Goal: Task Accomplishment & Management: Complete application form

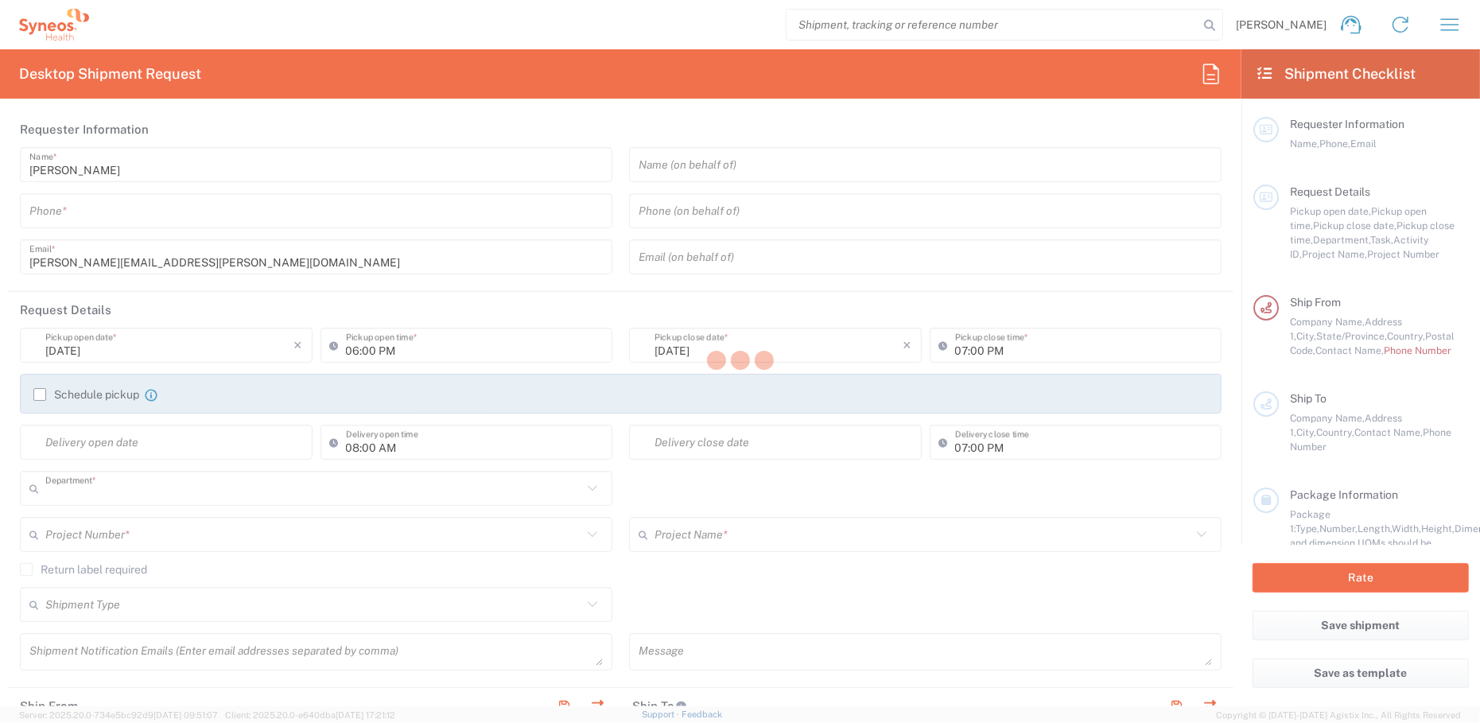
type input "3235"
type input "[US_STATE]"
type input "[GEOGRAPHIC_DATA]"
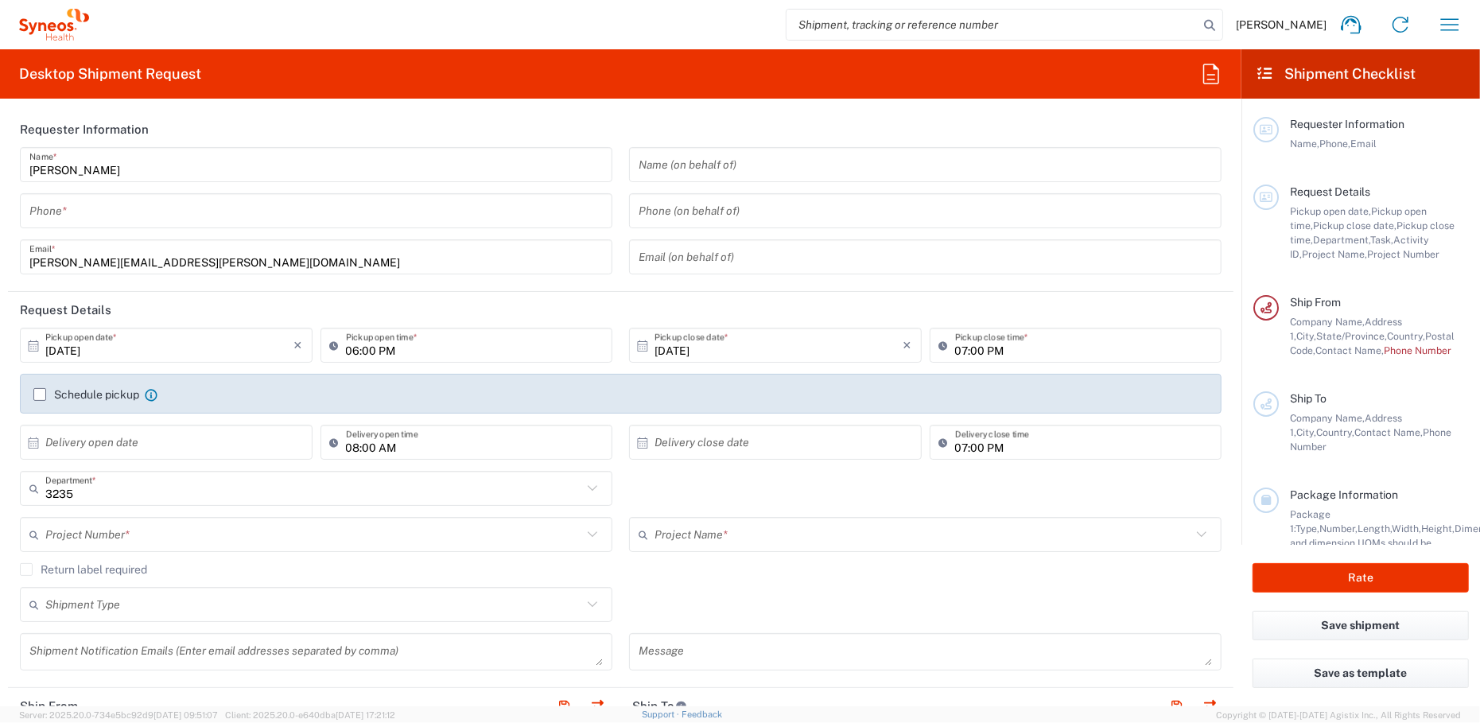
type input "Syneos Health, LLC-[GEOGRAPHIC_DATA] [GEOGRAPHIC_DATA] [GEOGRAPHIC_DATA]"
click at [1449, 21] on icon "button" at bounding box center [1449, 24] width 25 height 25
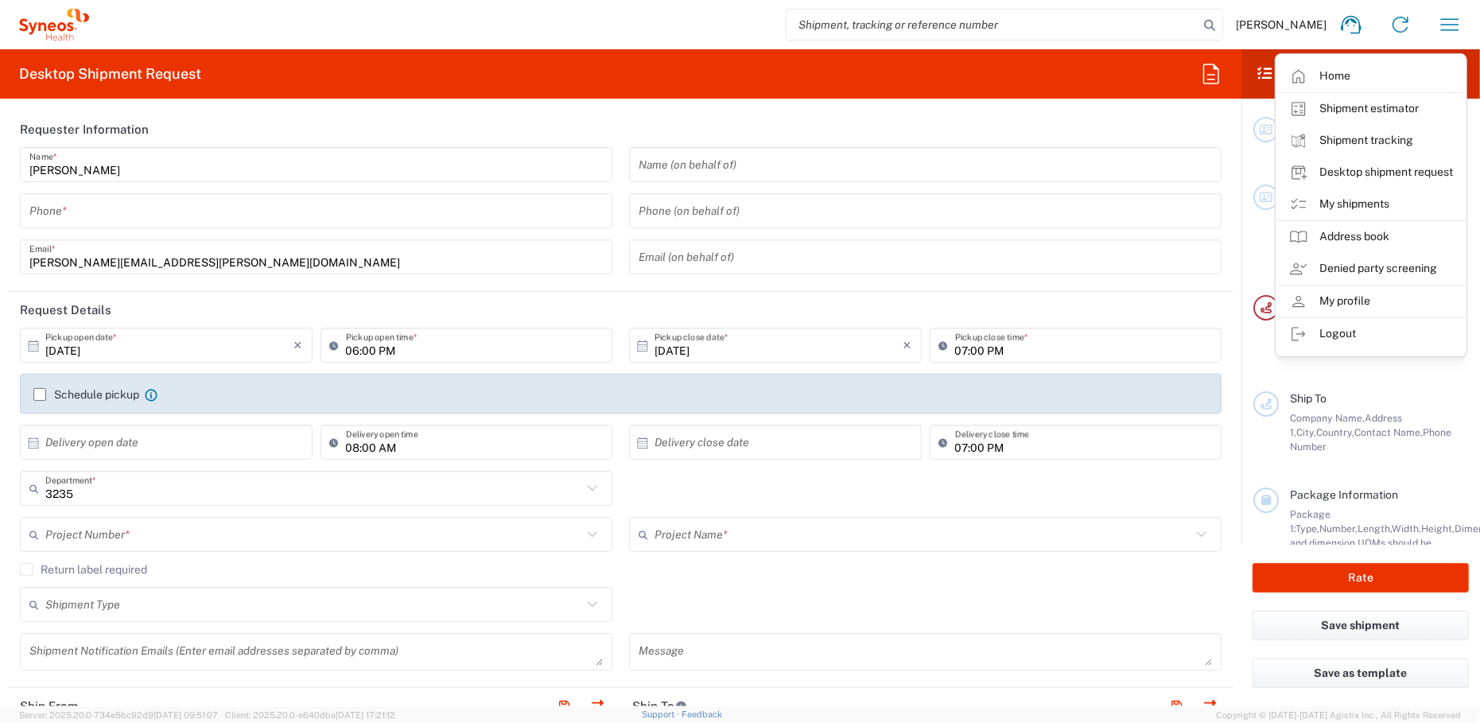
drag, startPoint x: 1380, startPoint y: 199, endPoint x: 1365, endPoint y: 188, distance: 18.8
click at [1380, 199] on link "My shipments" at bounding box center [1370, 204] width 189 height 32
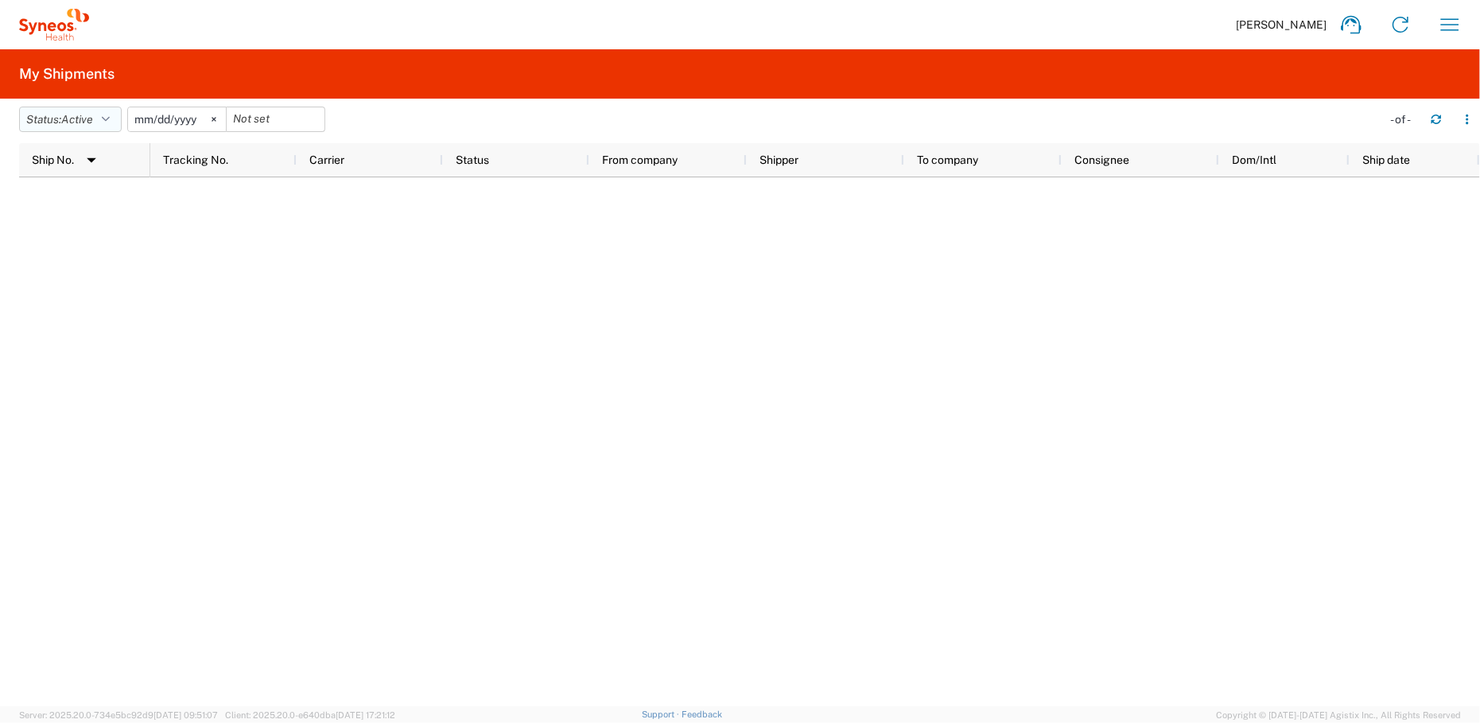
click at [93, 118] on span "Active" at bounding box center [77, 119] width 32 height 13
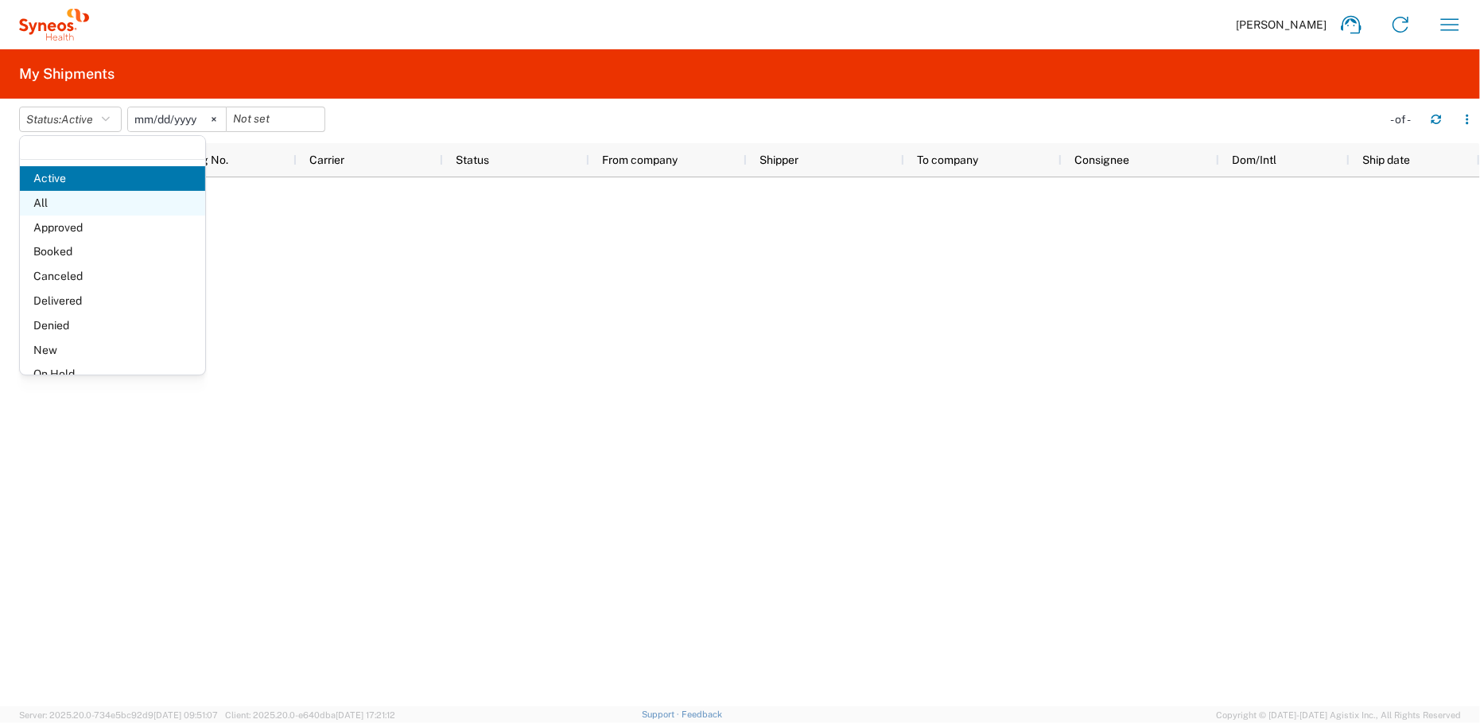
click at [73, 204] on span "All" at bounding box center [112, 203] width 185 height 25
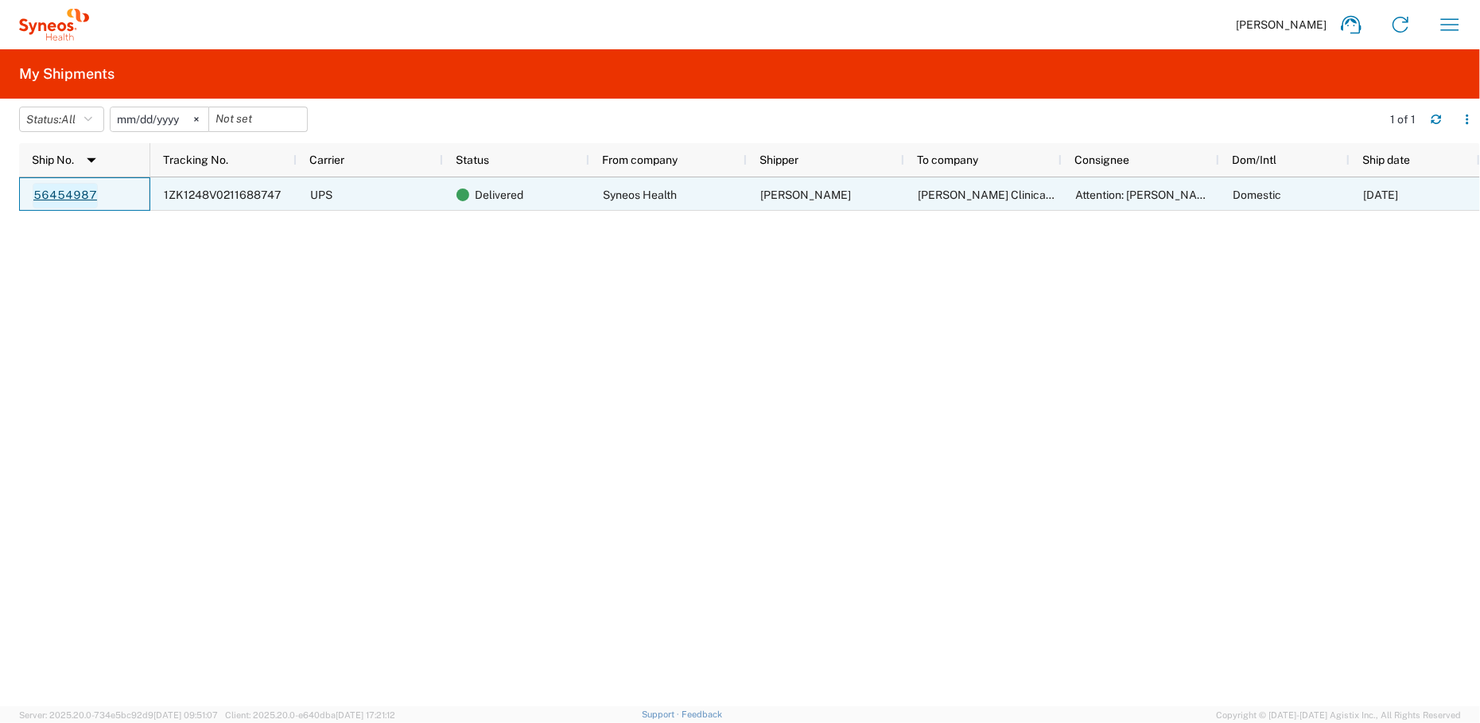
click at [56, 193] on link "56454987" at bounding box center [65, 195] width 65 height 25
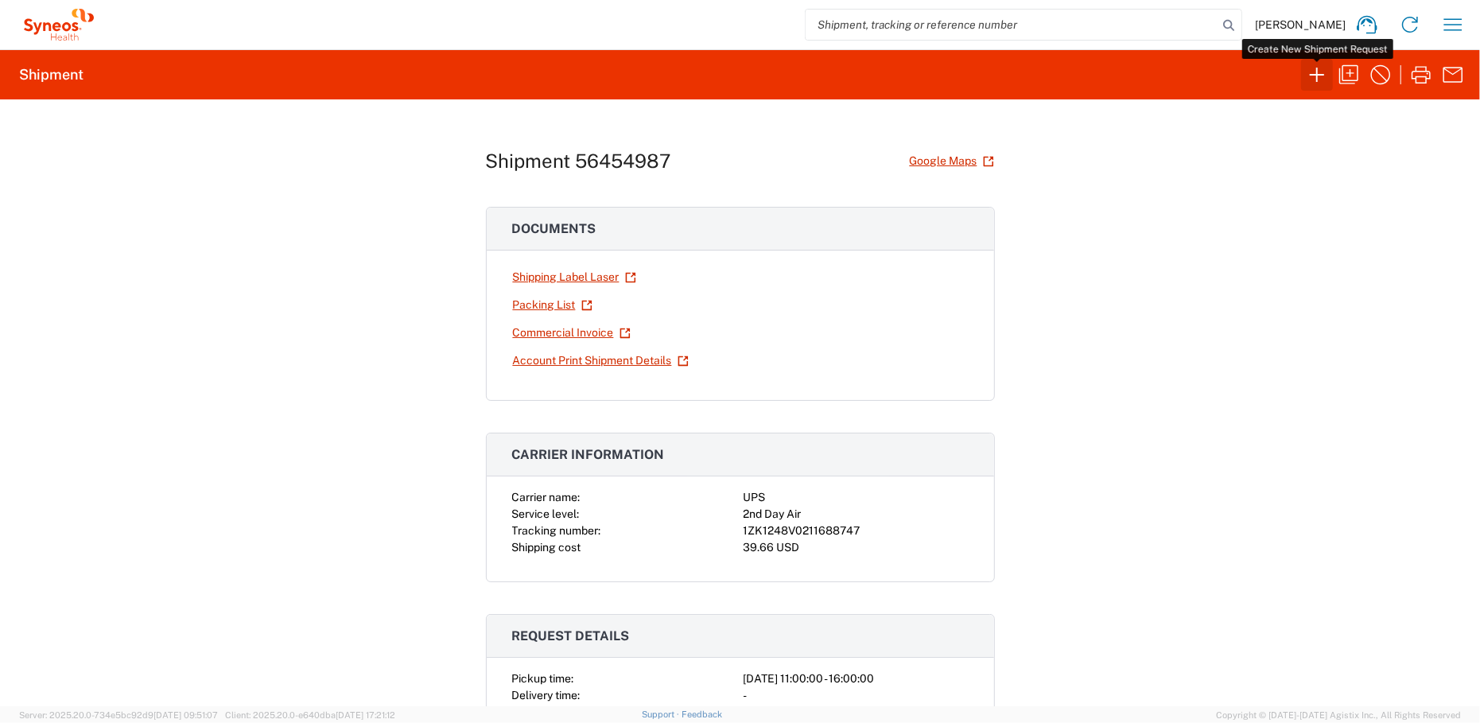
click at [1316, 69] on icon "button" at bounding box center [1316, 74] width 25 height 25
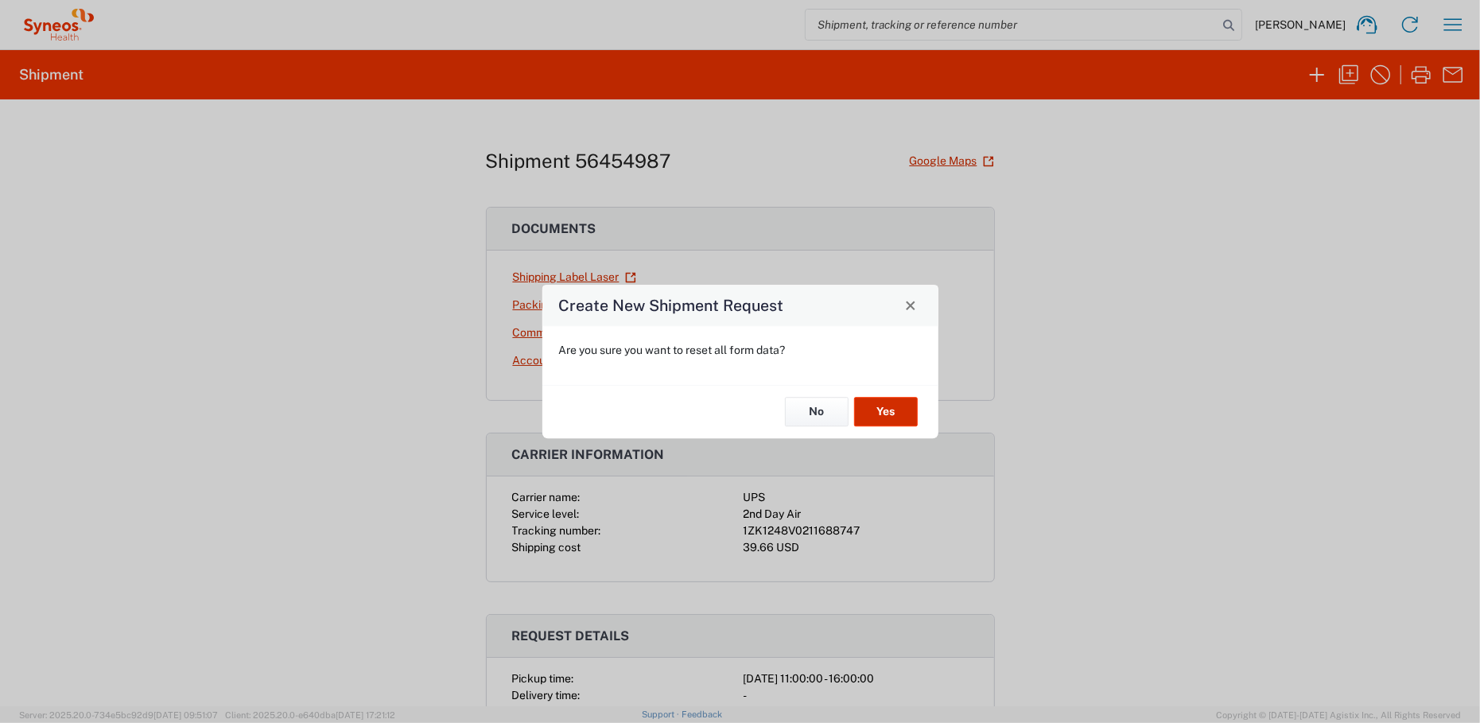
click at [893, 416] on button "Yes" at bounding box center [886, 412] width 64 height 29
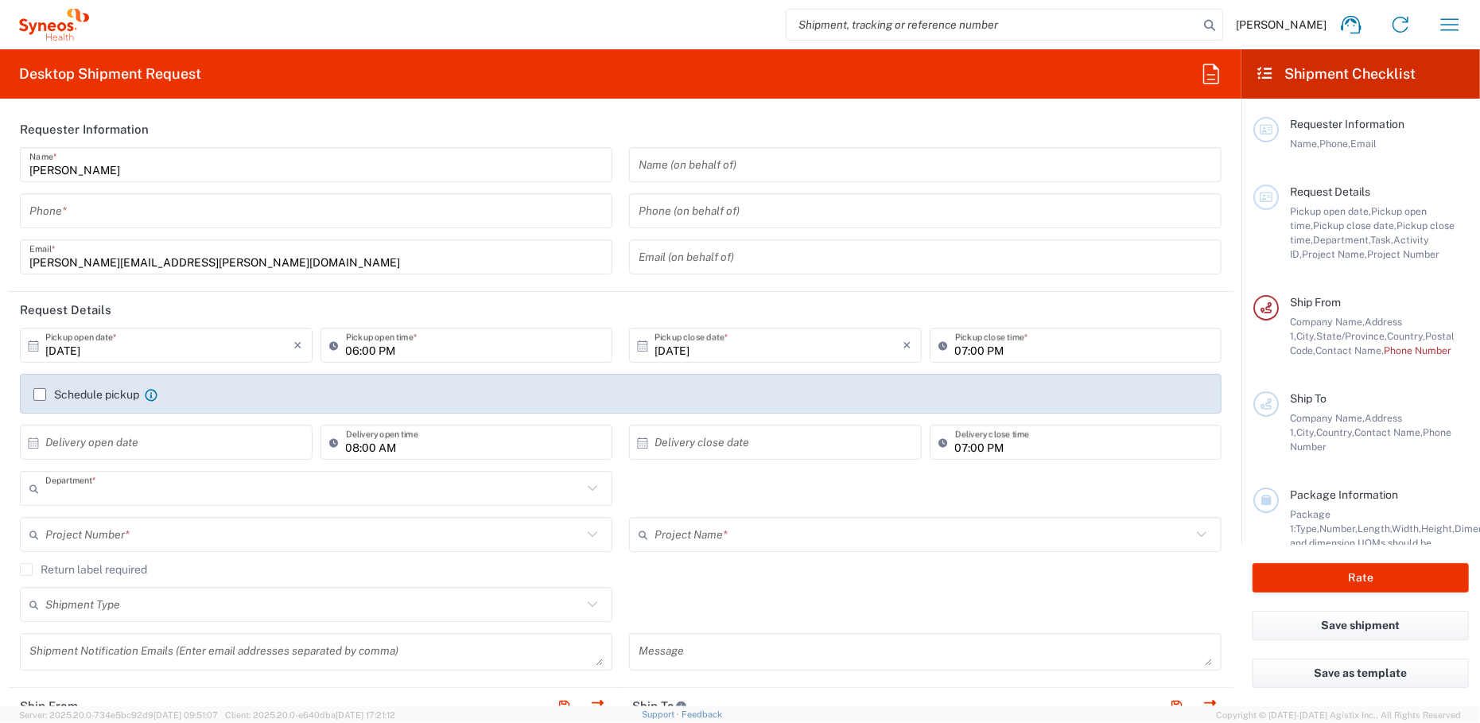
type input "3235"
type input "[US_STATE]"
click at [166, 215] on input "tel" at bounding box center [315, 211] width 573 height 28
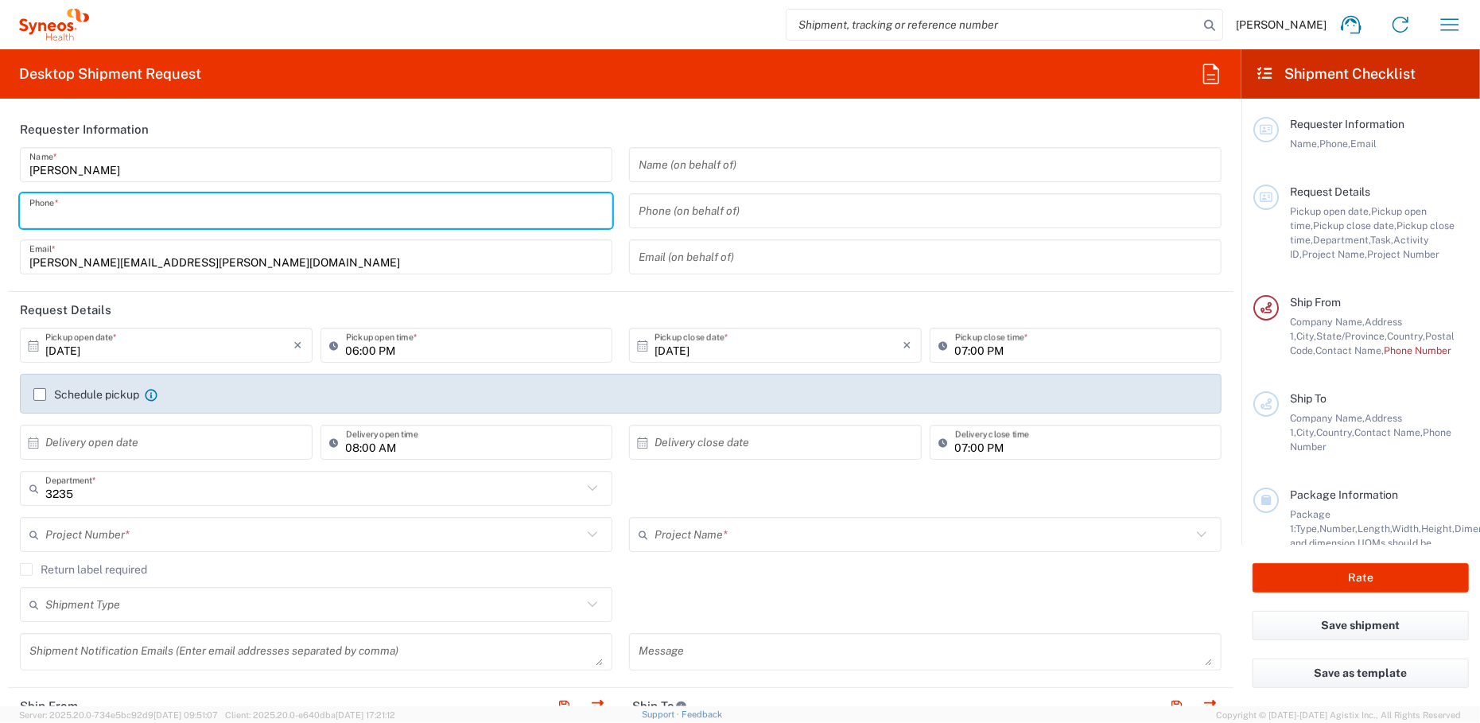
click at [61, 207] on input "tel" at bounding box center [315, 211] width 573 height 28
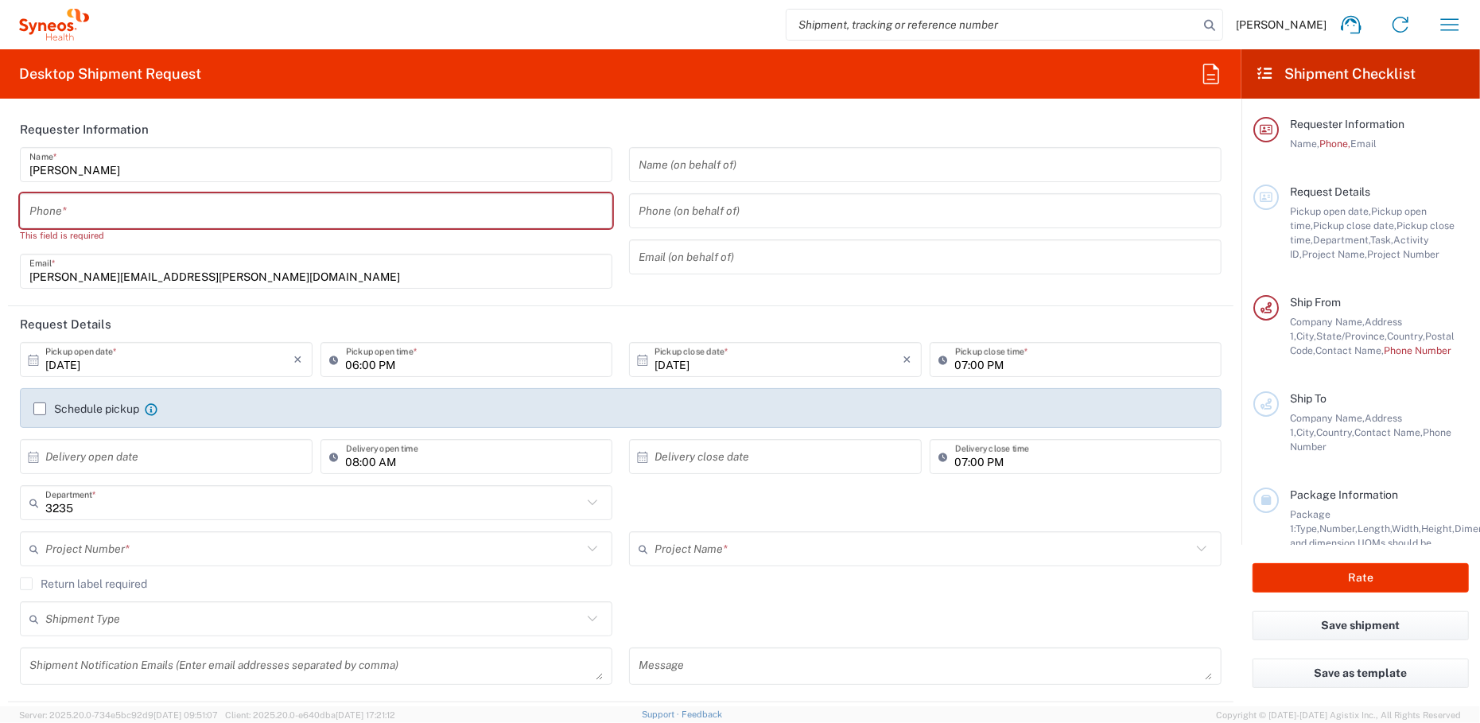
click at [105, 209] on input "tel" at bounding box center [315, 211] width 573 height 28
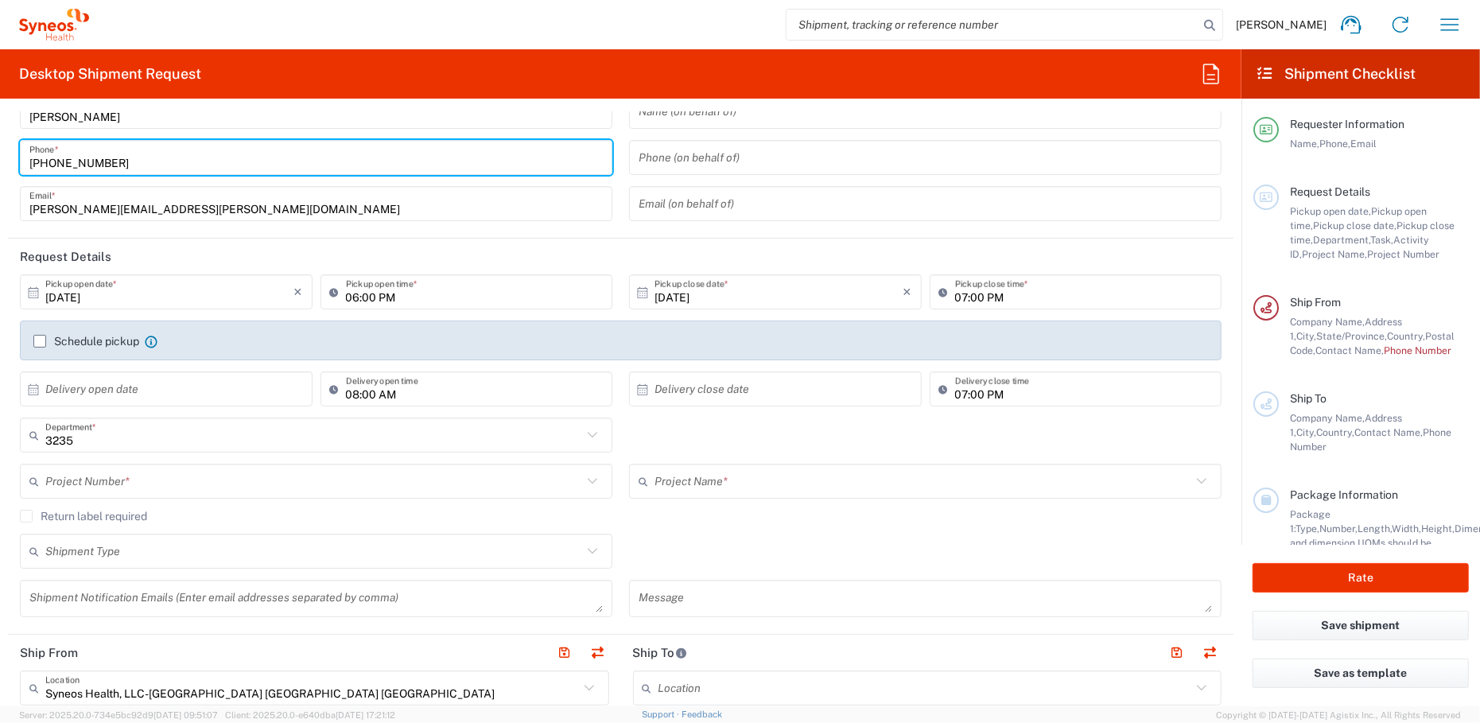
scroll to position [80, 0]
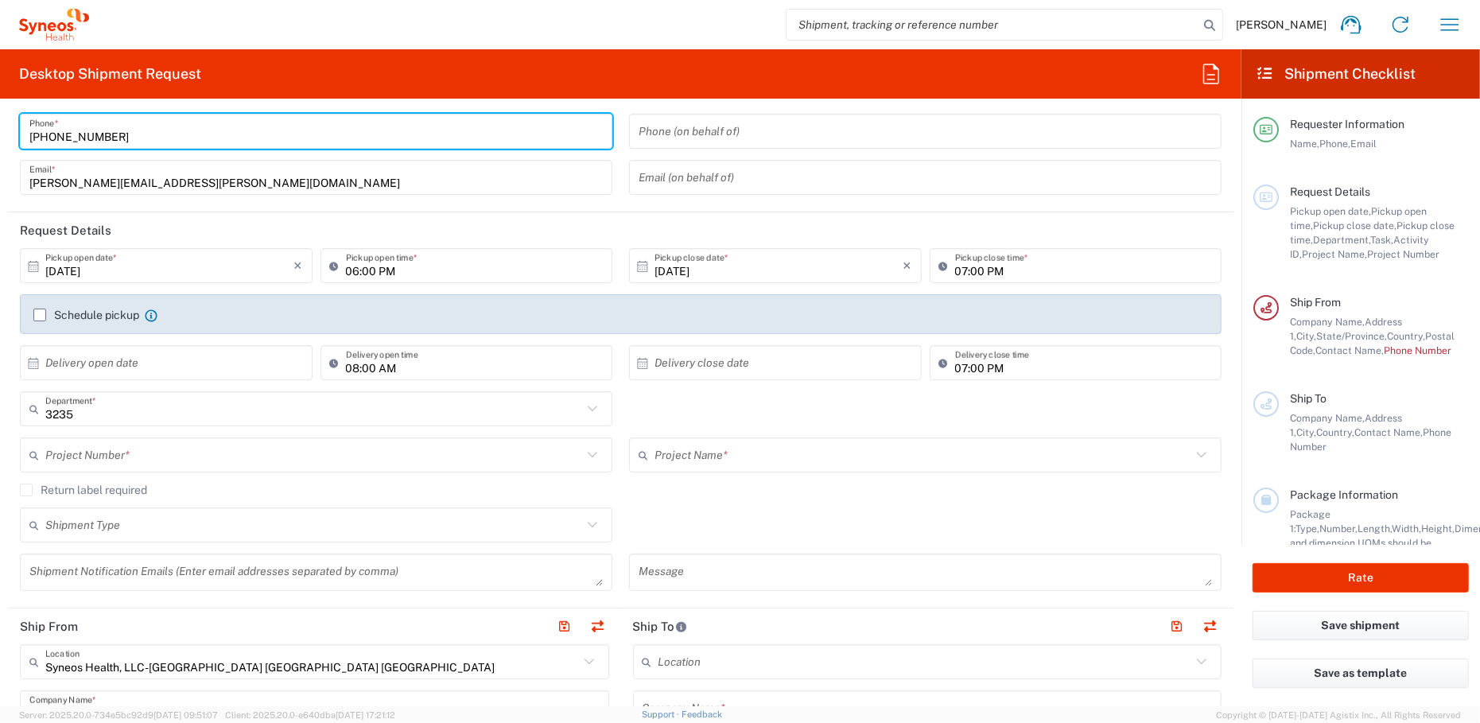
type input "[PHONE_NUMBER]"
click at [85, 270] on input "[DATE]" at bounding box center [169, 266] width 249 height 28
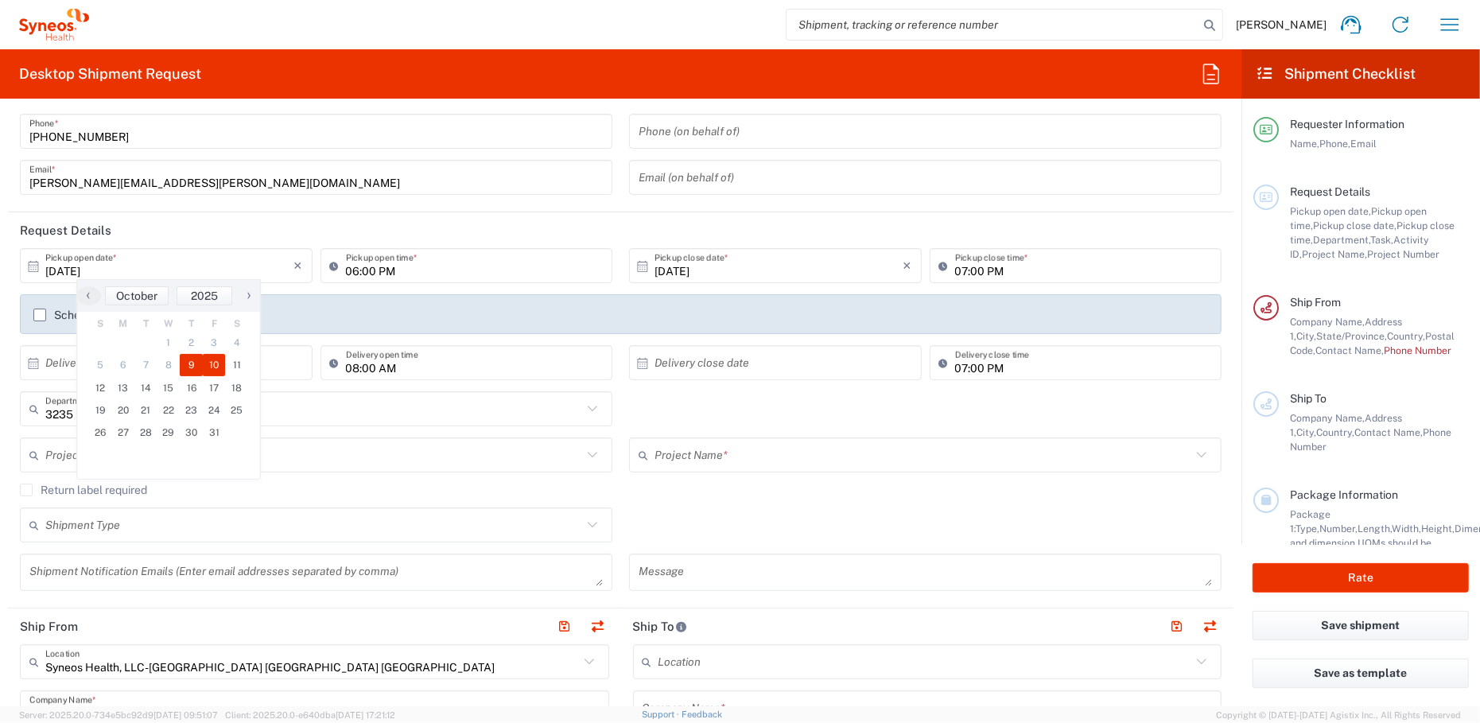
click at [215, 362] on span "10" at bounding box center [214, 365] width 23 height 22
type input "[DATE]"
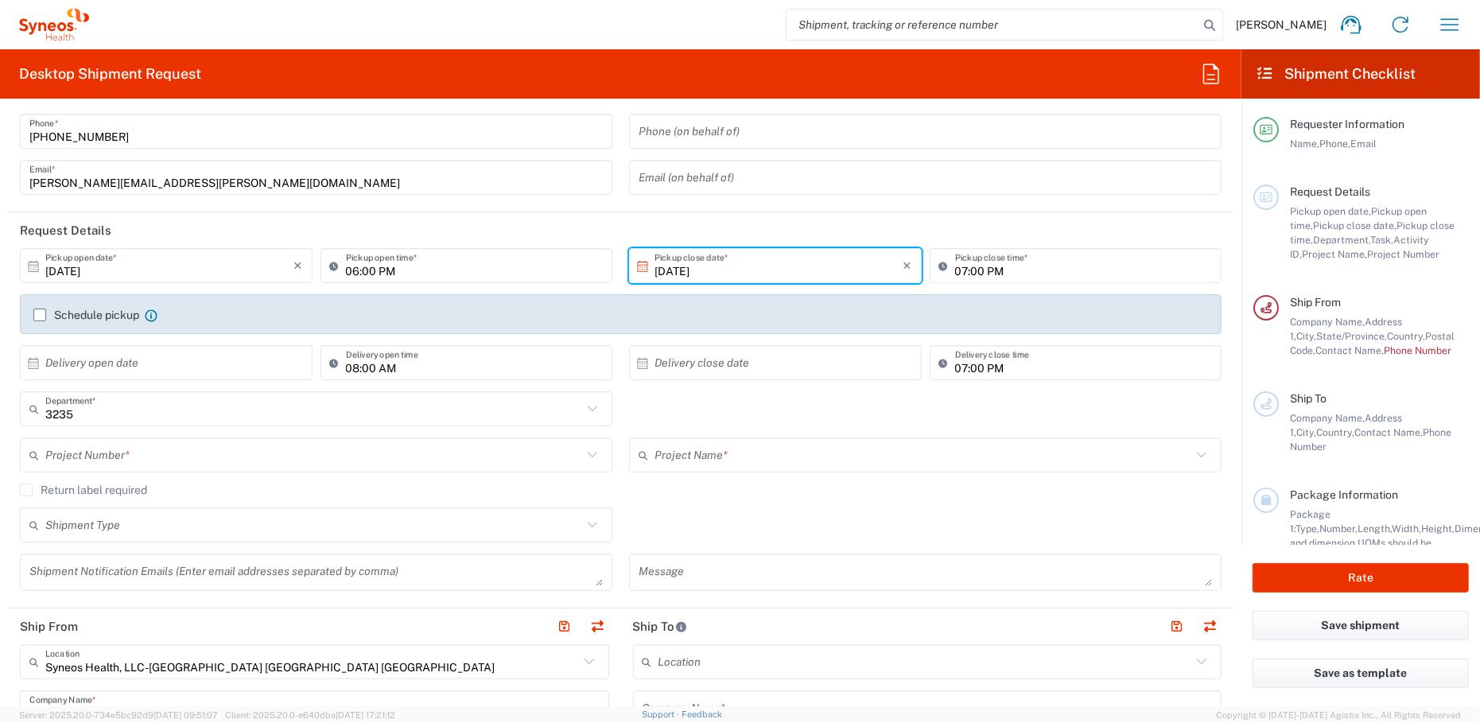
click at [381, 269] on input "06:00 PM" at bounding box center [475, 266] width 258 height 28
click at [403, 270] on input "06:00 PM" at bounding box center [475, 266] width 258 height 28
click at [355, 270] on input "06:00 PM" at bounding box center [475, 266] width 258 height 28
click at [366, 260] on input "06:00 PM" at bounding box center [475, 266] width 258 height 28
click at [432, 228] on header "Request Details" at bounding box center [620, 230] width 1225 height 36
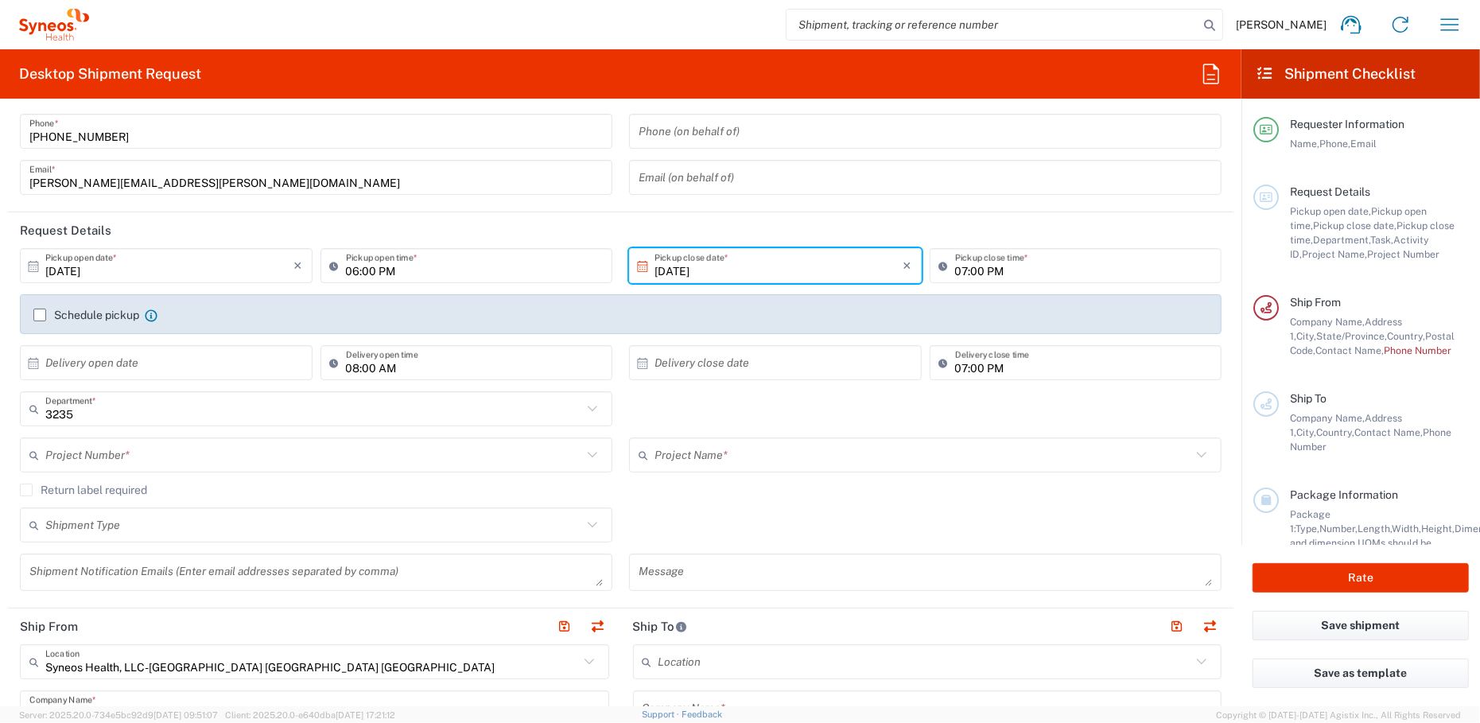
scroll to position [159, 0]
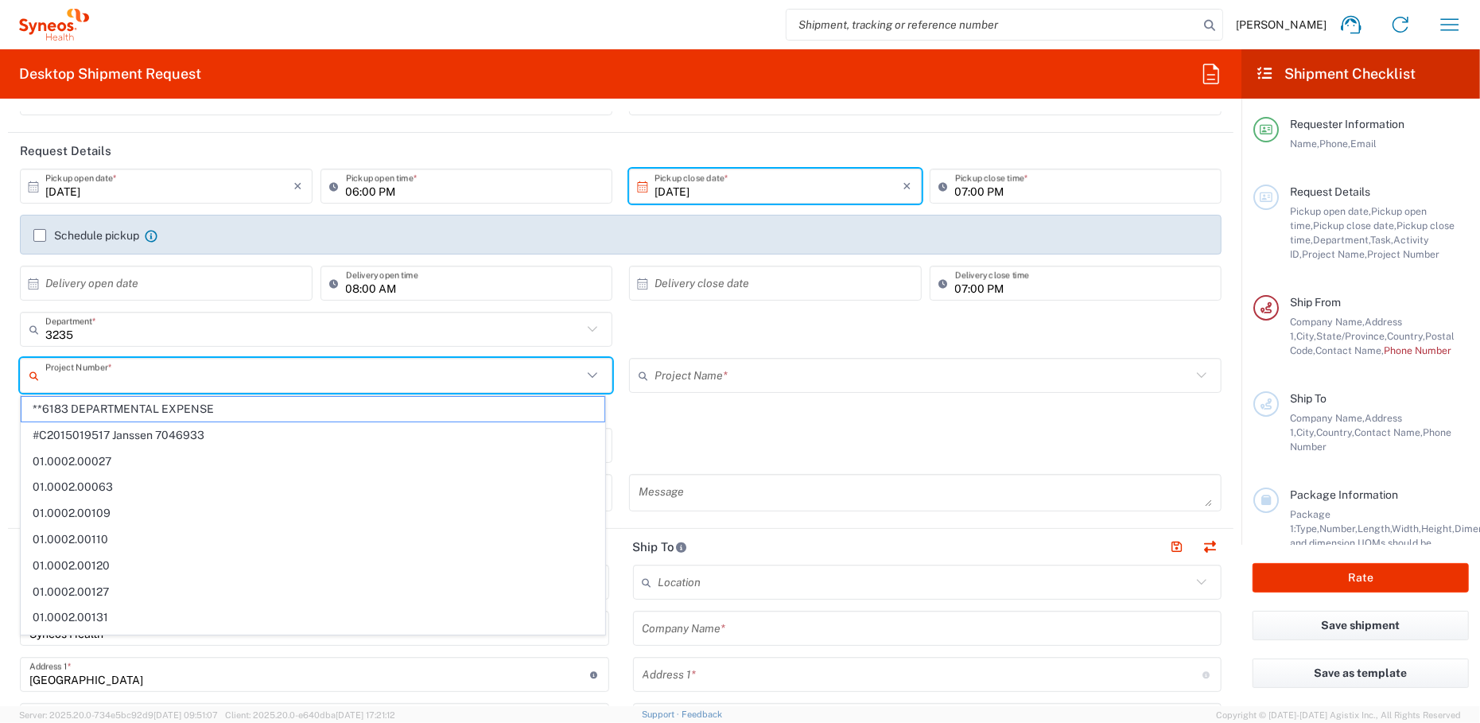
click at [195, 364] on input "text" at bounding box center [313, 376] width 537 height 28
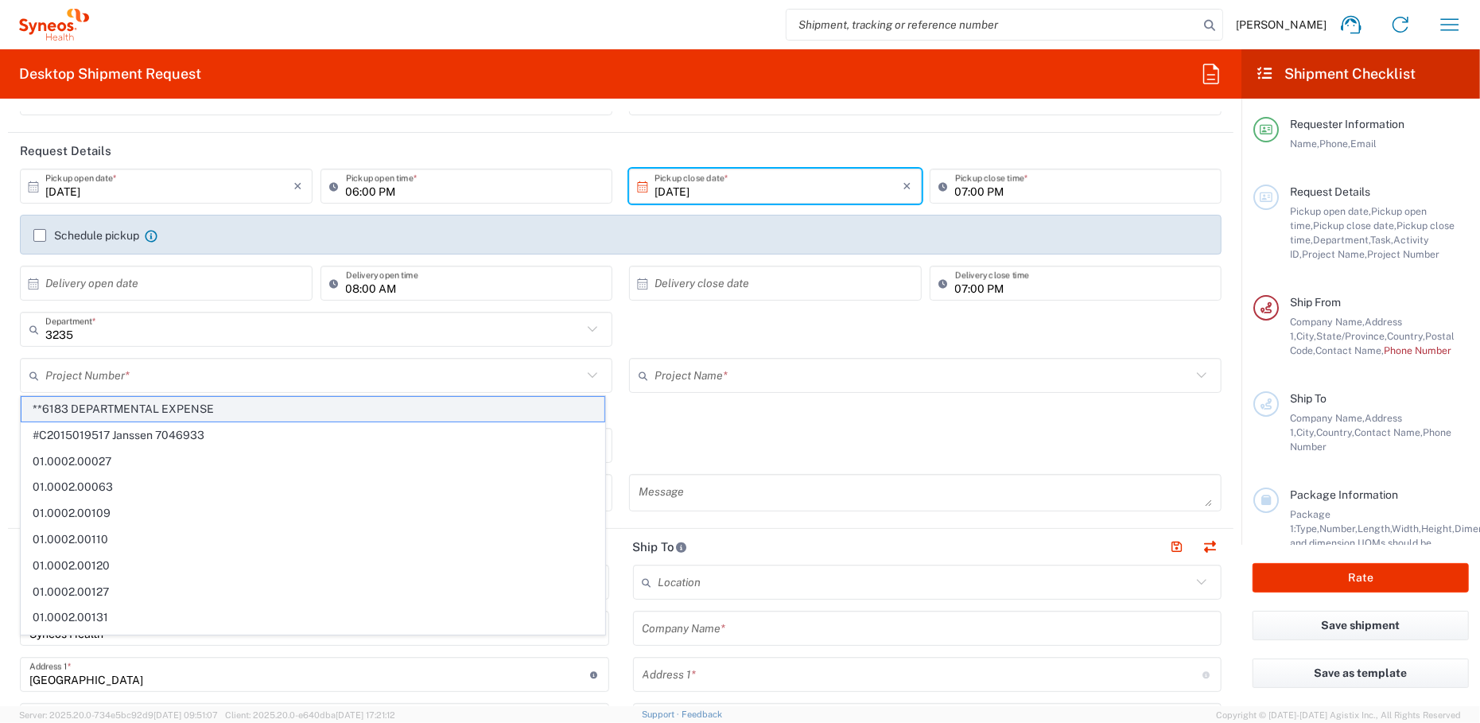
click at [183, 407] on span "**6183 DEPARTMENTAL EXPENSE" at bounding box center [313, 409] width 584 height 25
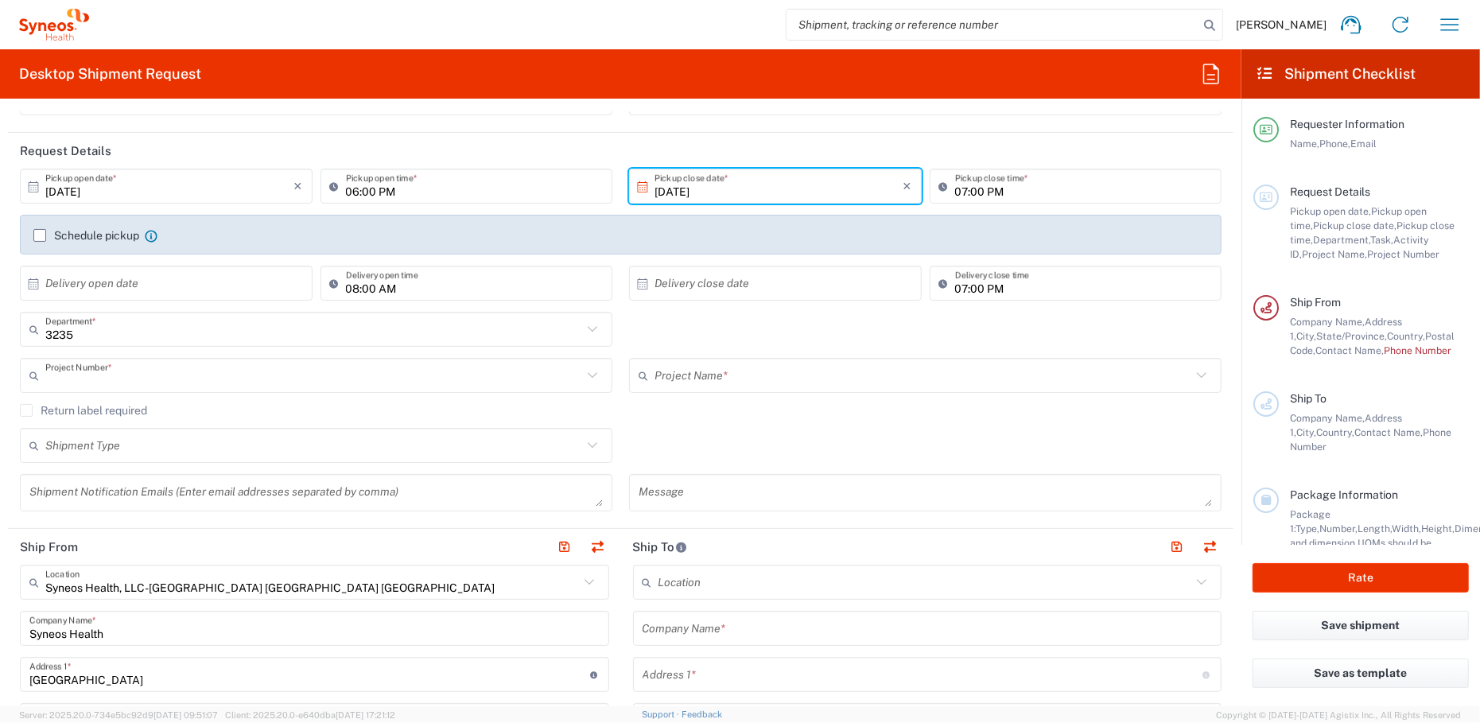
type input "**6183 DEPARTMENTAL EXPENSE"
type input "6183"
click at [131, 441] on input "text" at bounding box center [313, 446] width 537 height 28
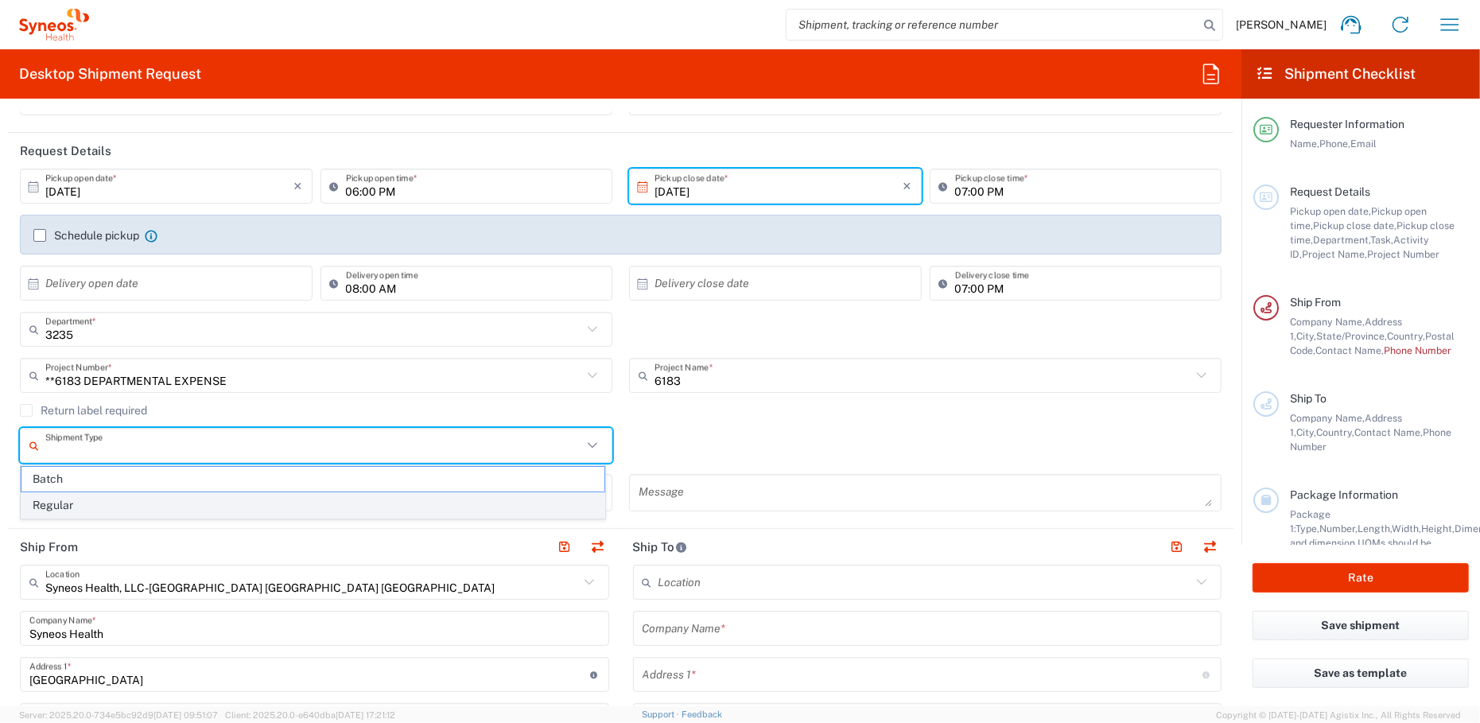
click at [61, 506] on span "Regular" at bounding box center [313, 505] width 584 height 25
type input "Regular"
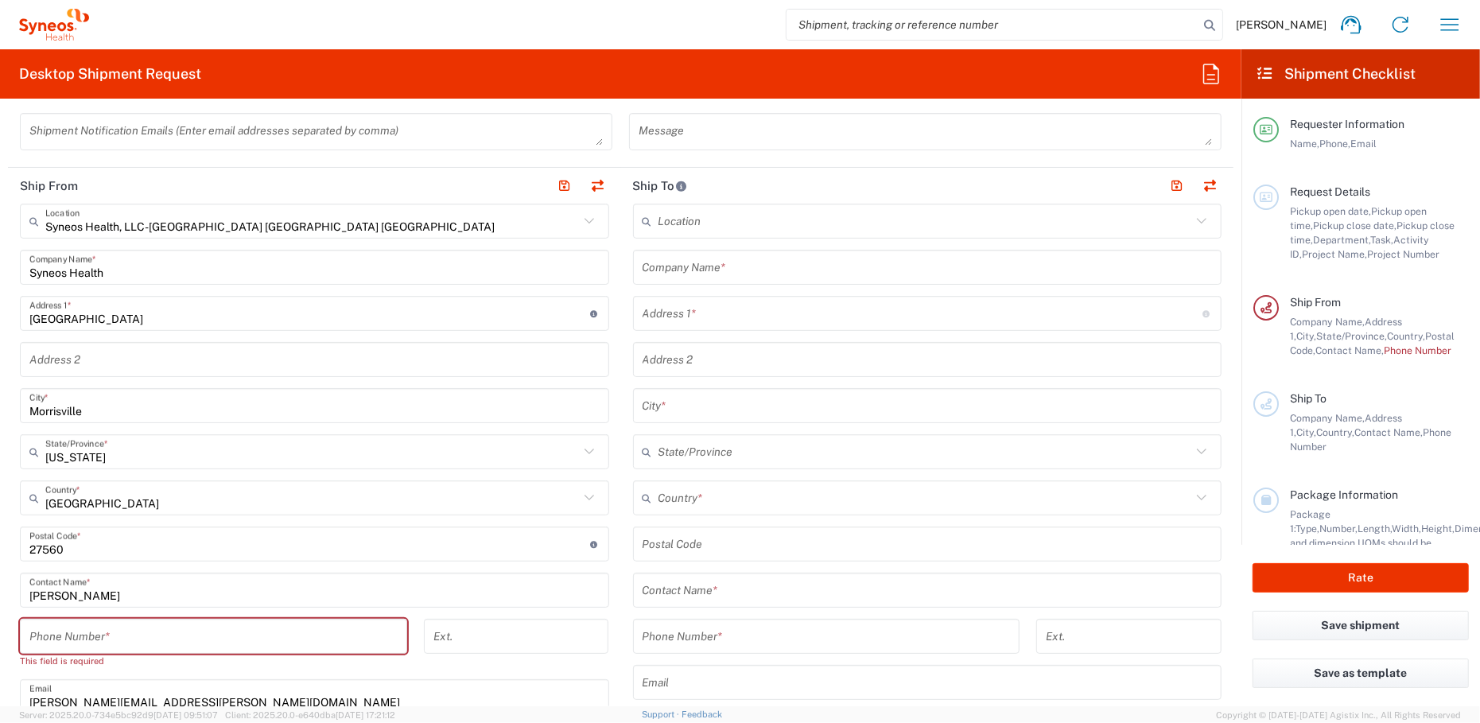
scroll to position [636, 0]
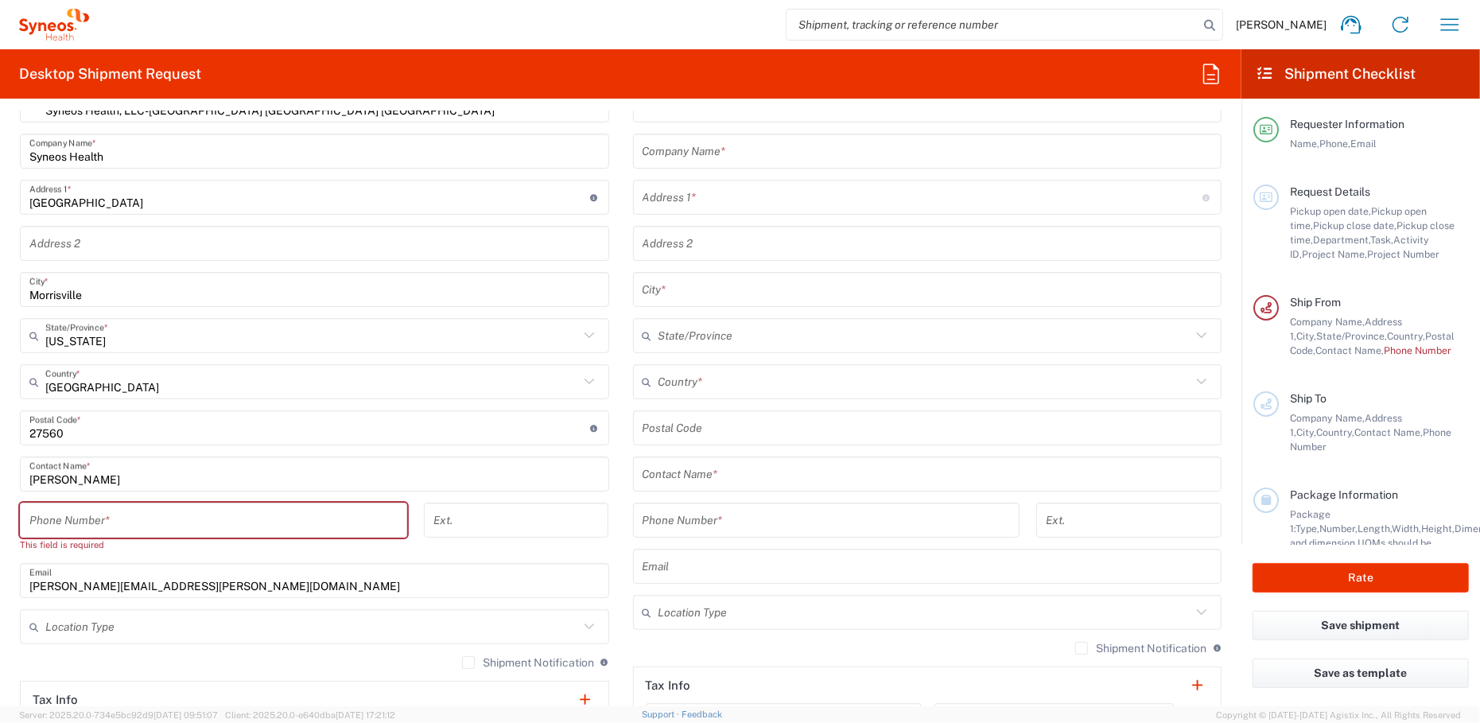
click at [136, 522] on input "tel" at bounding box center [213, 520] width 368 height 28
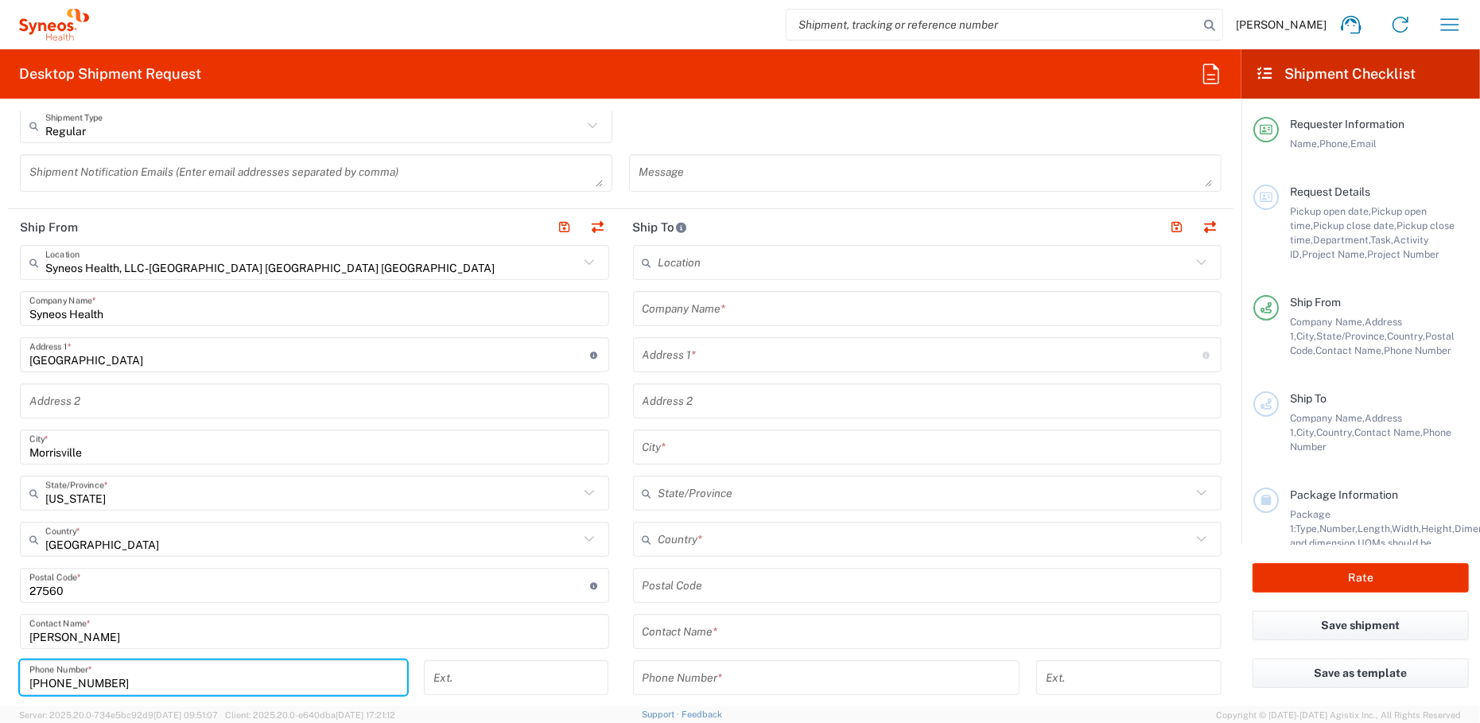
scroll to position [477, 0]
type input "[PHONE_NUMBER]"
click at [717, 267] on input "text" at bounding box center [924, 264] width 533 height 28
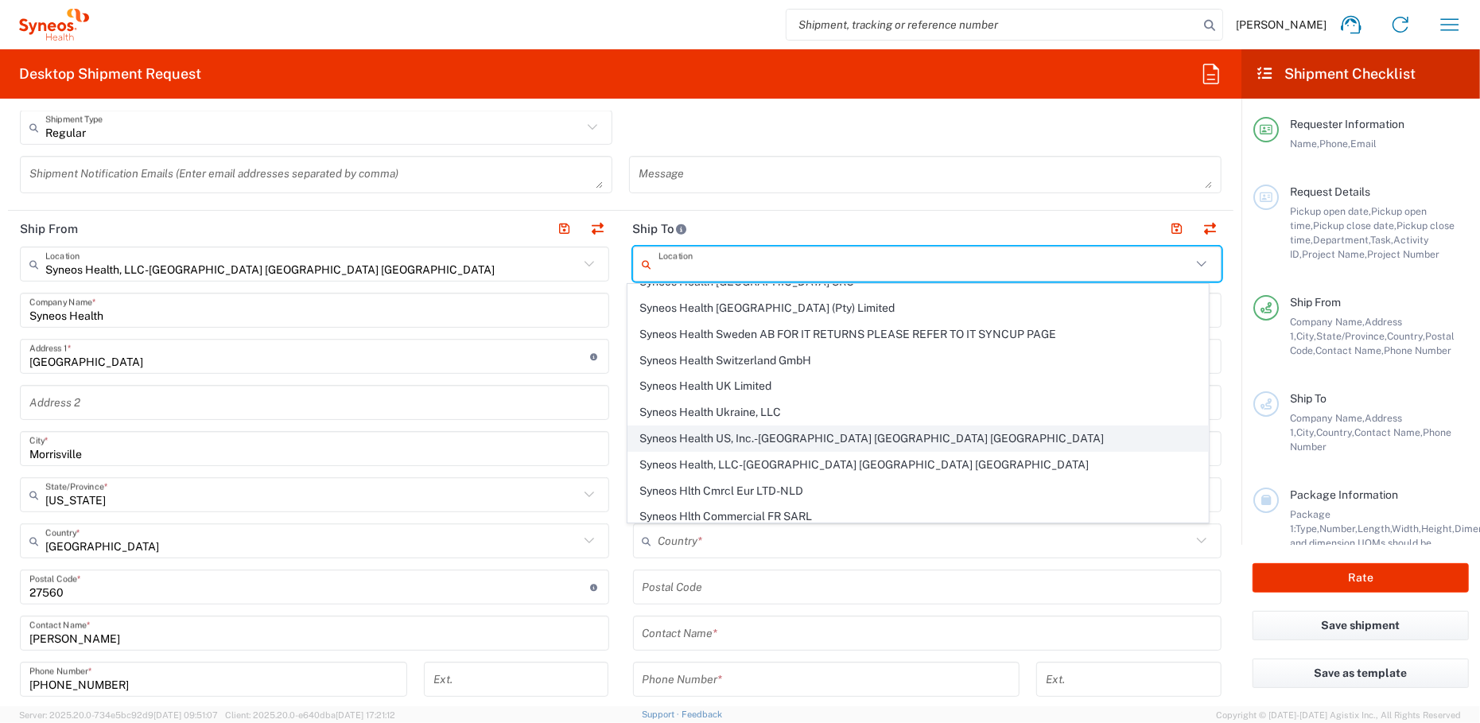
scroll to position [2624, 0]
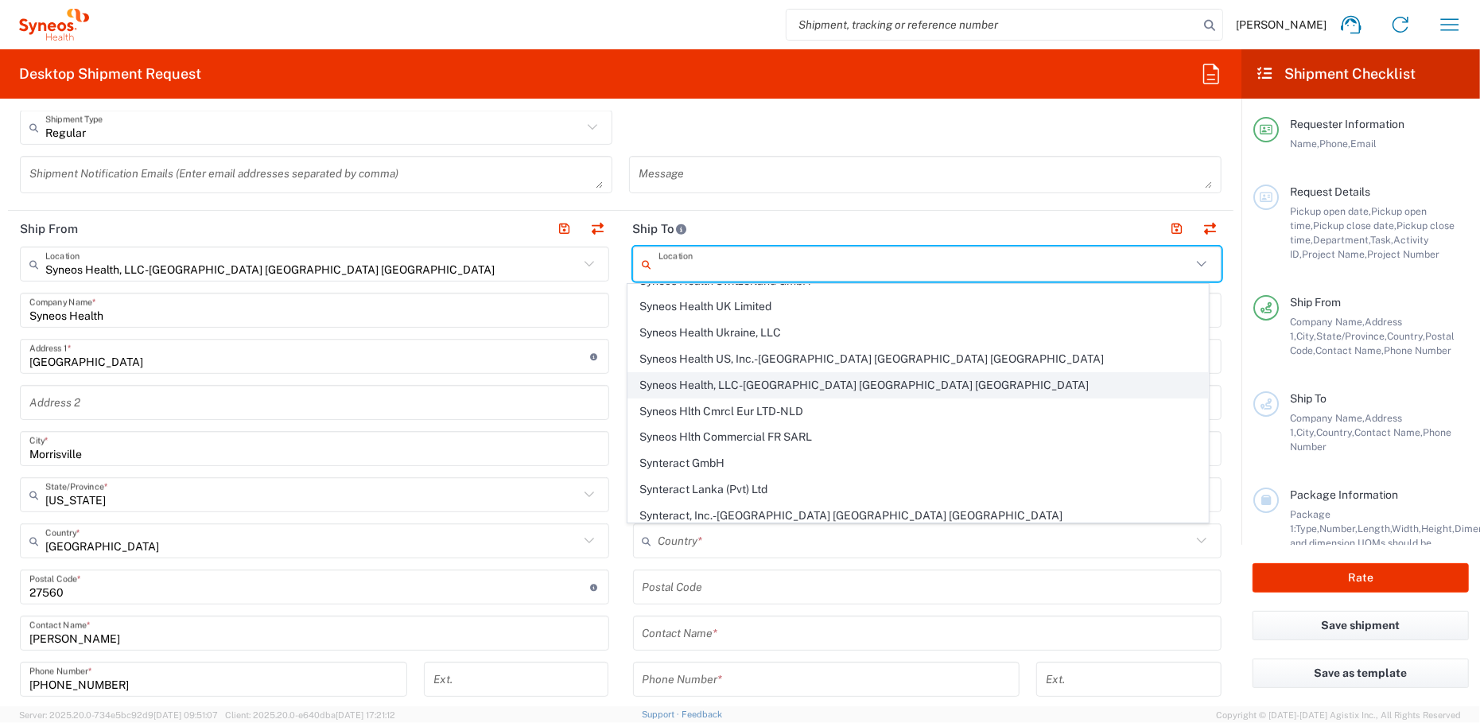
click at [790, 373] on span "Syneos Health, LLC-[GEOGRAPHIC_DATA] [GEOGRAPHIC_DATA] [GEOGRAPHIC_DATA]" at bounding box center [918, 385] width 580 height 25
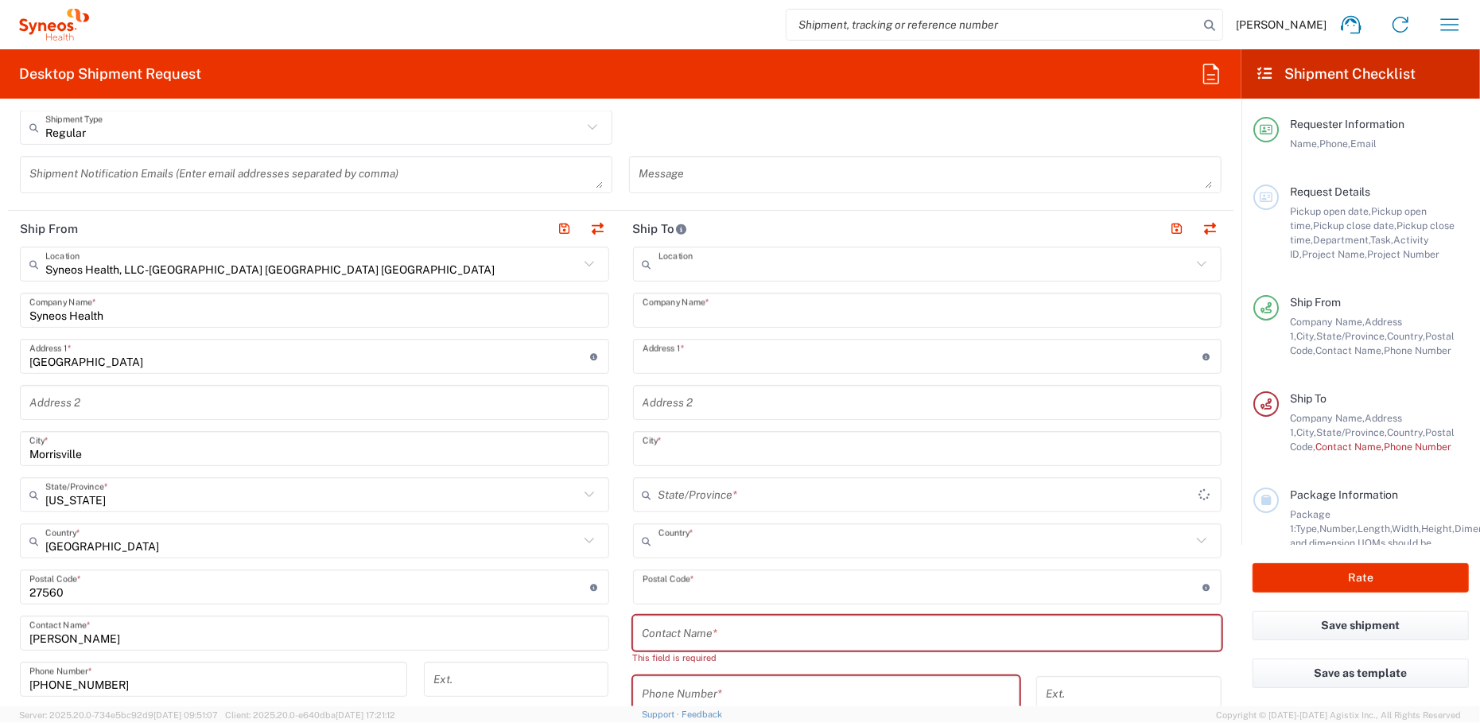
type input "Syneos Health, LLC-[GEOGRAPHIC_DATA] [GEOGRAPHIC_DATA] [GEOGRAPHIC_DATA]"
type input "Syneos Health LLC"
type input "[GEOGRAPHIC_DATA]"
type input "Morrisville"
type input "[GEOGRAPHIC_DATA]"
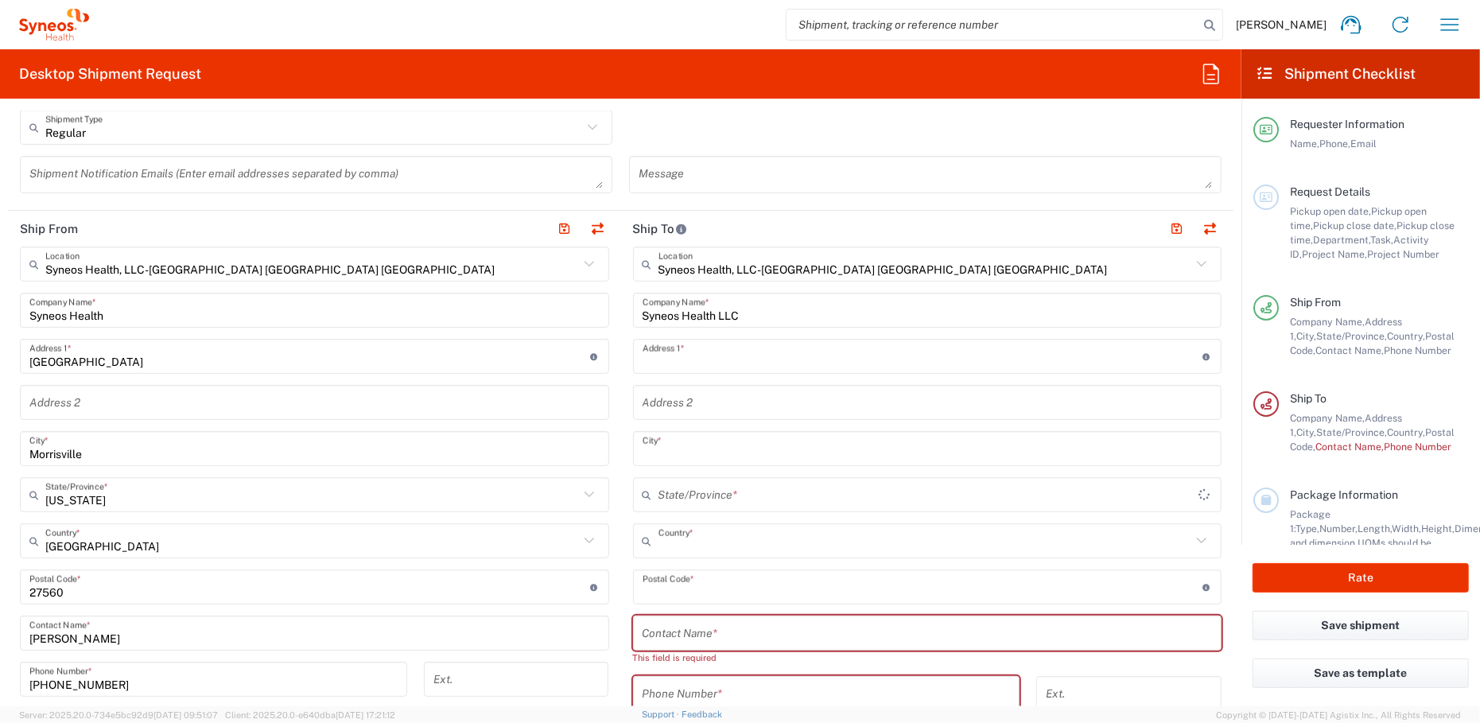
type input "27560"
type input "[US_STATE]"
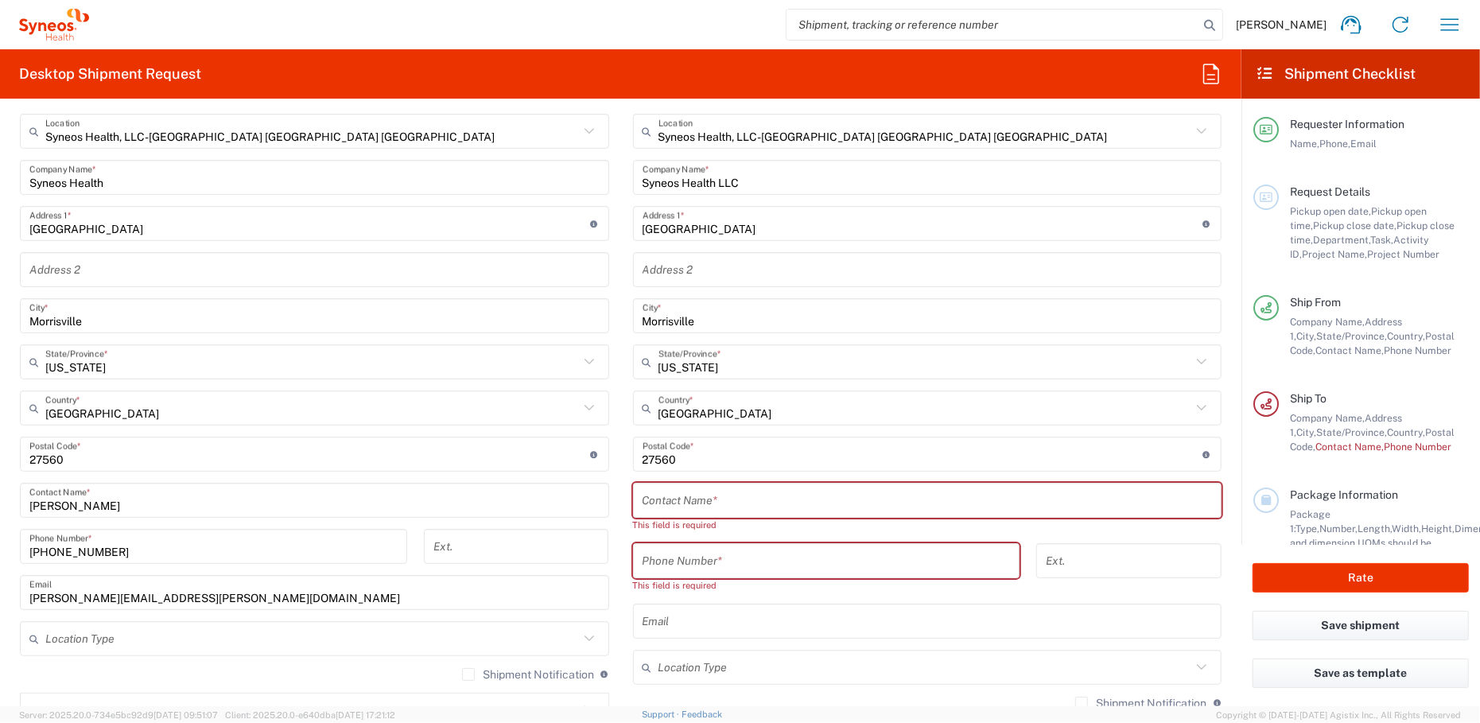
scroll to position [636, 0]
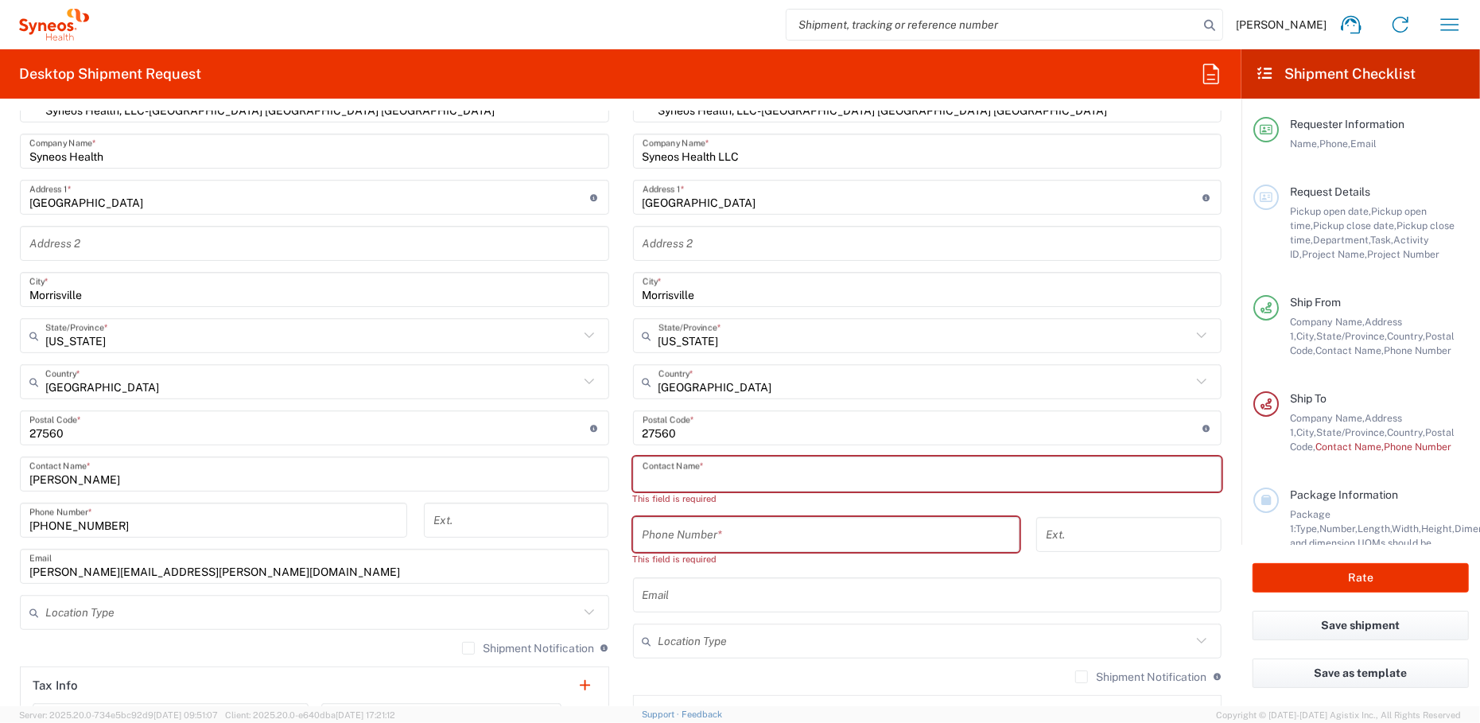
click at [699, 472] on input "text" at bounding box center [927, 474] width 570 height 28
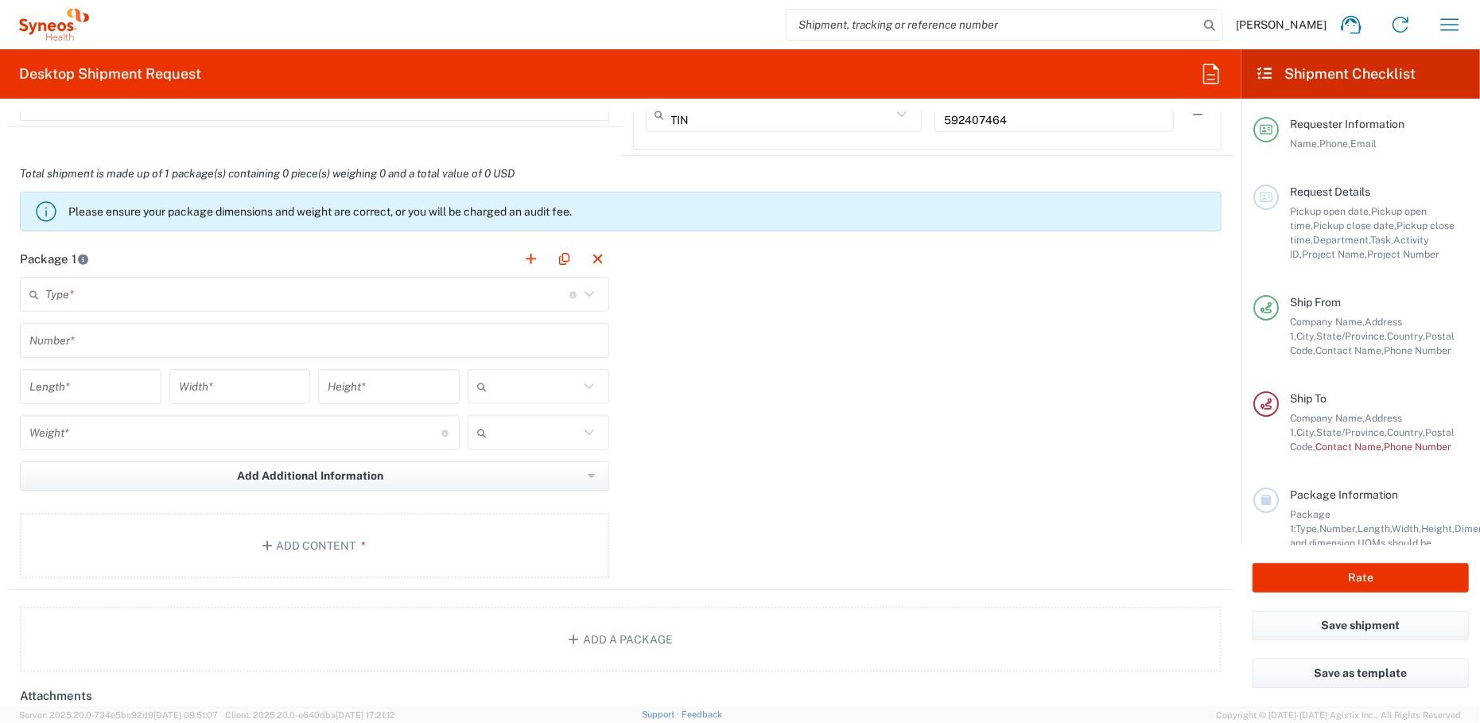
scroll to position [1272, 0]
click at [89, 293] on input "text" at bounding box center [307, 293] width 524 height 28
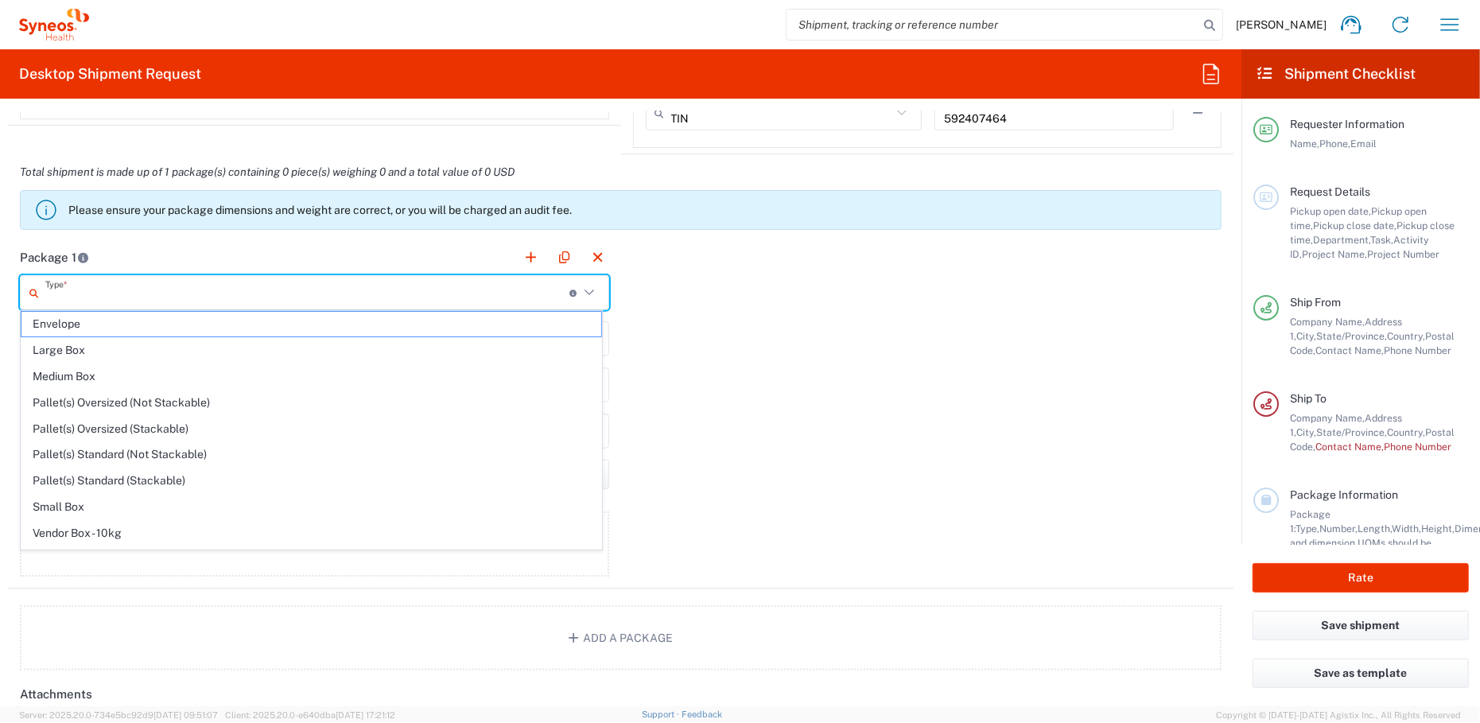
click at [423, 297] on input "text" at bounding box center [307, 293] width 524 height 28
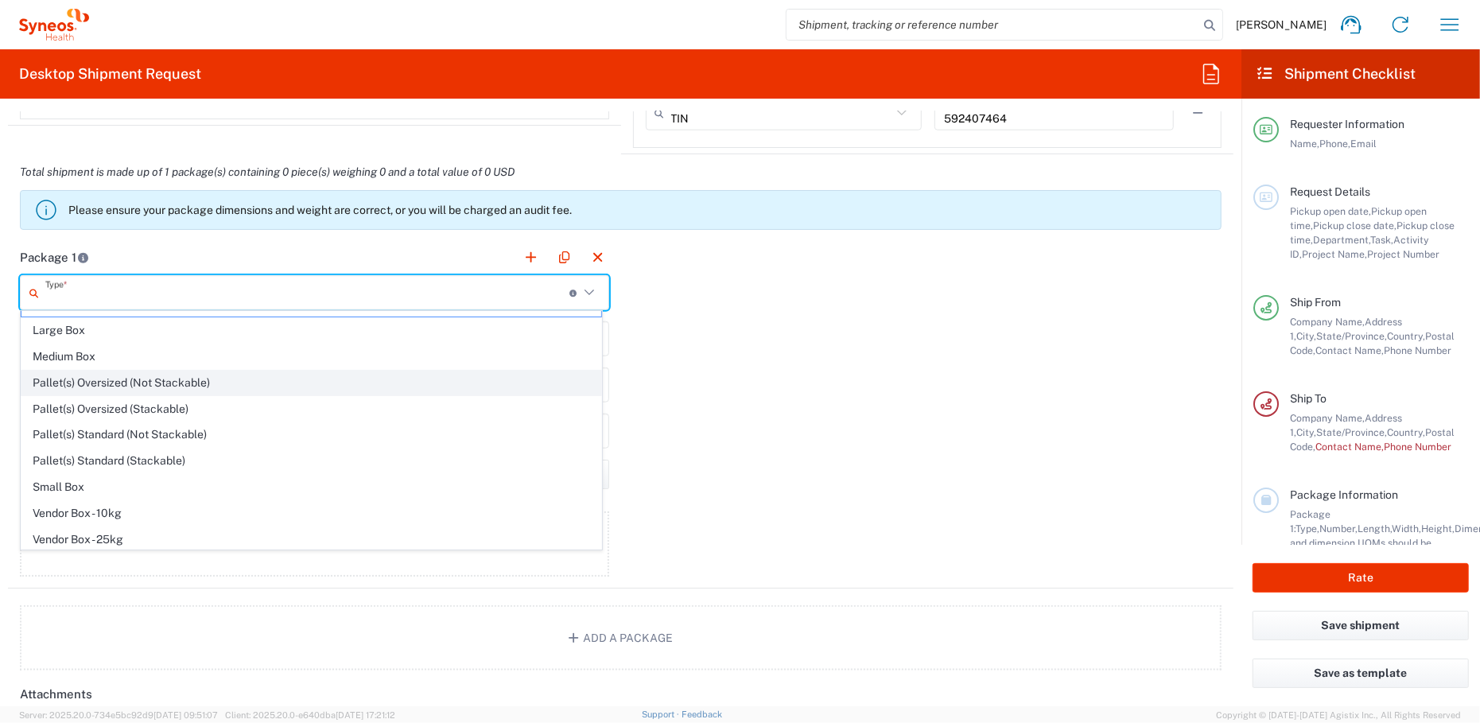
scroll to position [0, 0]
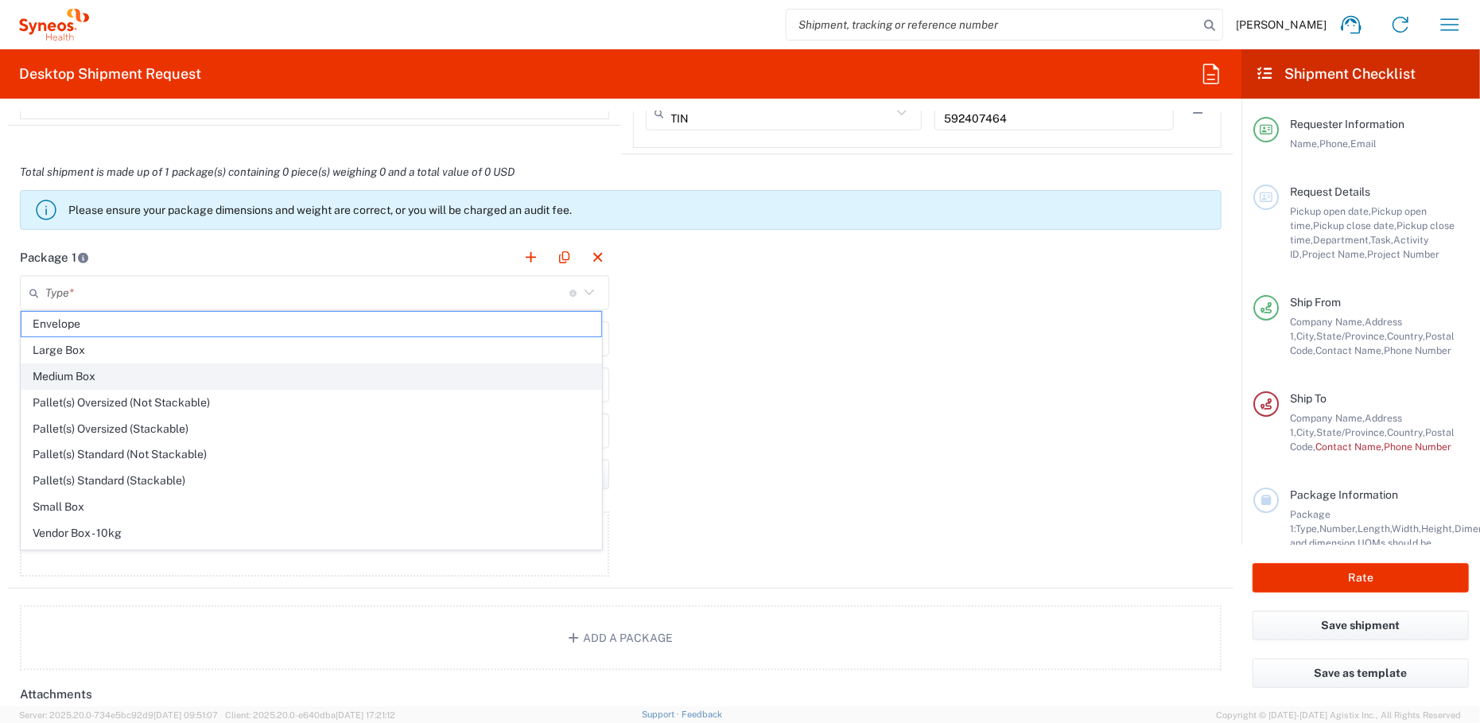
click at [81, 376] on span "Medium Box" at bounding box center [311, 376] width 580 height 25
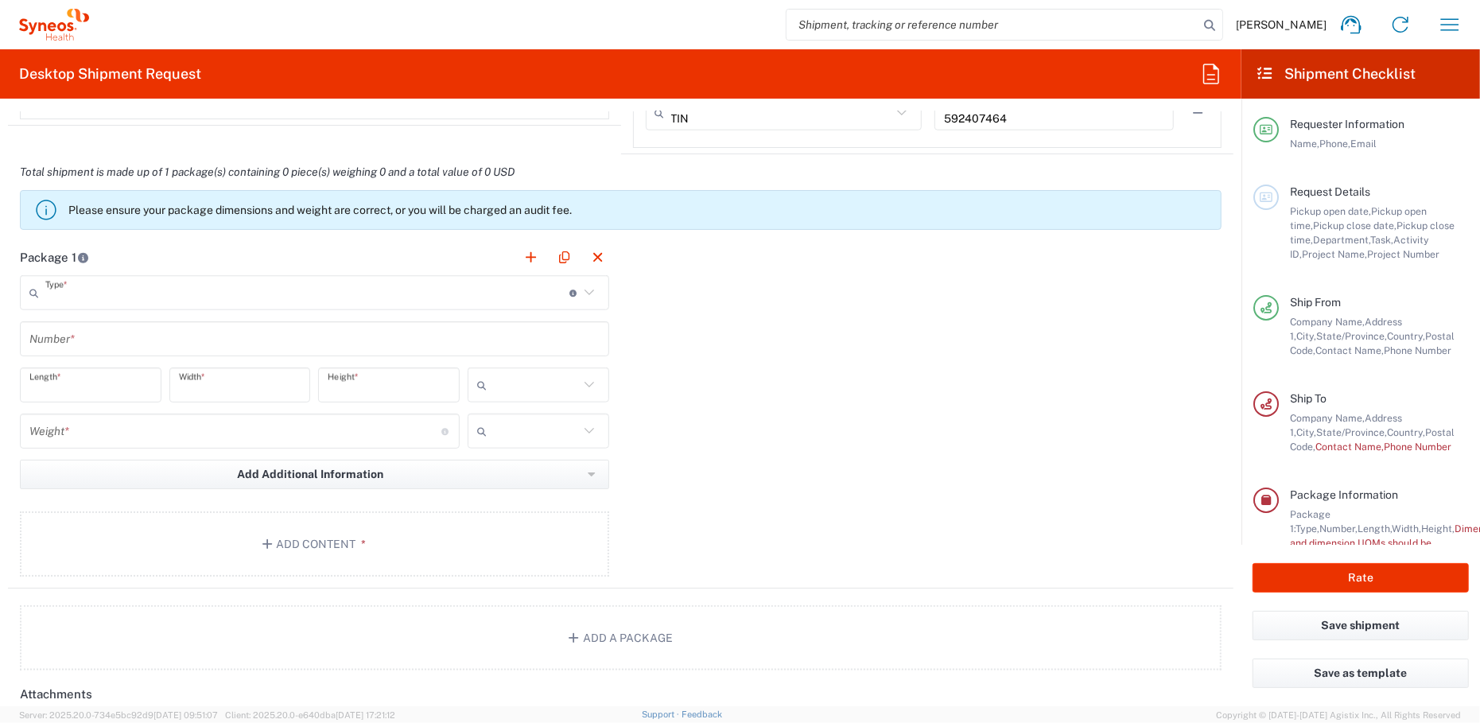
type input "Medium Box"
type input "13"
type input "11.5"
type input "2.5"
type input "in"
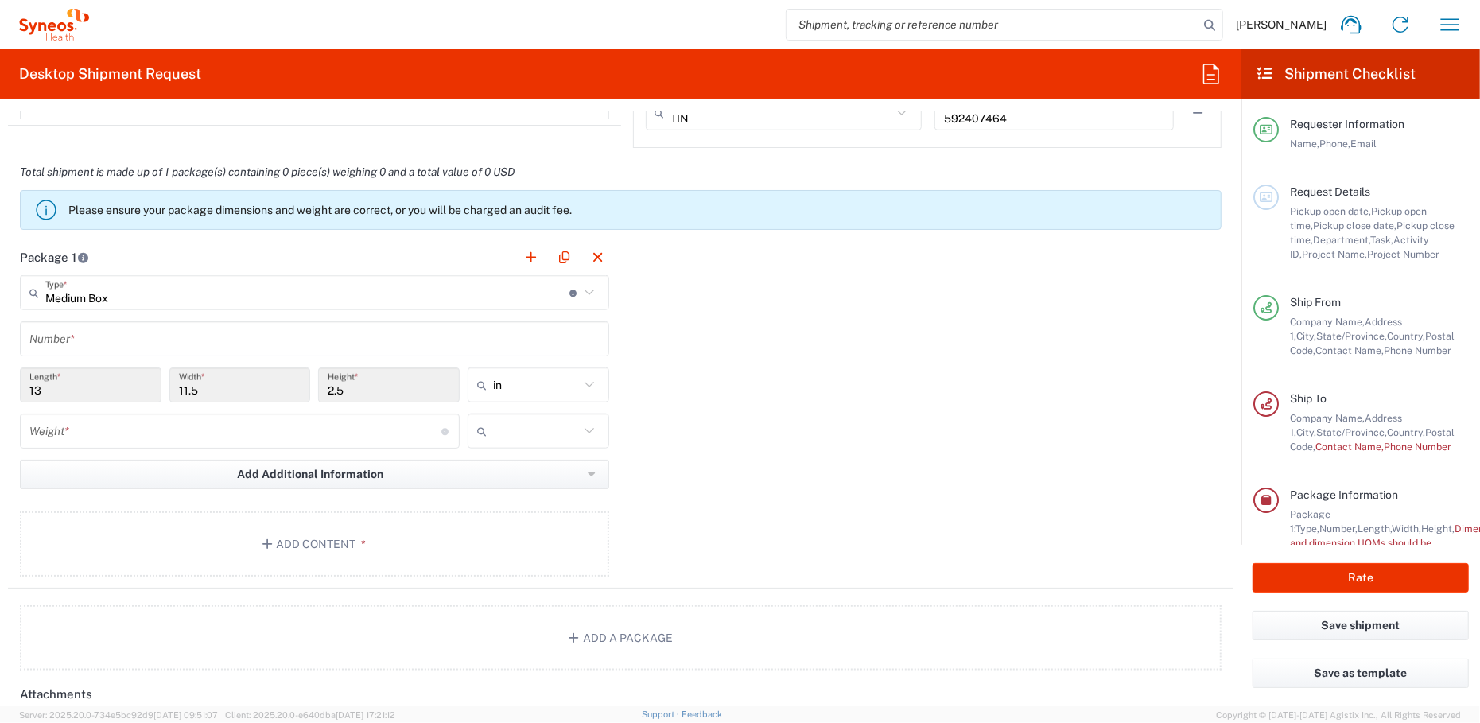
click at [84, 339] on input "text" at bounding box center [314, 339] width 570 height 28
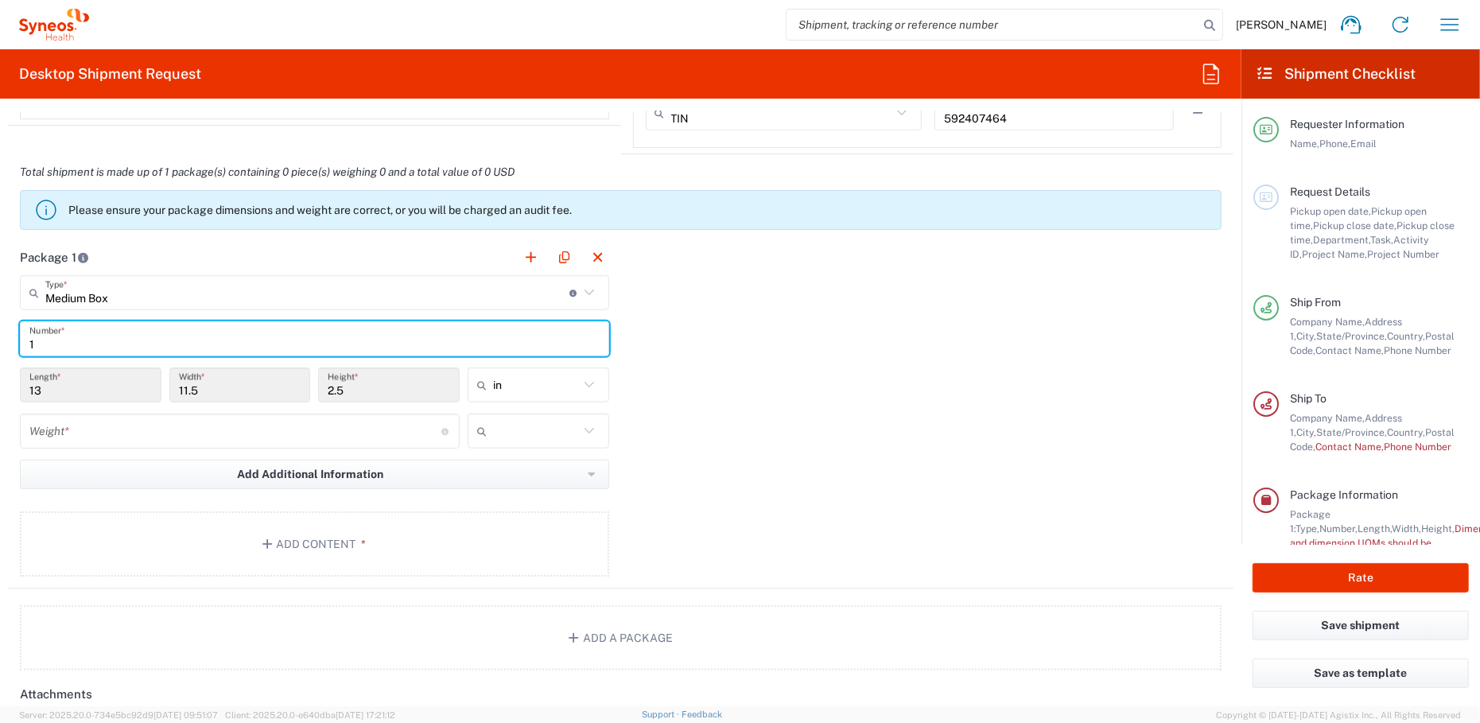
type input "1"
click at [91, 428] on input "number" at bounding box center [235, 431] width 412 height 28
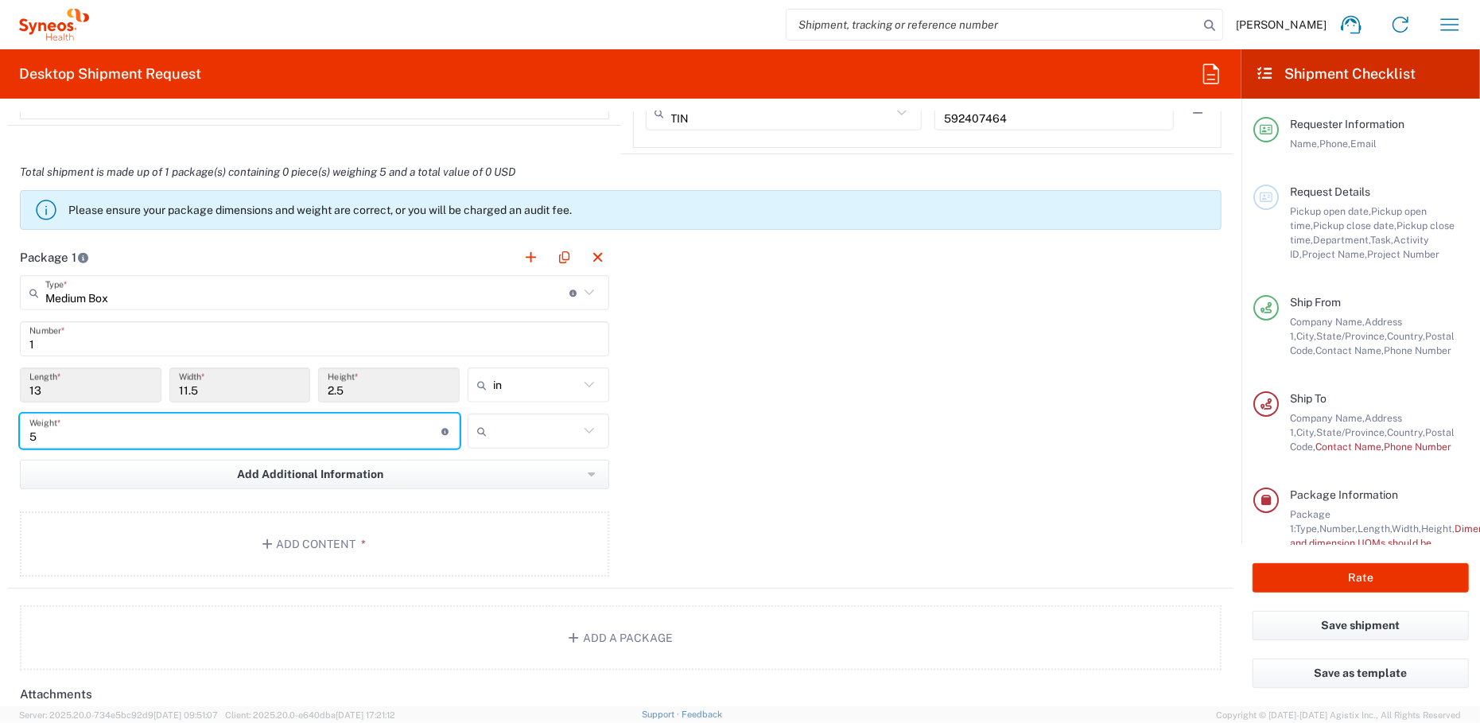
type input "5"
click at [254, 499] on main "Medium Box Type * Material used to package goods Envelope Large Box Medium Box …" at bounding box center [314, 428] width 613 height 307
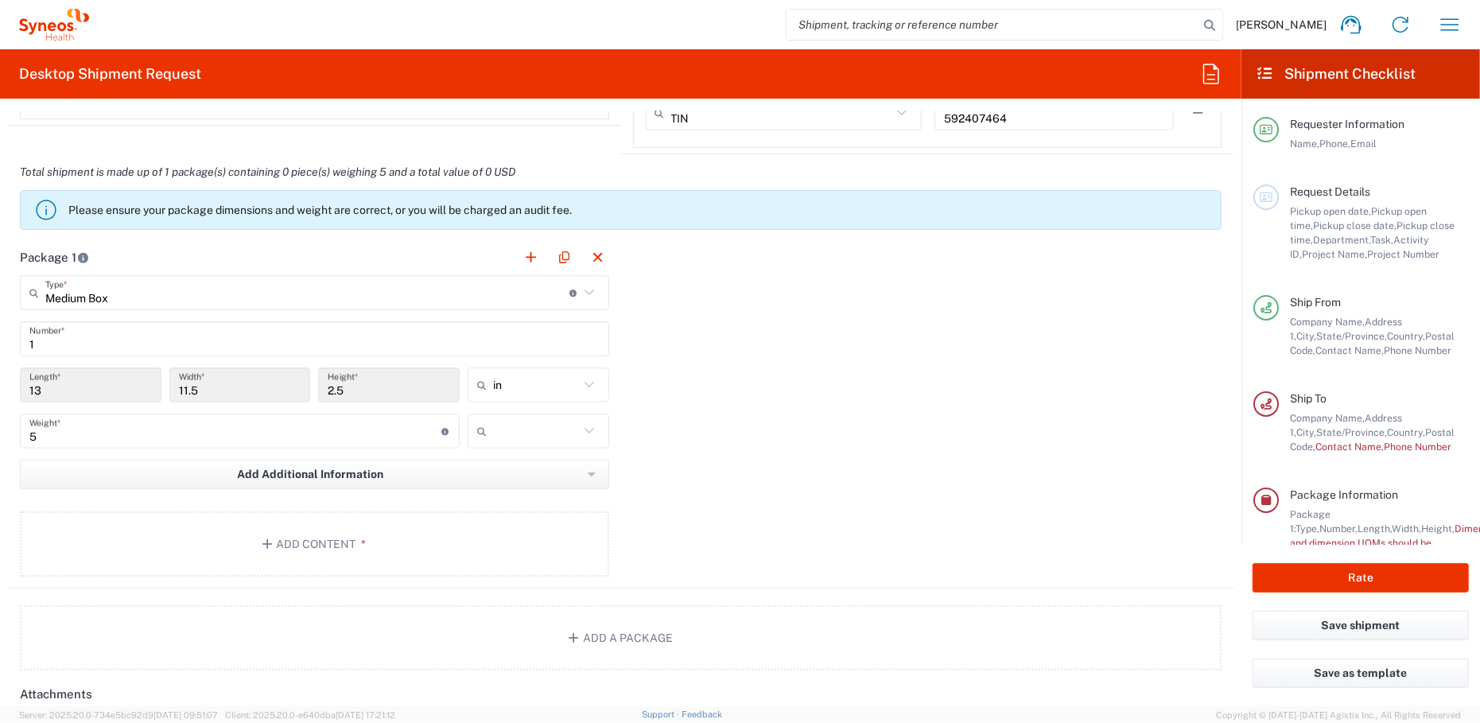
click at [506, 591] on agx-package-information "Total shipment is made up of 1 package(s) containing 0 piece(s) weighing 5 and …" at bounding box center [620, 412] width 1225 height 516
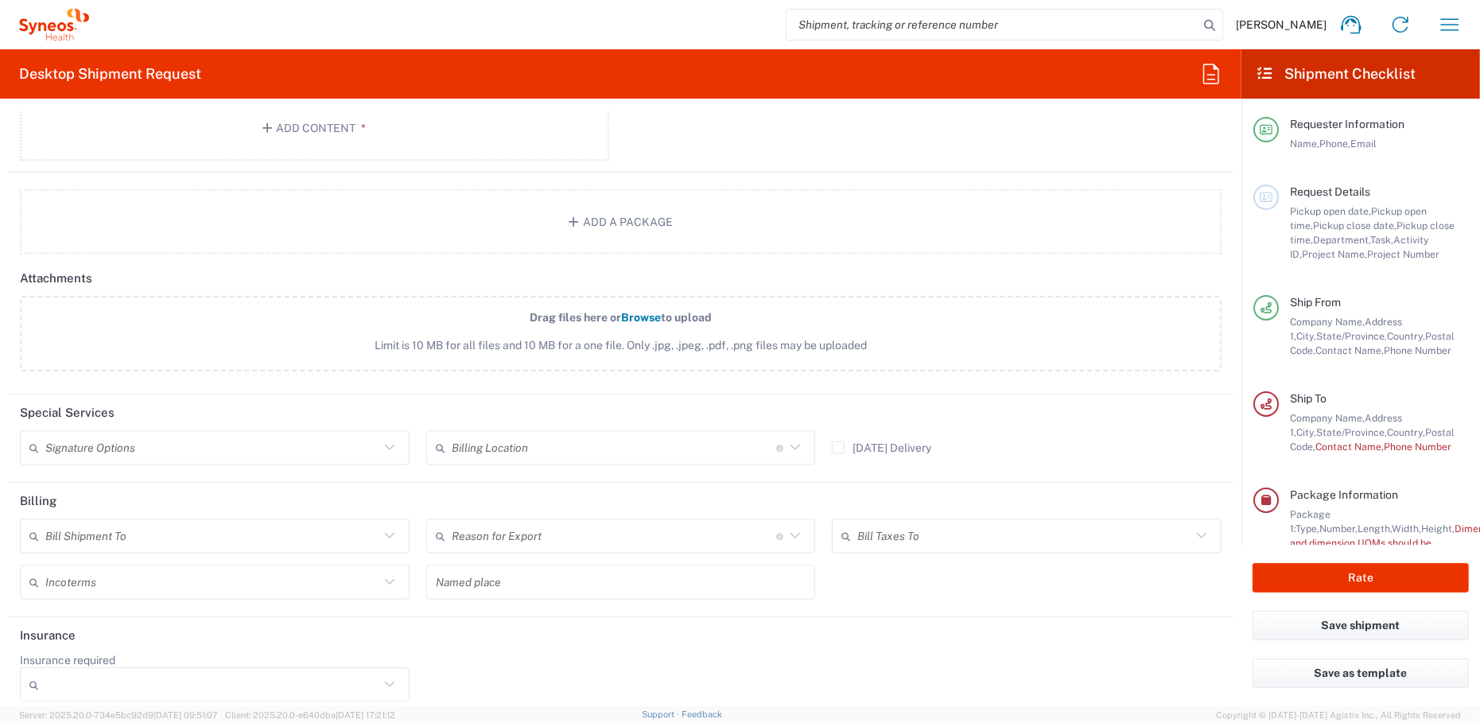
scroll to position [1694, 0]
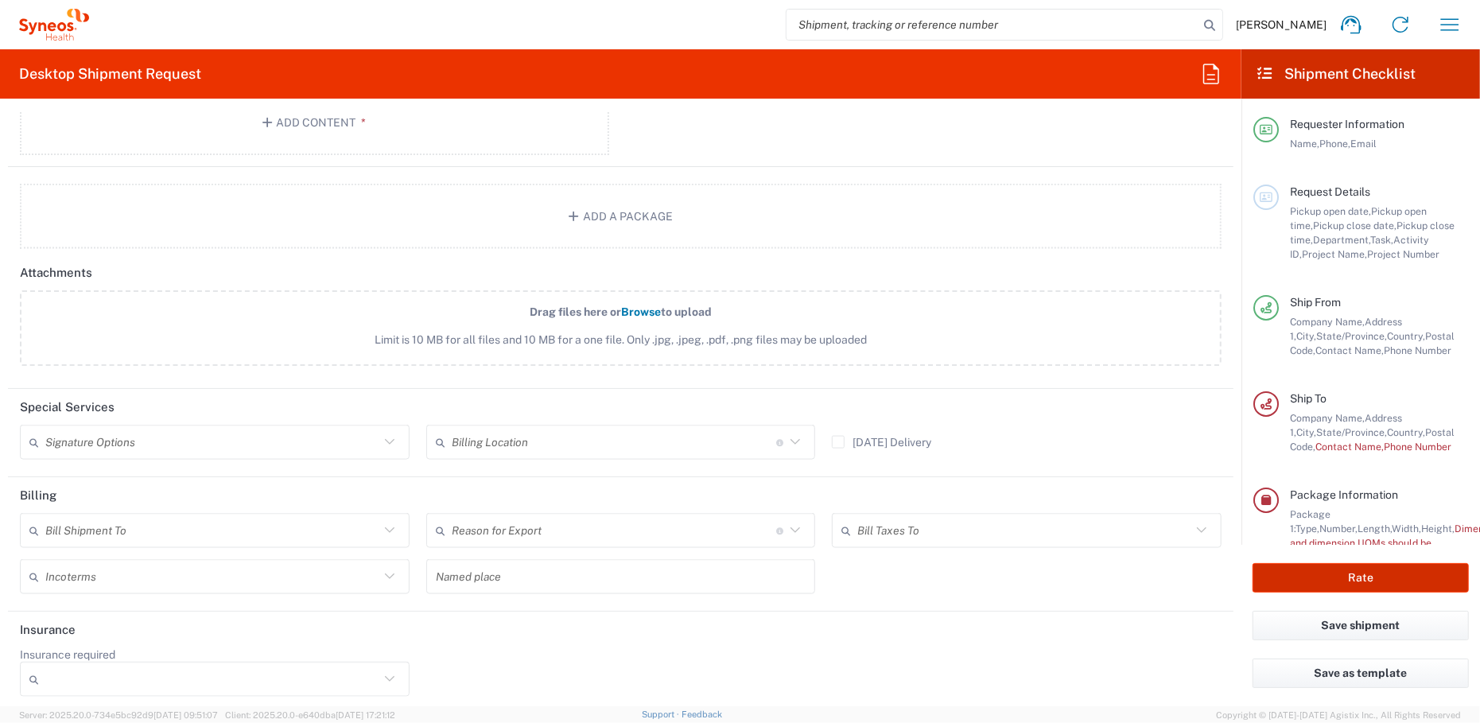
click at [1372, 576] on button "Rate" at bounding box center [1360, 577] width 216 height 29
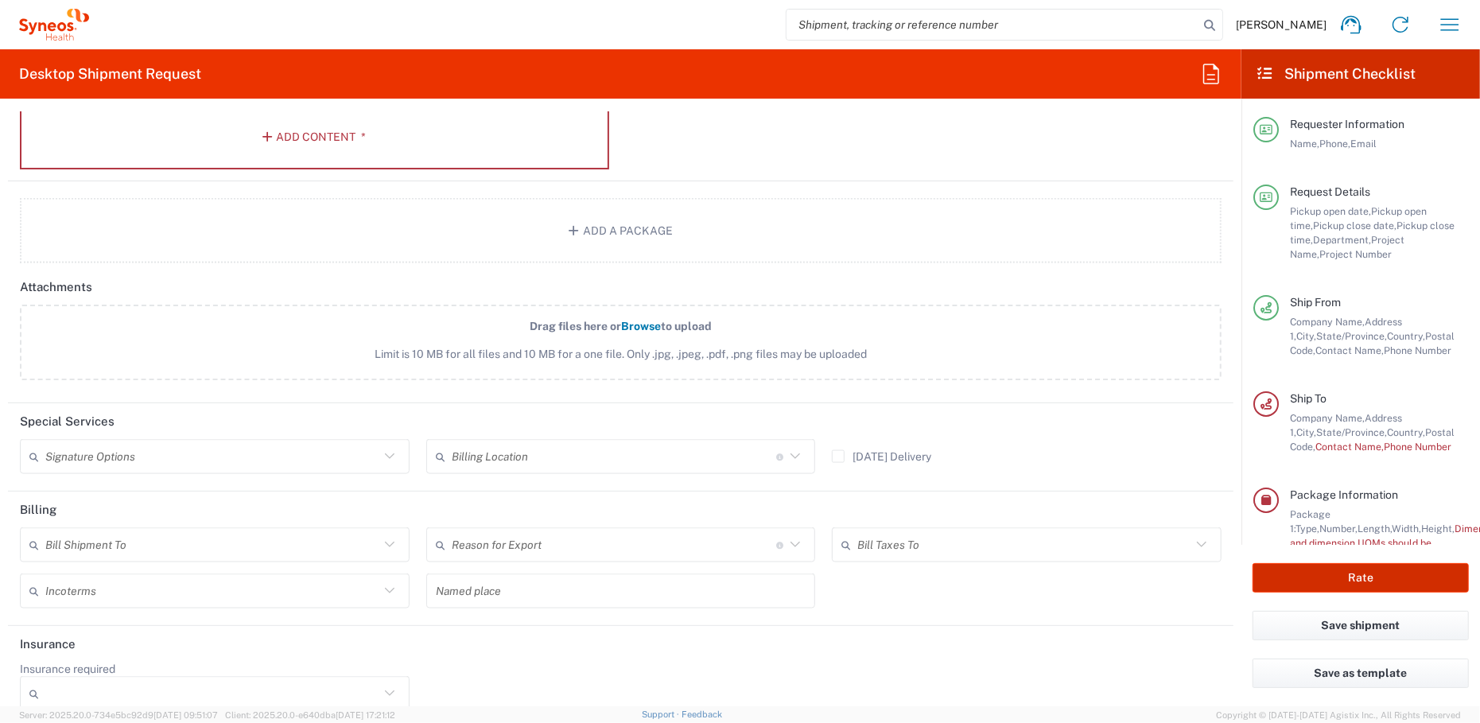
scroll to position [1708, 0]
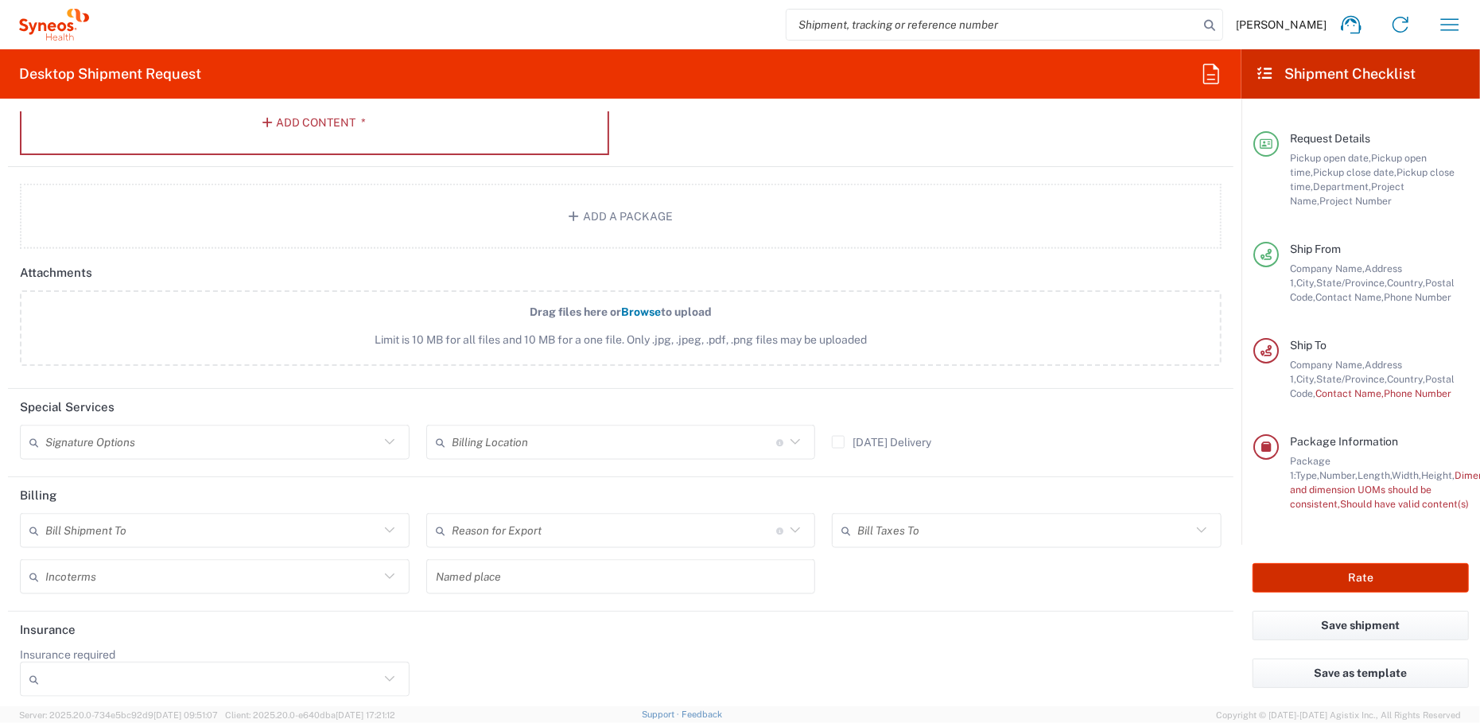
type input "**6183 DEPARTMENTAL EXPENSE"
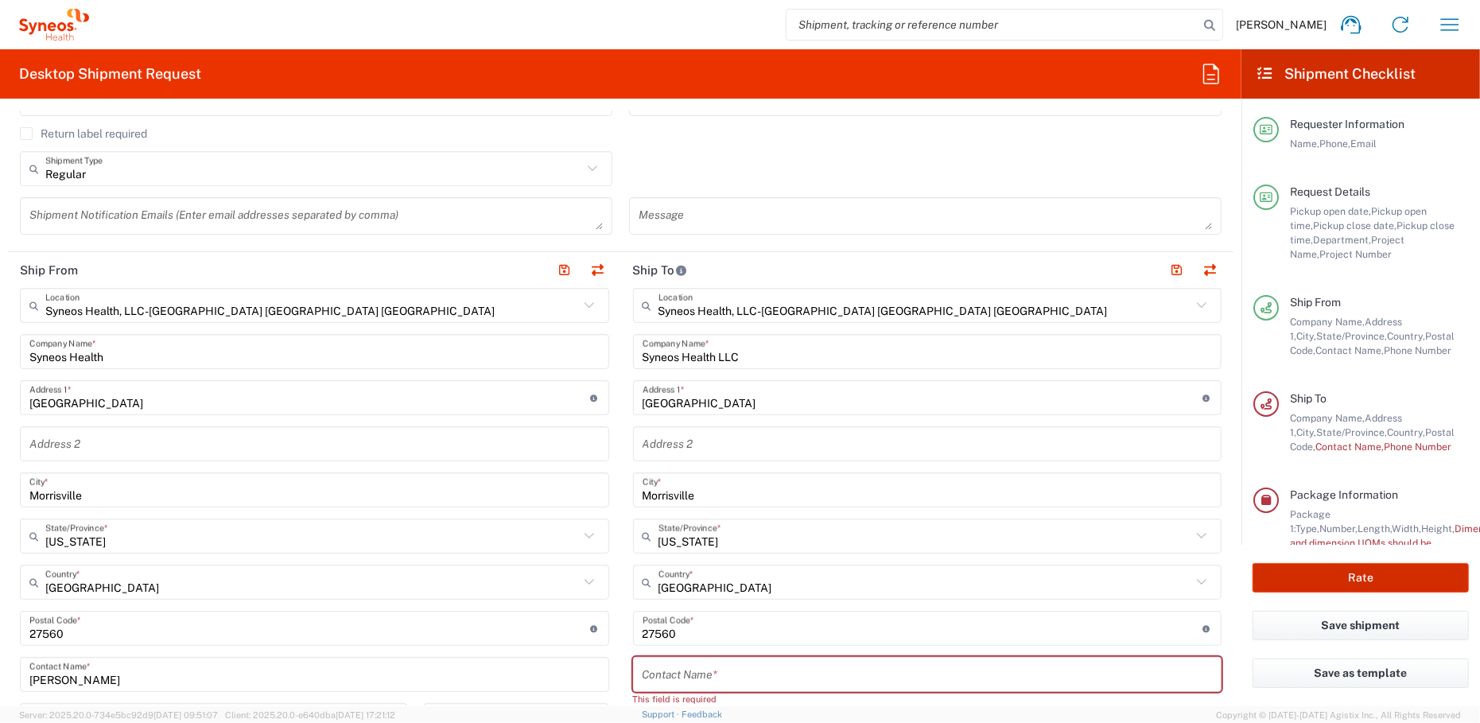
scroll to position [595, 0]
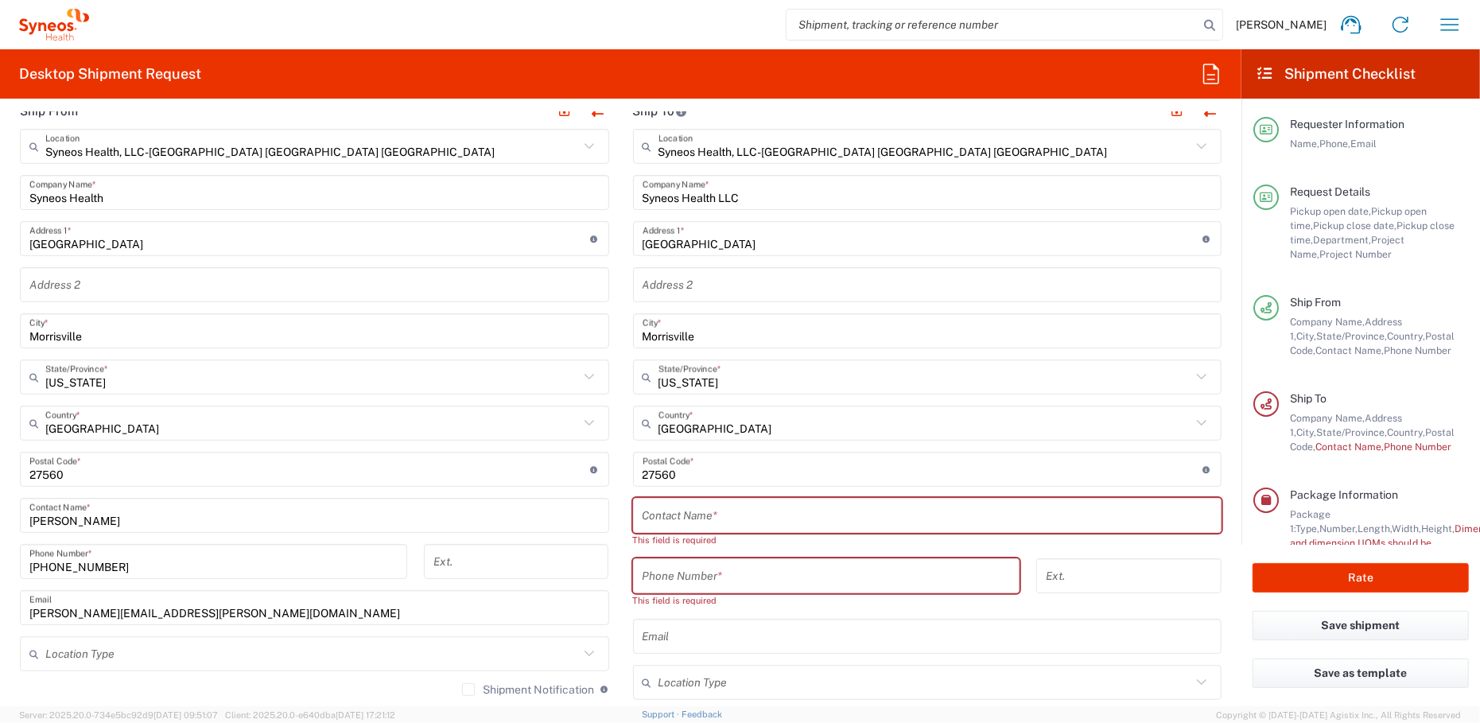
click at [682, 508] on input "text" at bounding box center [927, 516] width 570 height 28
paste input "ATTN:IT Asset Management"
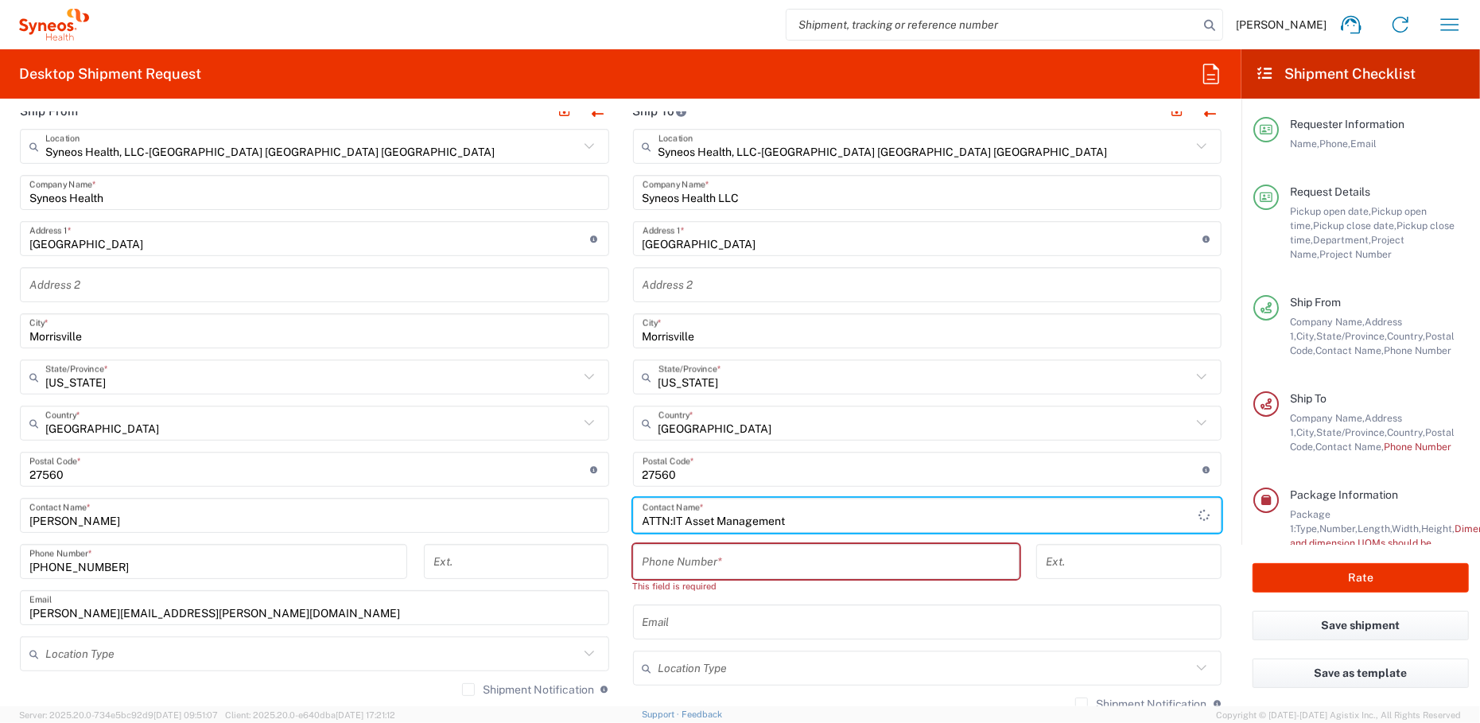
type input "ATTN:IT Asset Management"
click at [689, 559] on input "tel" at bounding box center [826, 562] width 368 height 28
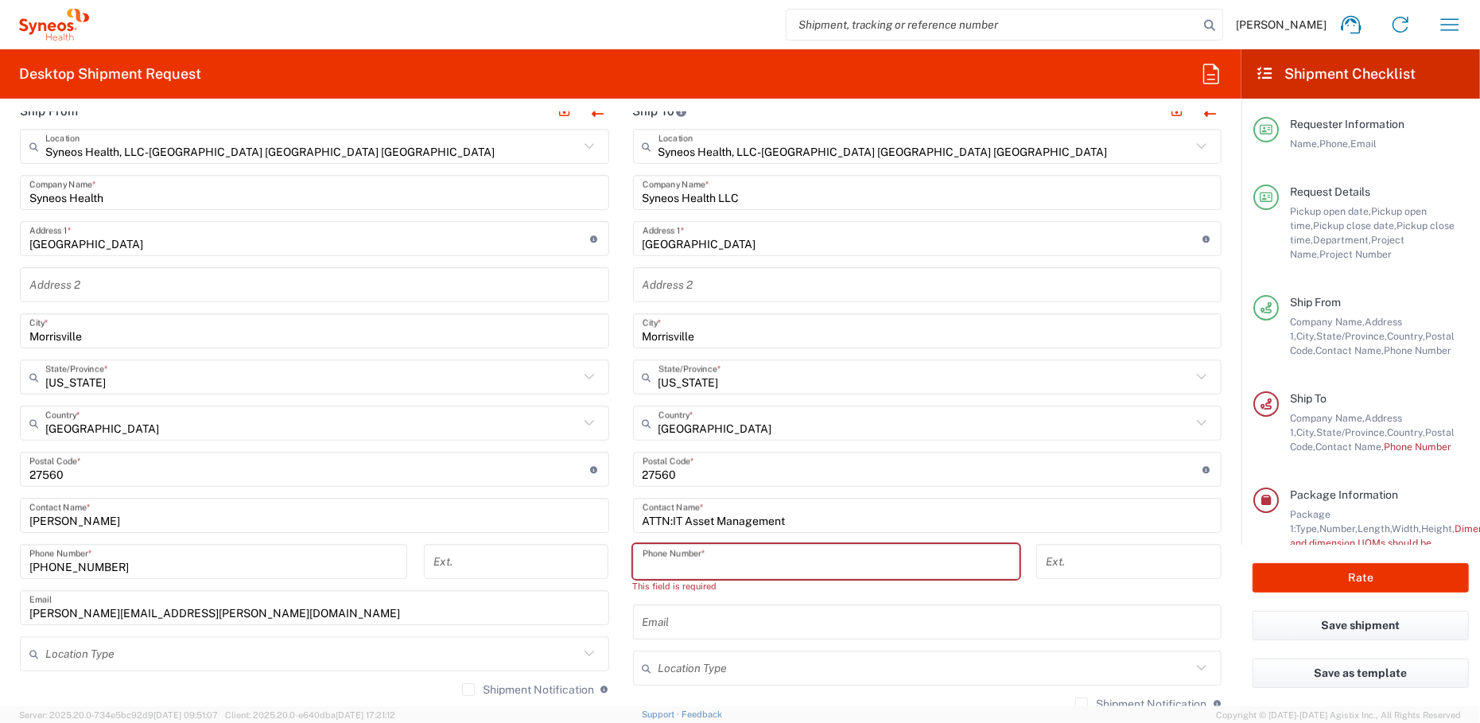
click at [693, 560] on input "tel" at bounding box center [826, 562] width 368 height 28
paste input "[PHONE_NUMBER] or [PHONE_NUMBER]"
click at [689, 565] on input "[PHONE_NUMBER] or [PHONE_NUMBER]" at bounding box center [826, 562] width 368 height 28
drag, startPoint x: 716, startPoint y: 566, endPoint x: 800, endPoint y: 599, distance: 89.6
click at [851, 558] on input "[PHONE_NUMBER] or [PHONE_NUMBER]" at bounding box center [826, 562] width 368 height 28
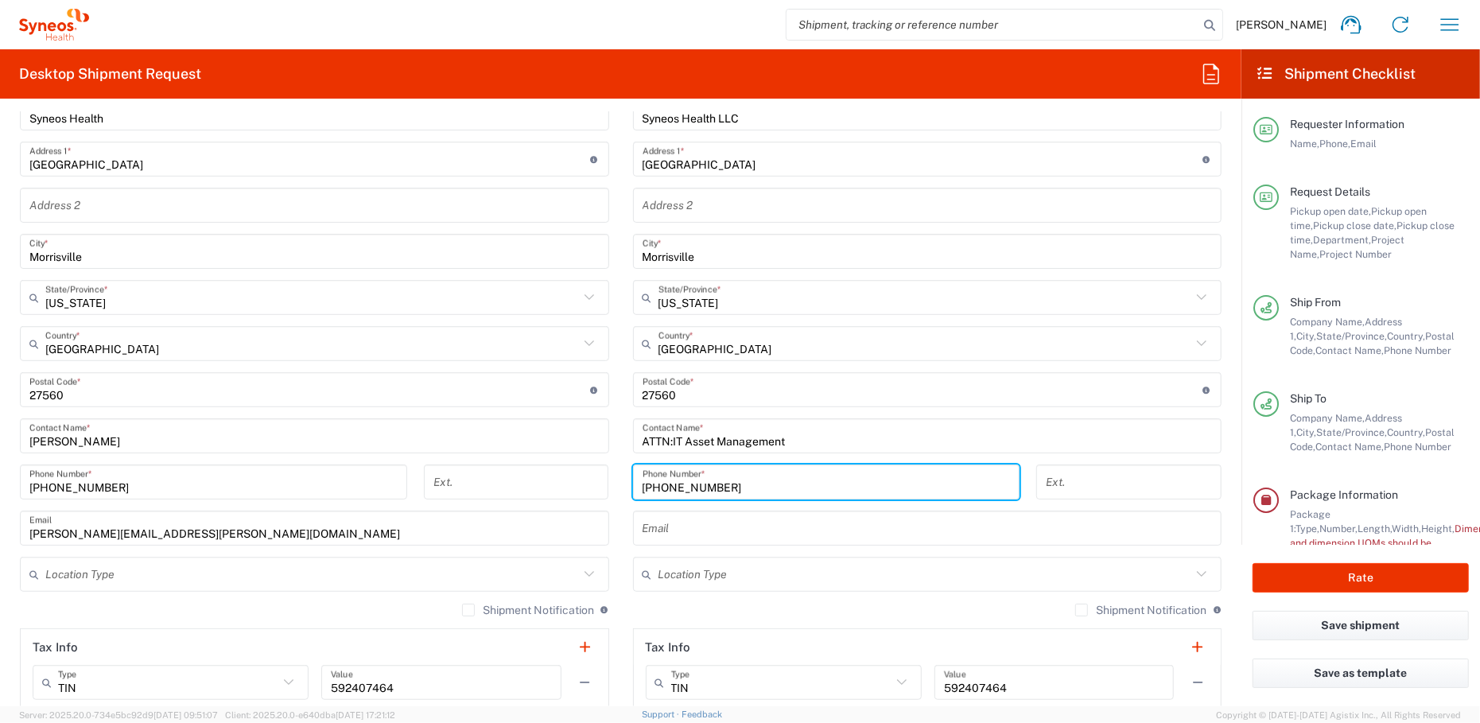
scroll to position [754, 0]
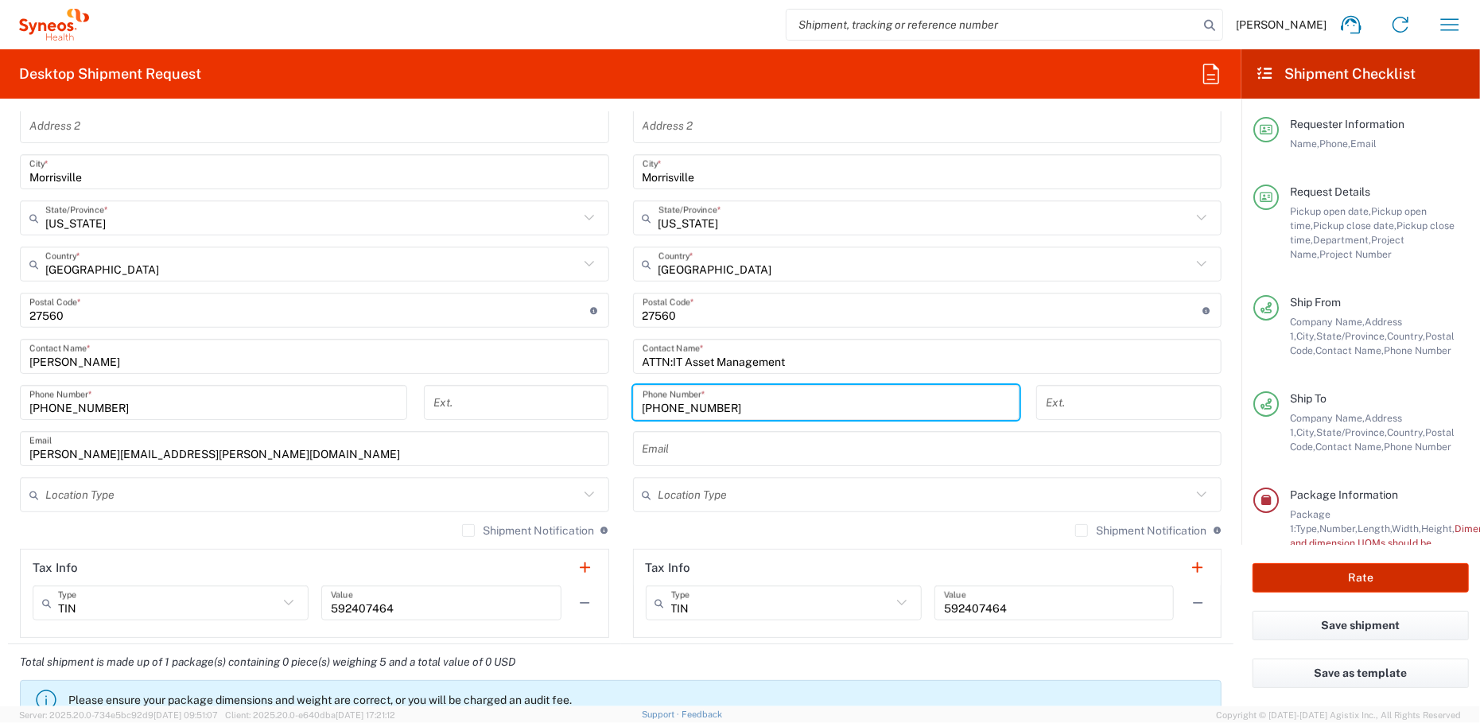
type input "[PHONE_NUMBER]"
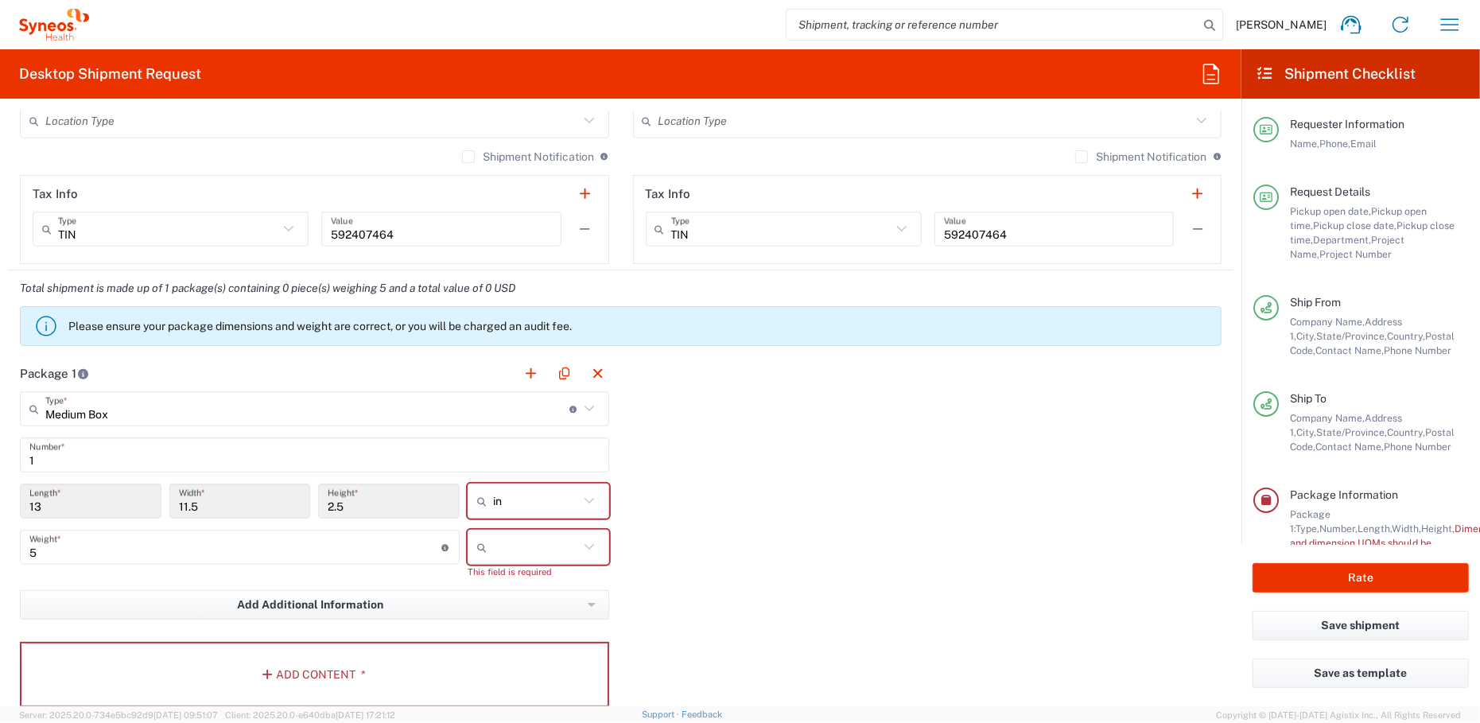
scroll to position [1151, 0]
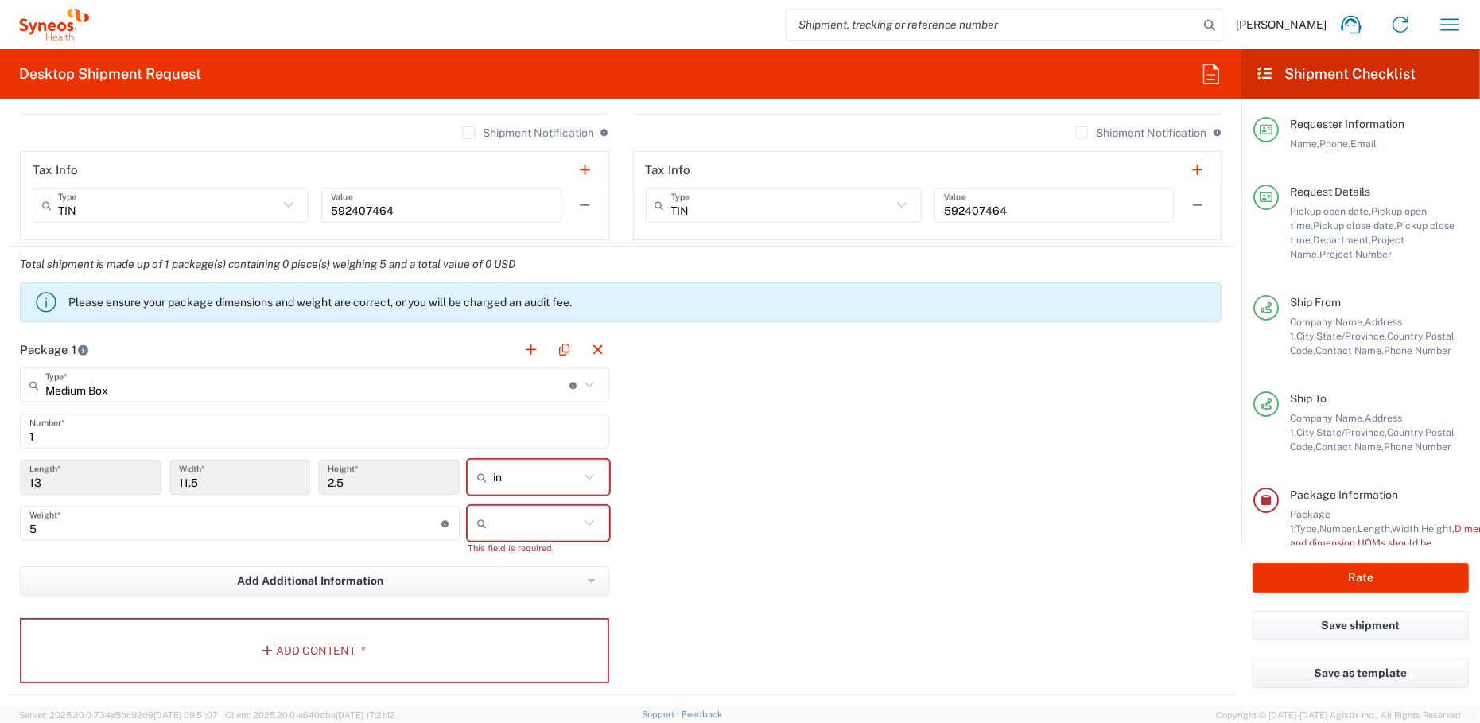
click at [514, 519] on input "text" at bounding box center [536, 522] width 86 height 25
click at [497, 581] on span "lbs" at bounding box center [532, 580] width 137 height 25
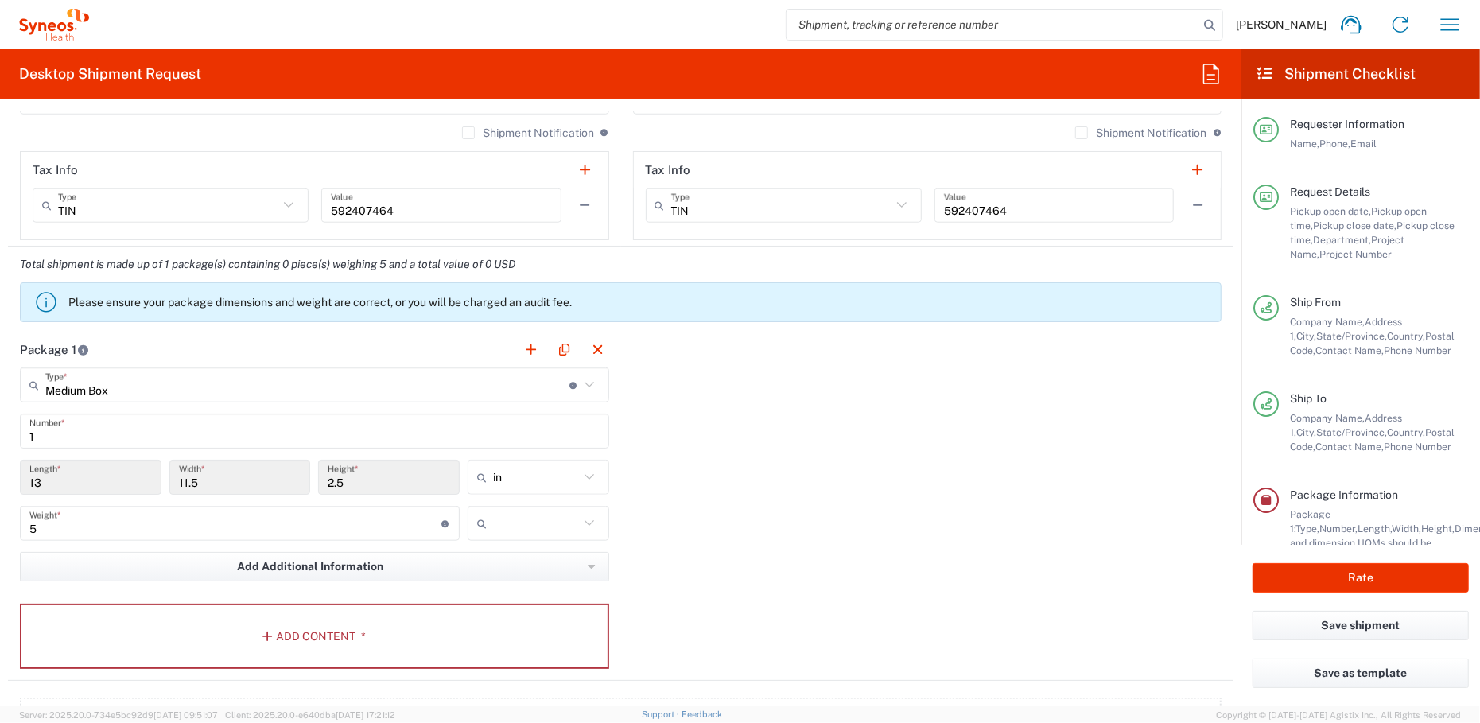
type input "lbs"
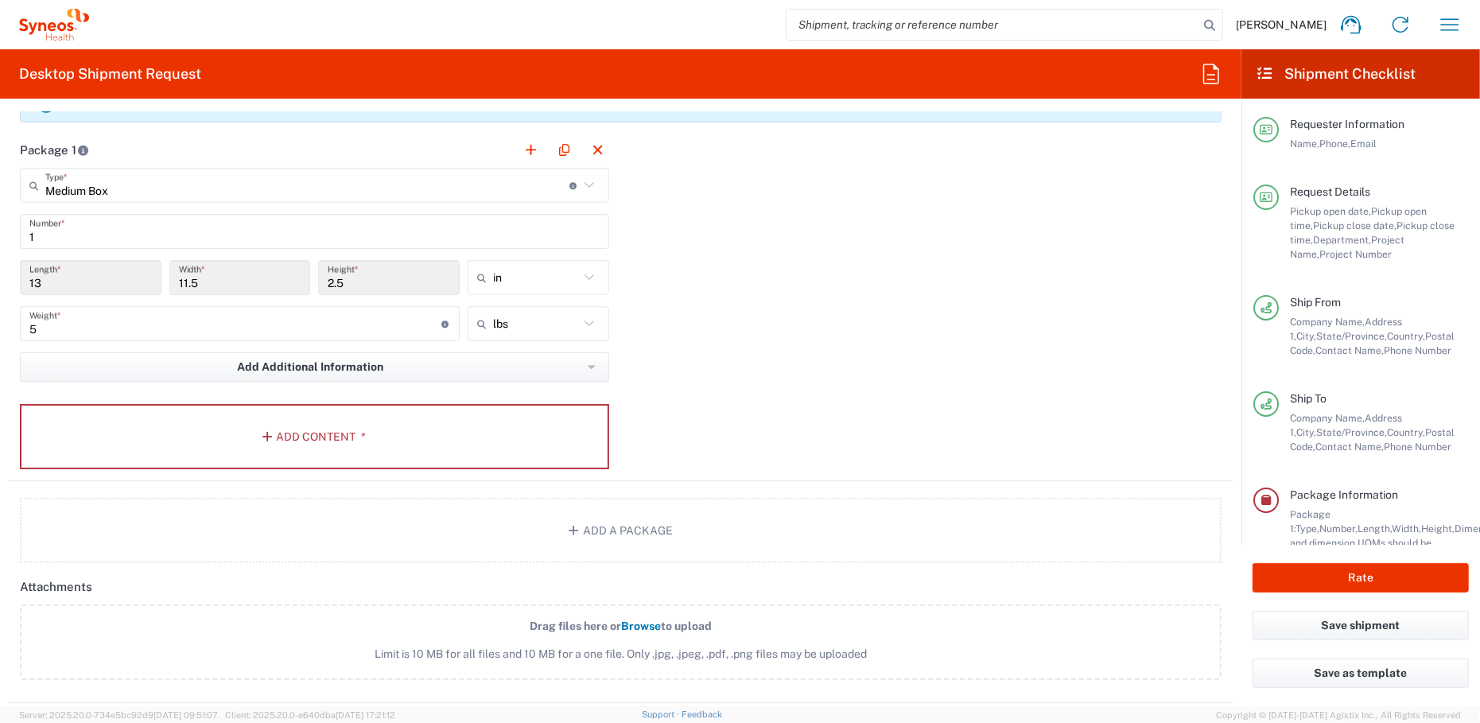
scroll to position [1267, 0]
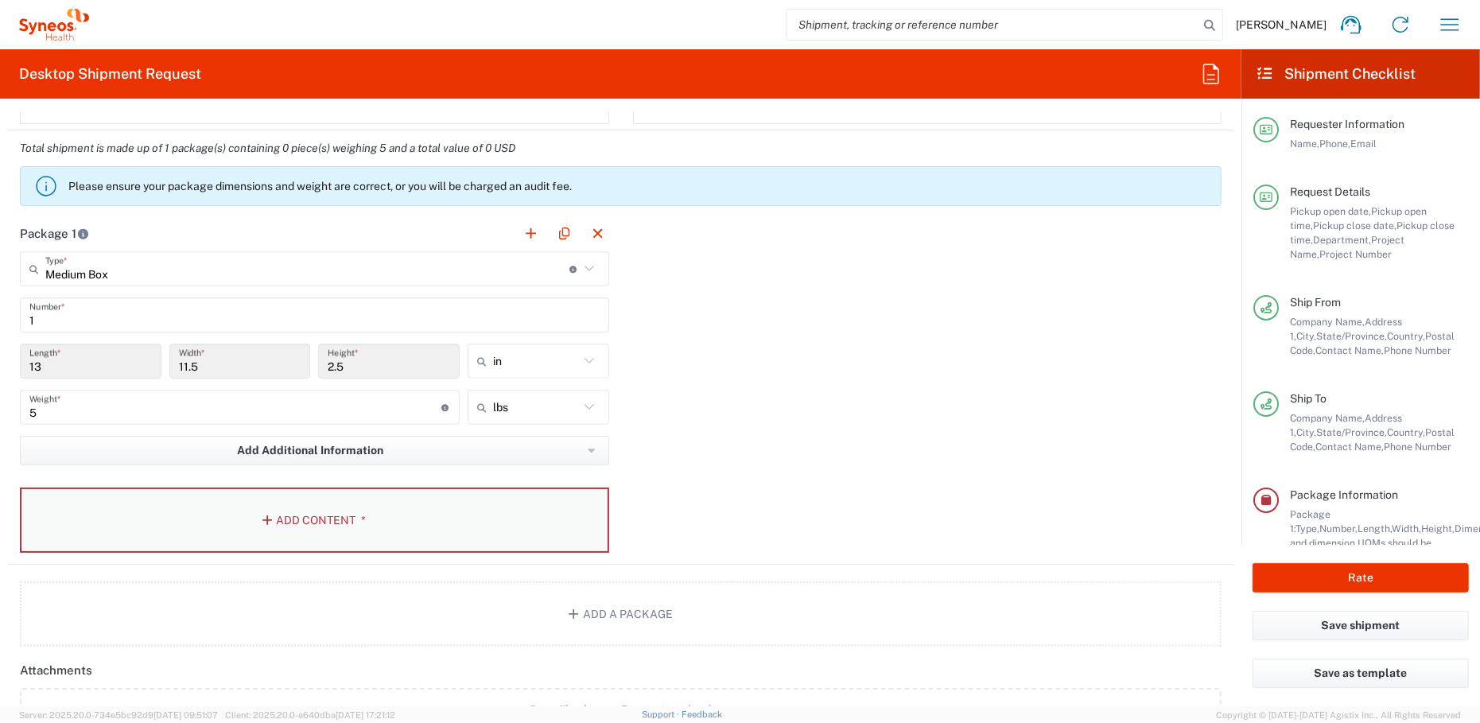
click at [301, 514] on button "Add Content *" at bounding box center [314, 519] width 589 height 65
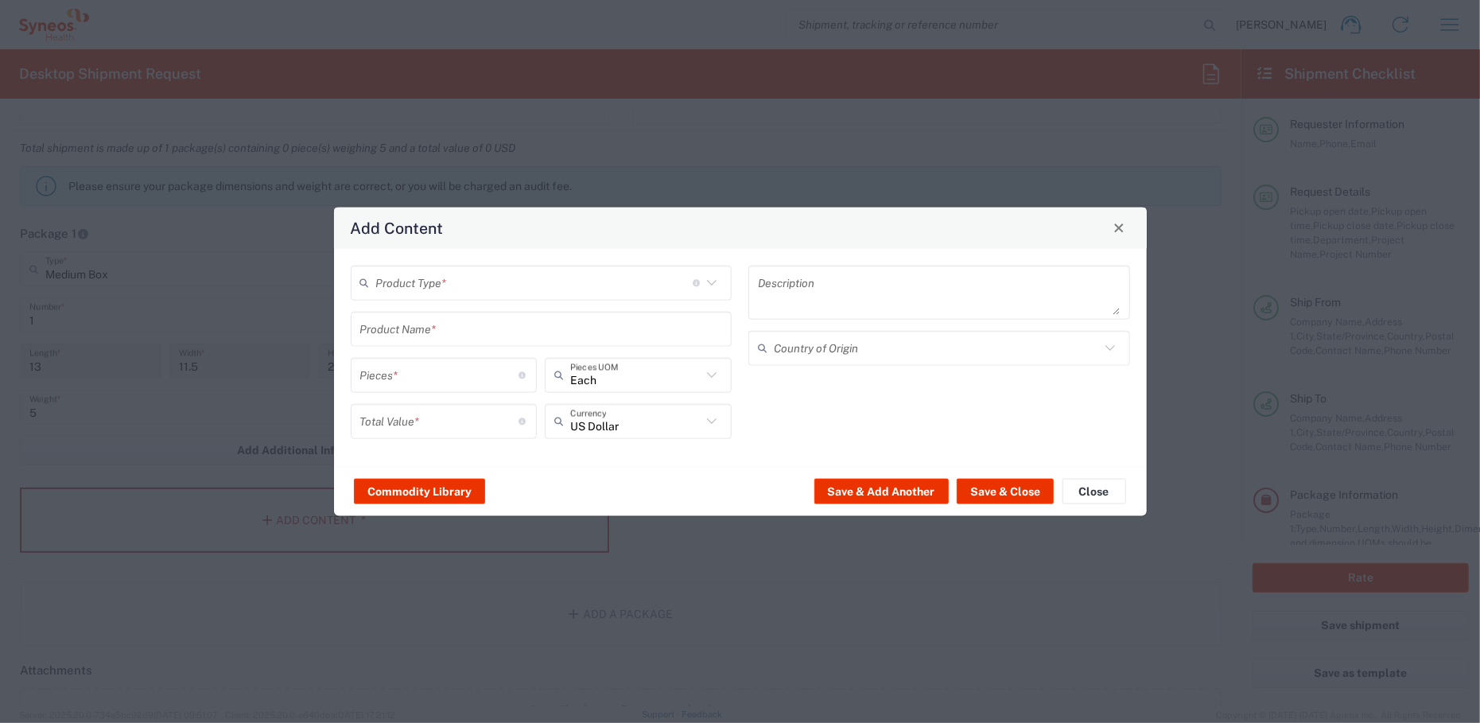
click at [492, 284] on input "text" at bounding box center [534, 283] width 316 height 28
click at [720, 285] on icon at bounding box center [711, 282] width 21 height 21
click at [498, 289] on input "text" at bounding box center [534, 283] width 316 height 28
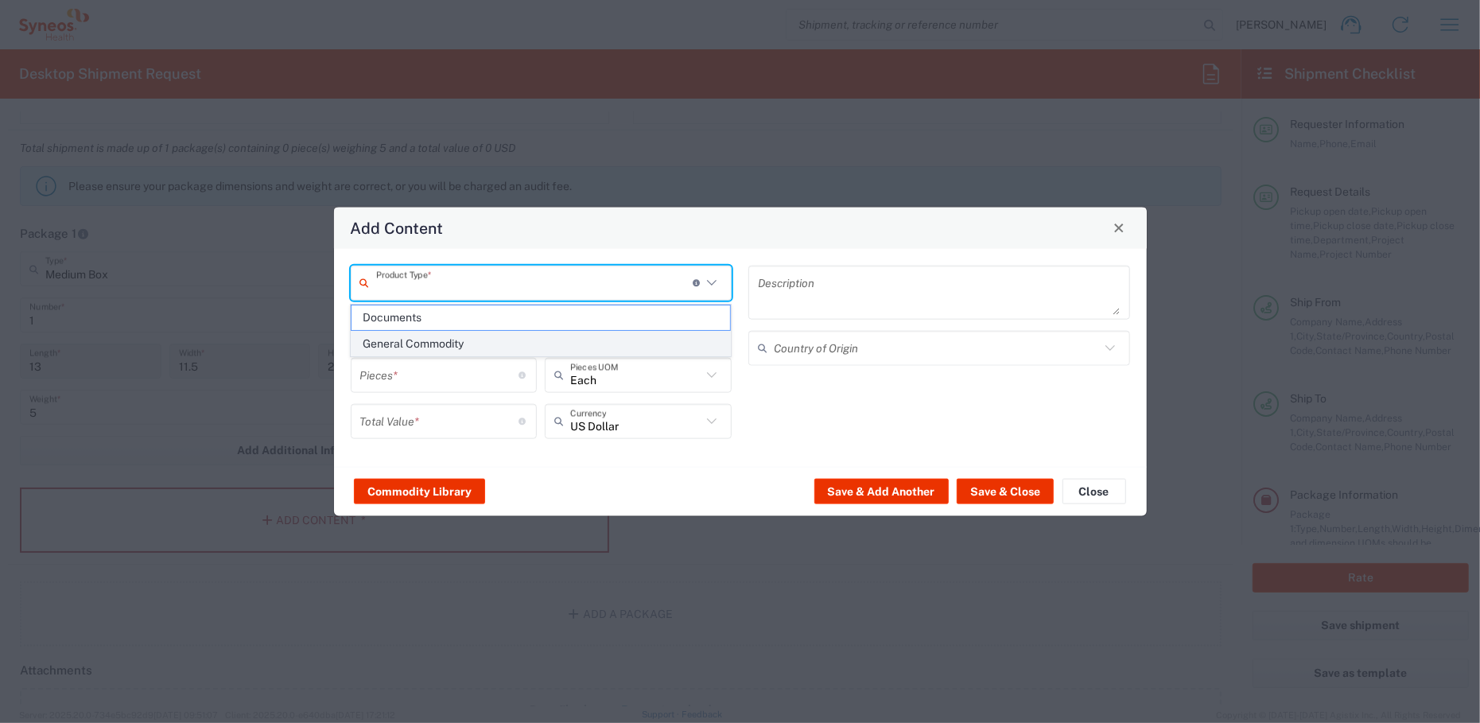
click at [411, 339] on span "General Commodity" at bounding box center [540, 344] width 378 height 25
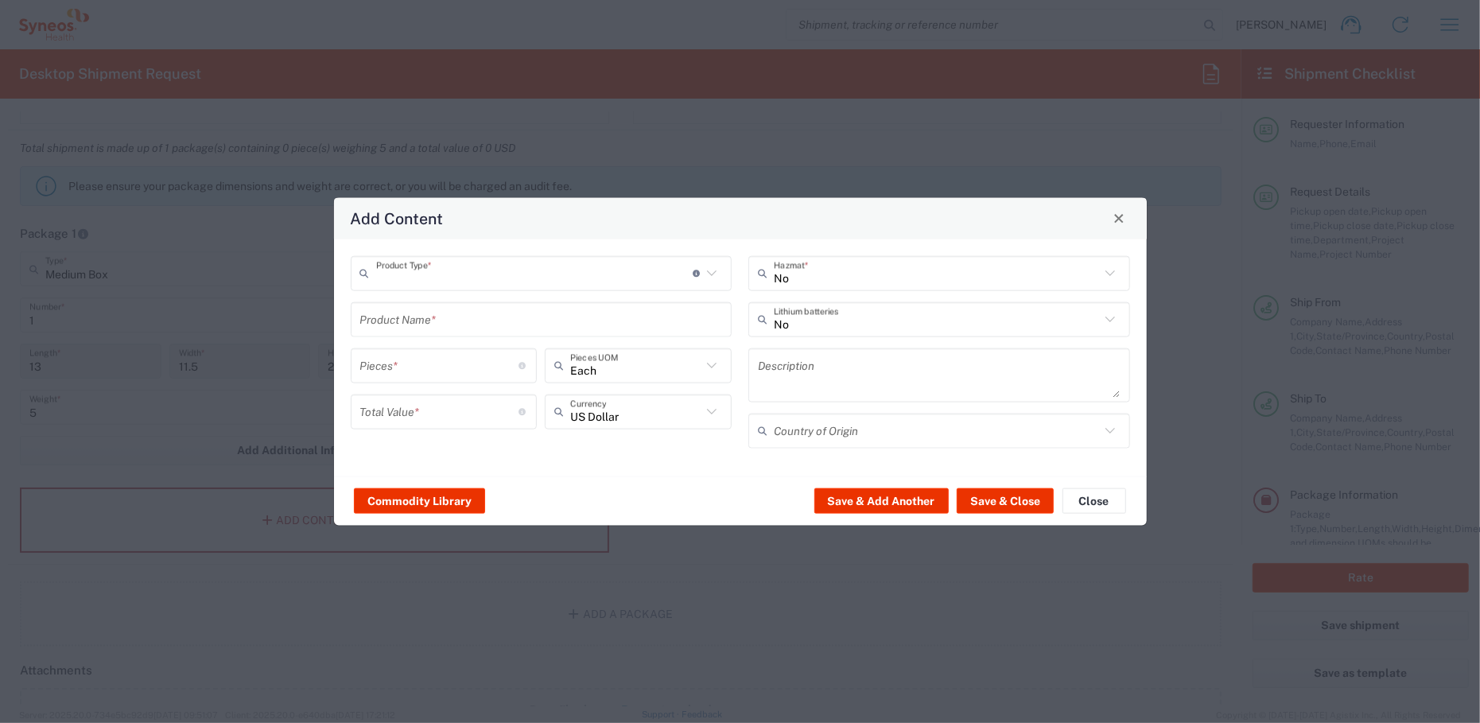
type input "General Commodity"
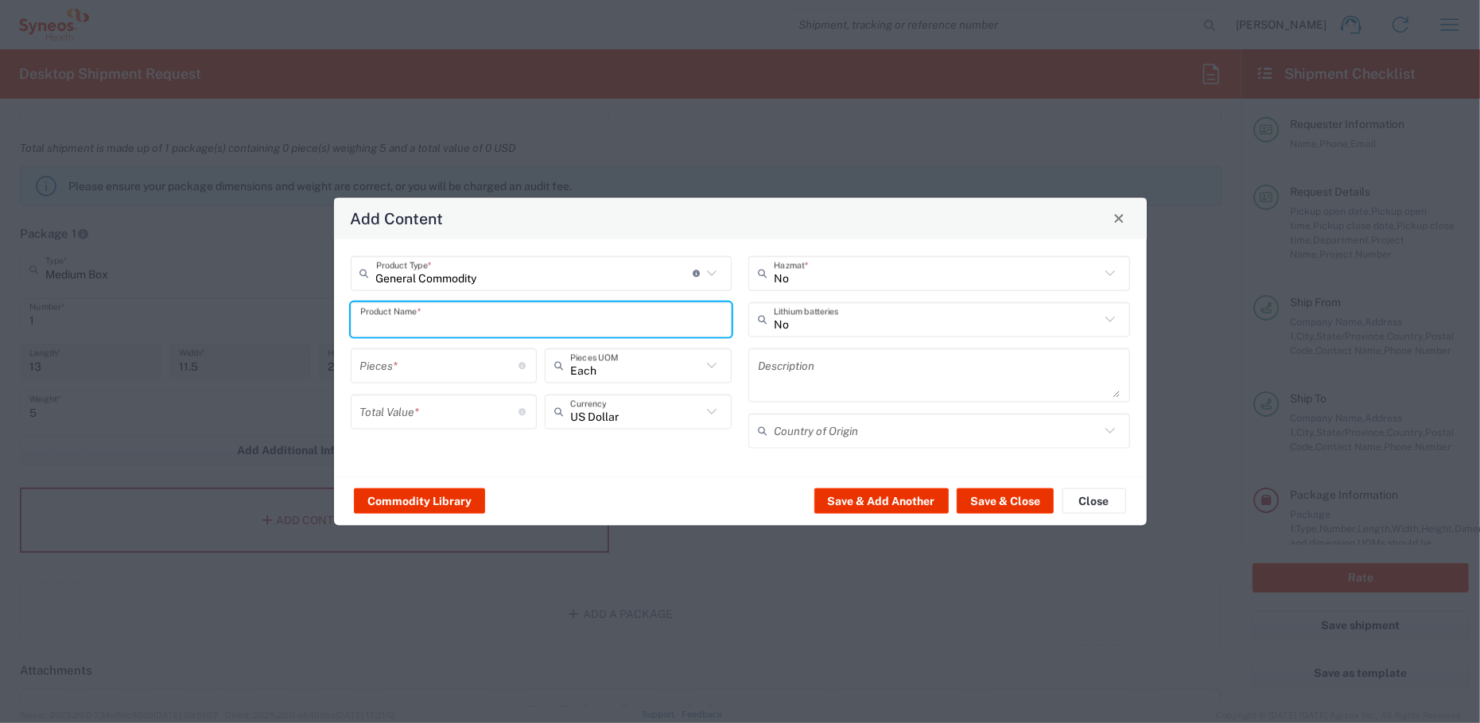
click at [440, 314] on input "text" at bounding box center [541, 319] width 363 height 28
click at [823, 328] on input "text" at bounding box center [937, 319] width 326 height 28
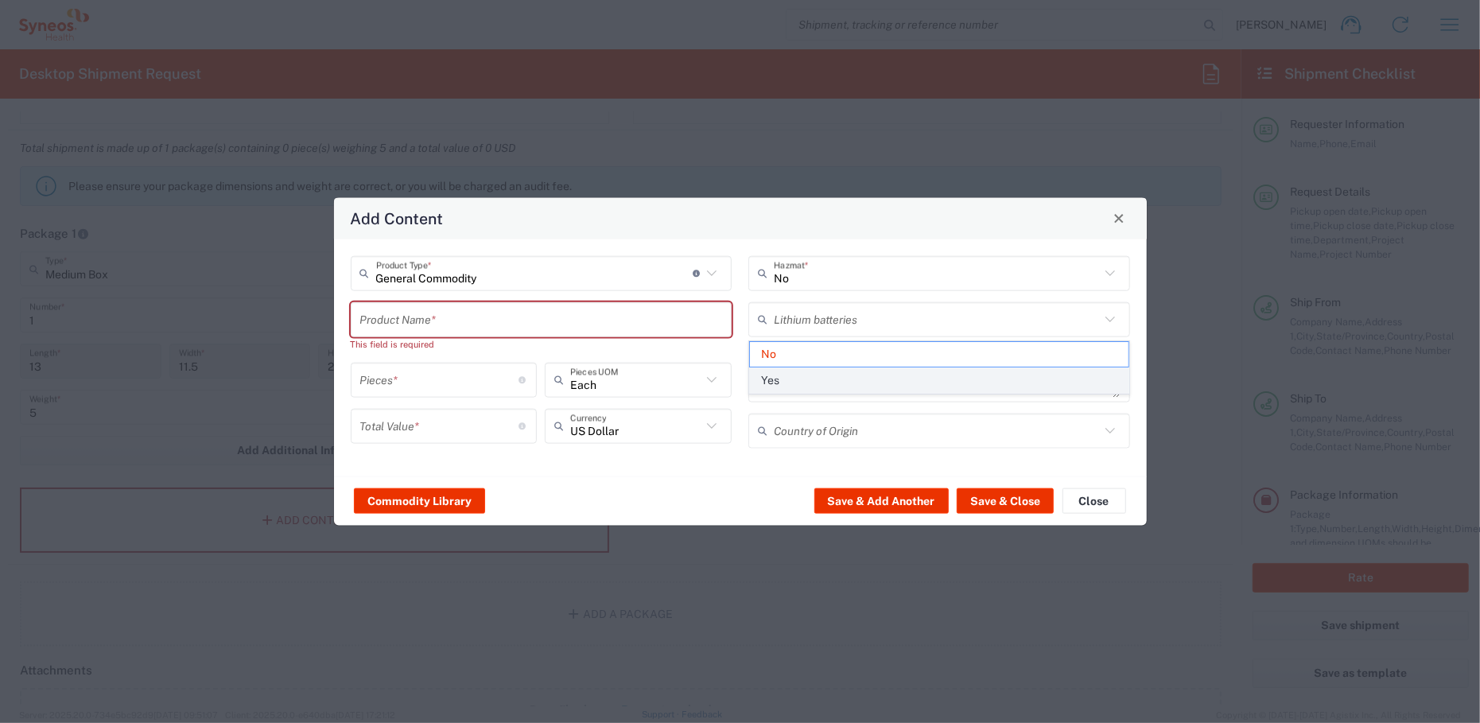
click at [793, 383] on span "Yes" at bounding box center [939, 380] width 378 height 25
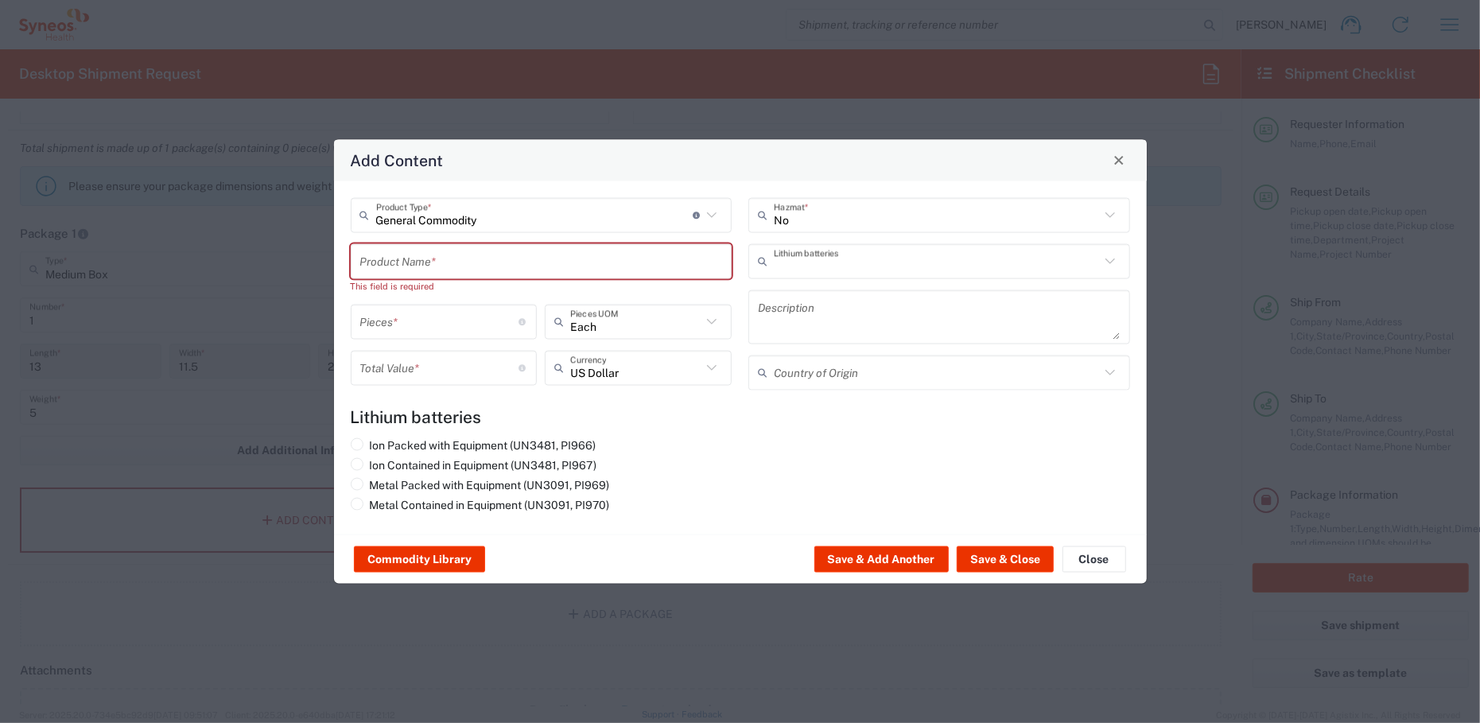
type input "Yes"
click at [770, 378] on icon at bounding box center [766, 371] width 16 height 25
click at [711, 481] on div "Ion Packed with Equipment (UN3481, PI966) Ion Contained in Equipment (UN3481, P…" at bounding box center [541, 477] width 398 height 80
click at [402, 261] on input "text" at bounding box center [541, 261] width 363 height 28
click at [424, 442] on label "Ion Packed with Equipment (UN3481, PI966)" at bounding box center [474, 444] width 246 height 14
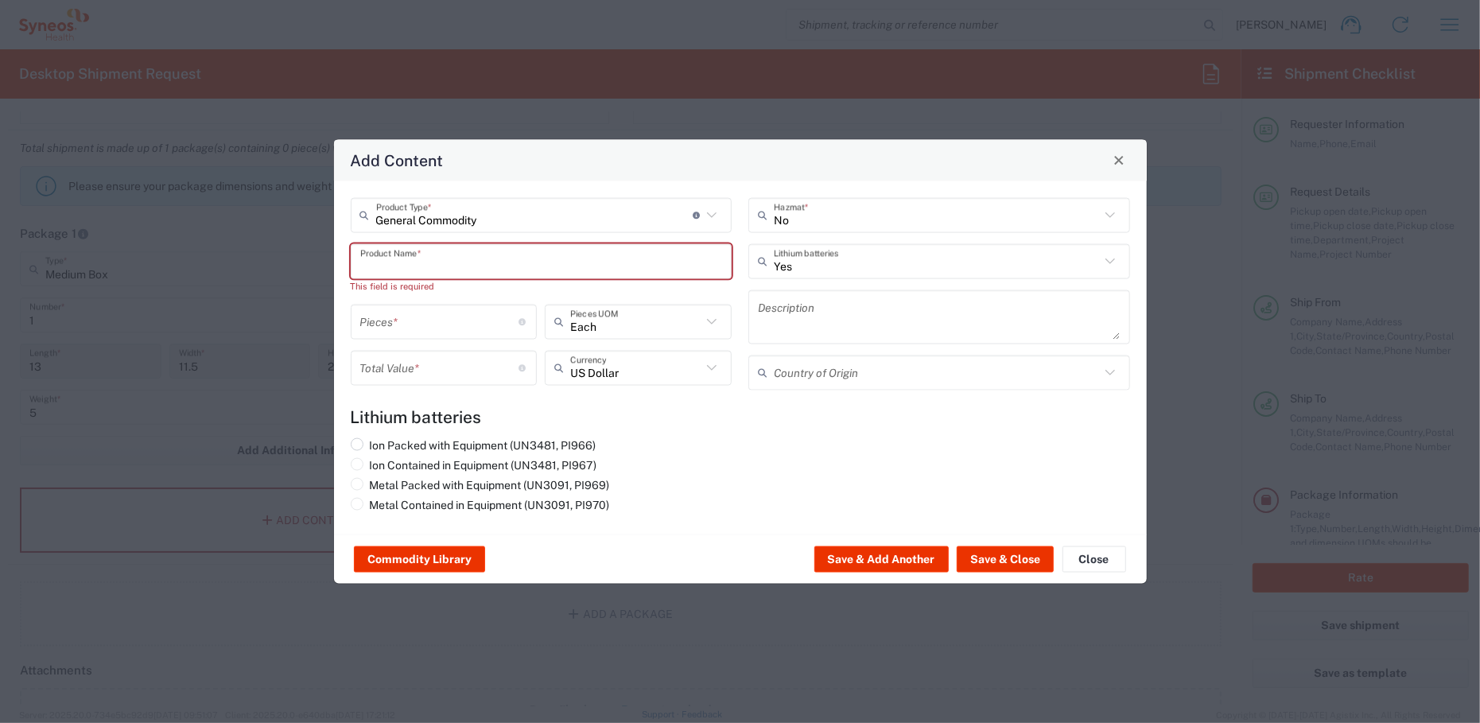
click at [380, 442] on input "Ion Packed with Equipment (UN3481, PI966)" at bounding box center [375, 442] width 10 height 10
radio input "true"
click at [407, 261] on input "text" at bounding box center [541, 261] width 363 height 28
click at [381, 266] on input "text" at bounding box center [541, 261] width 363 height 28
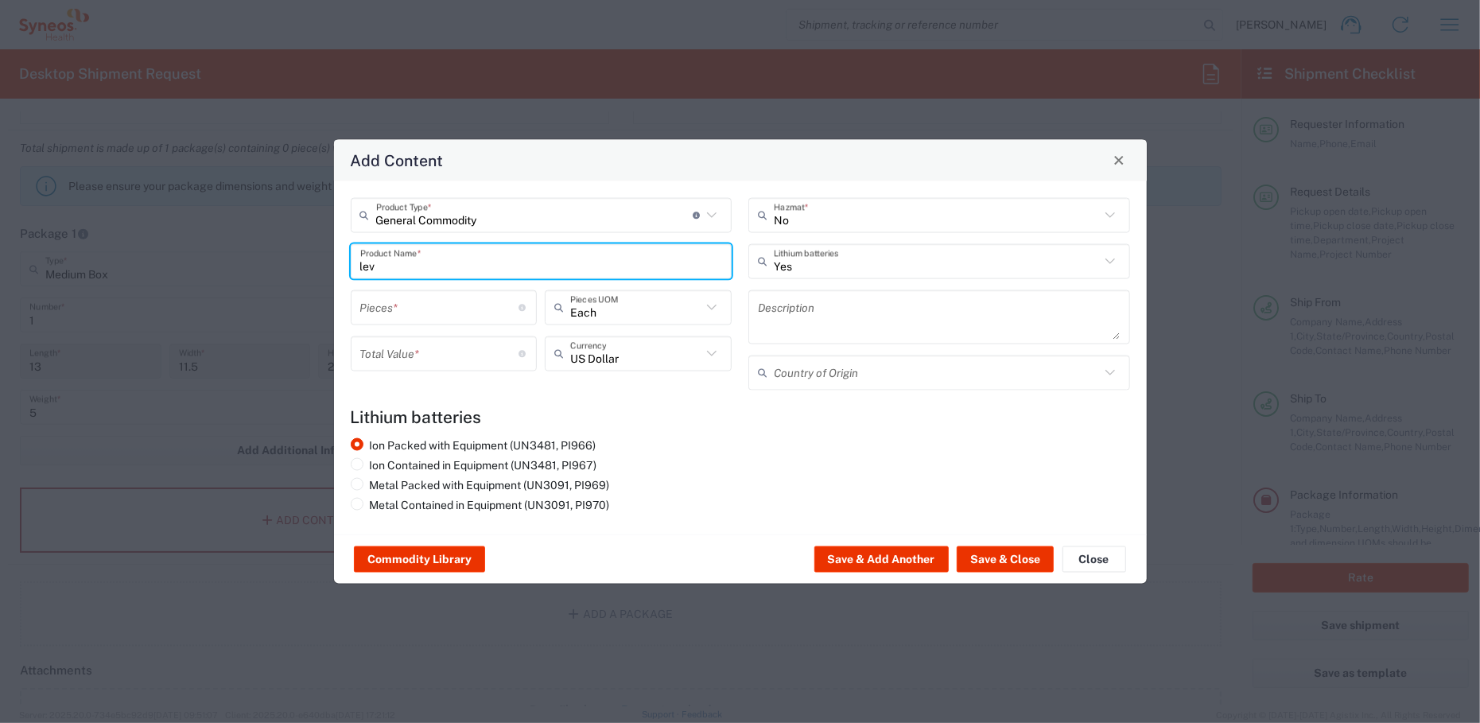
drag, startPoint x: 371, startPoint y: 266, endPoint x: 786, endPoint y: 265, distance: 415.0
click at [710, 262] on input "lev" at bounding box center [541, 261] width 363 height 28
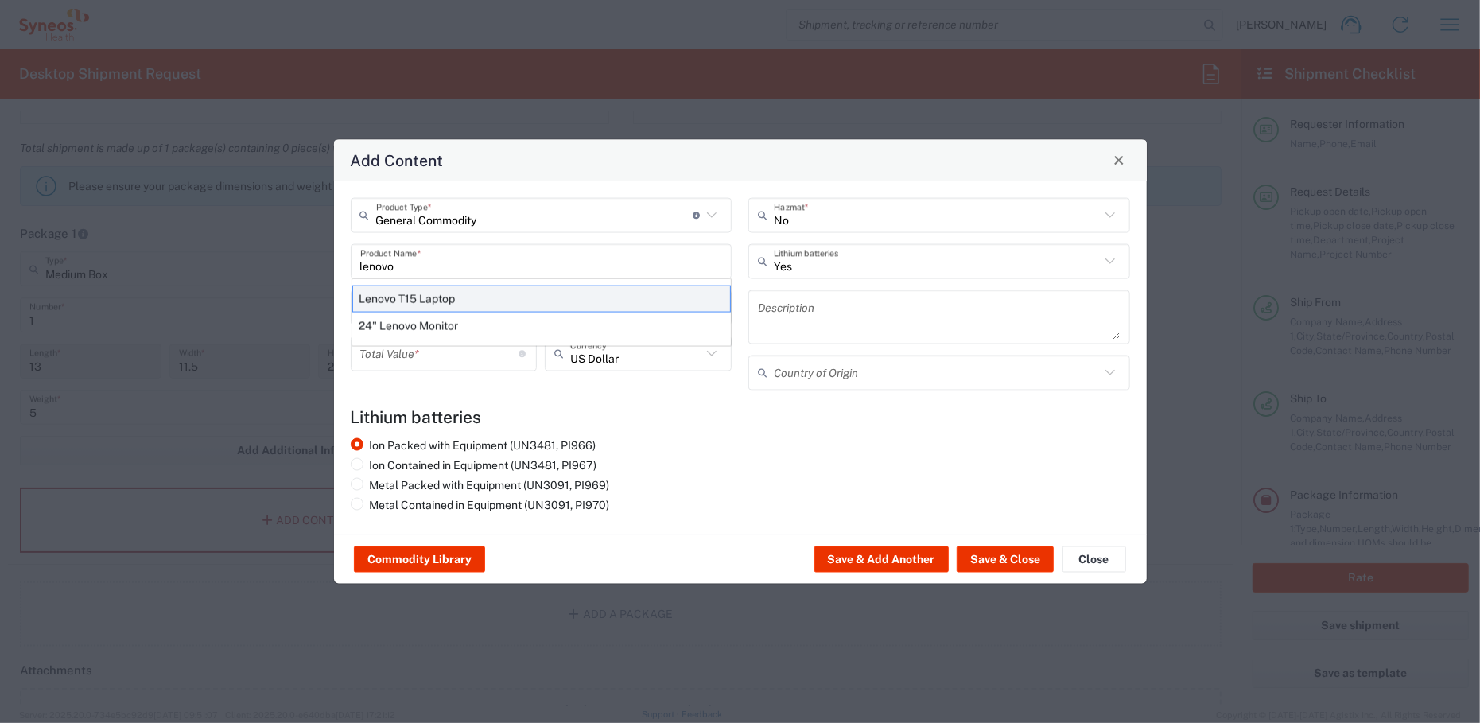
click at [427, 298] on div "Lenovo T15 Laptop" at bounding box center [541, 298] width 378 height 27
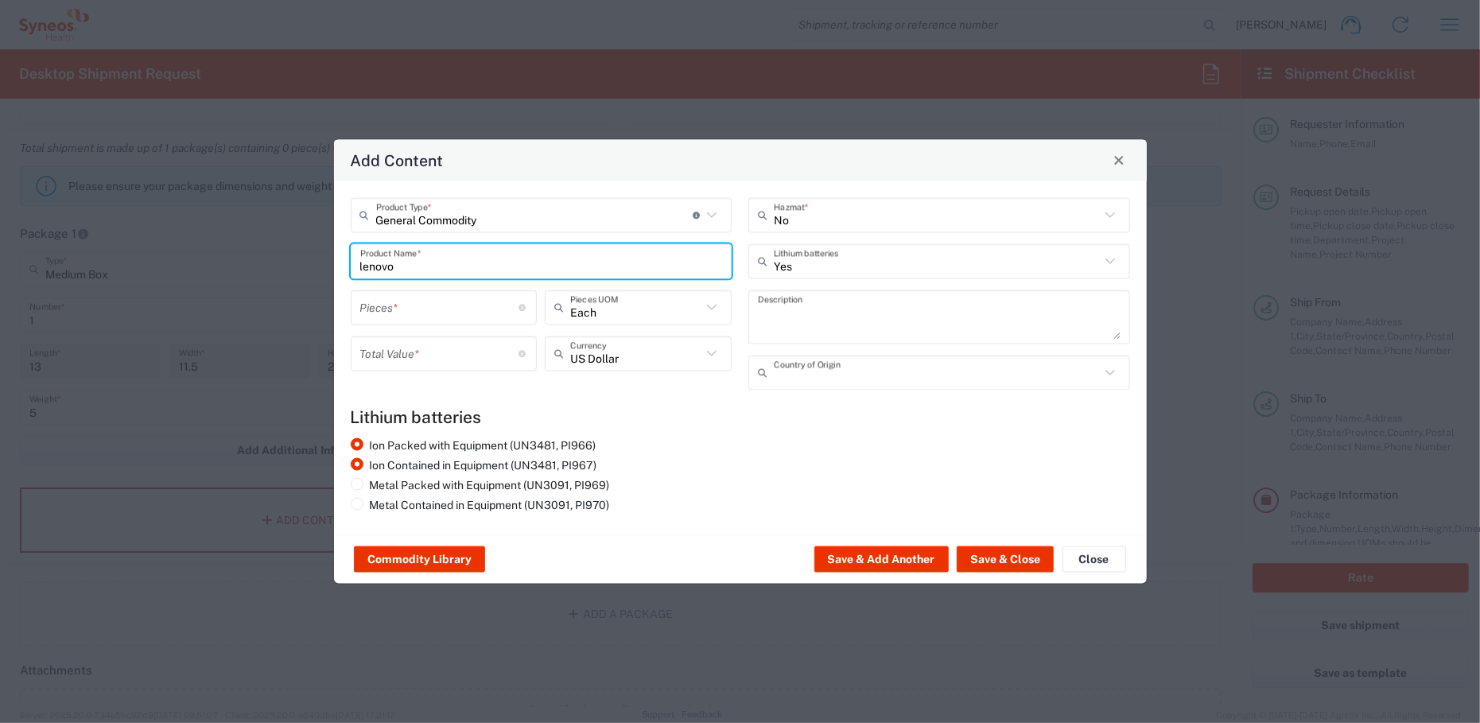
type input "Lenovo T15 Laptop"
type textarea "Lenovo T15 Laptop"
type input "[GEOGRAPHIC_DATA]"
type input "Yes"
radio input "false"
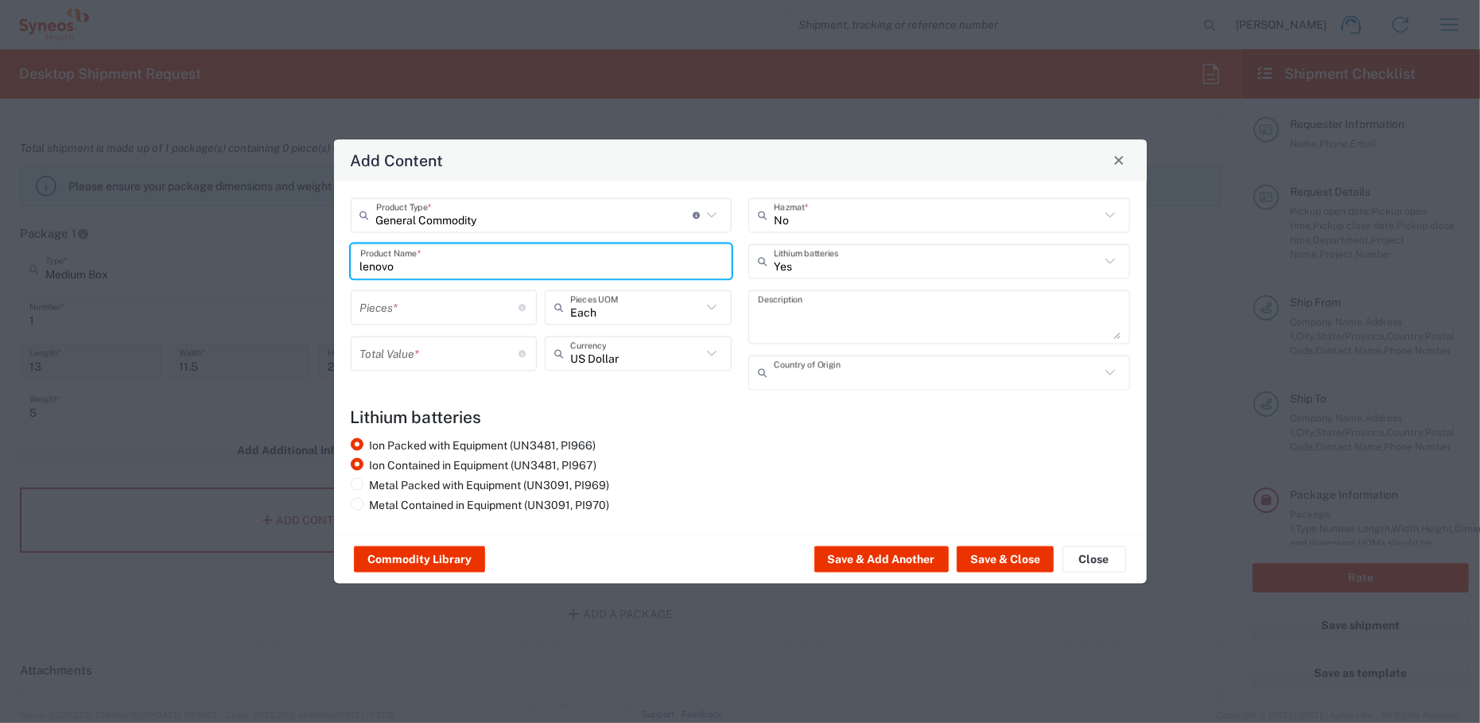
radio input "true"
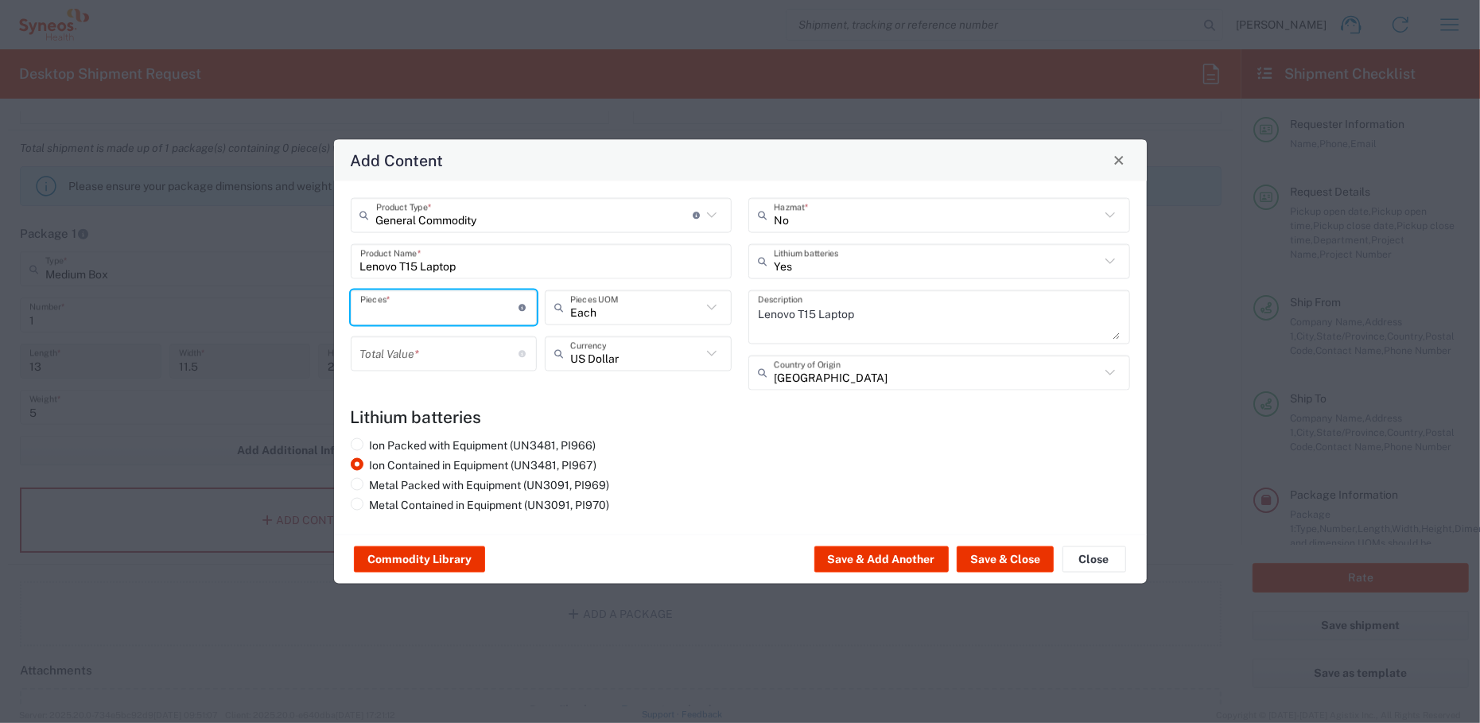
click at [445, 314] on input "number" at bounding box center [439, 307] width 159 height 28
type input "1"
click at [414, 340] on input "number" at bounding box center [439, 353] width 159 height 28
click at [402, 349] on input "number" at bounding box center [439, 353] width 159 height 28
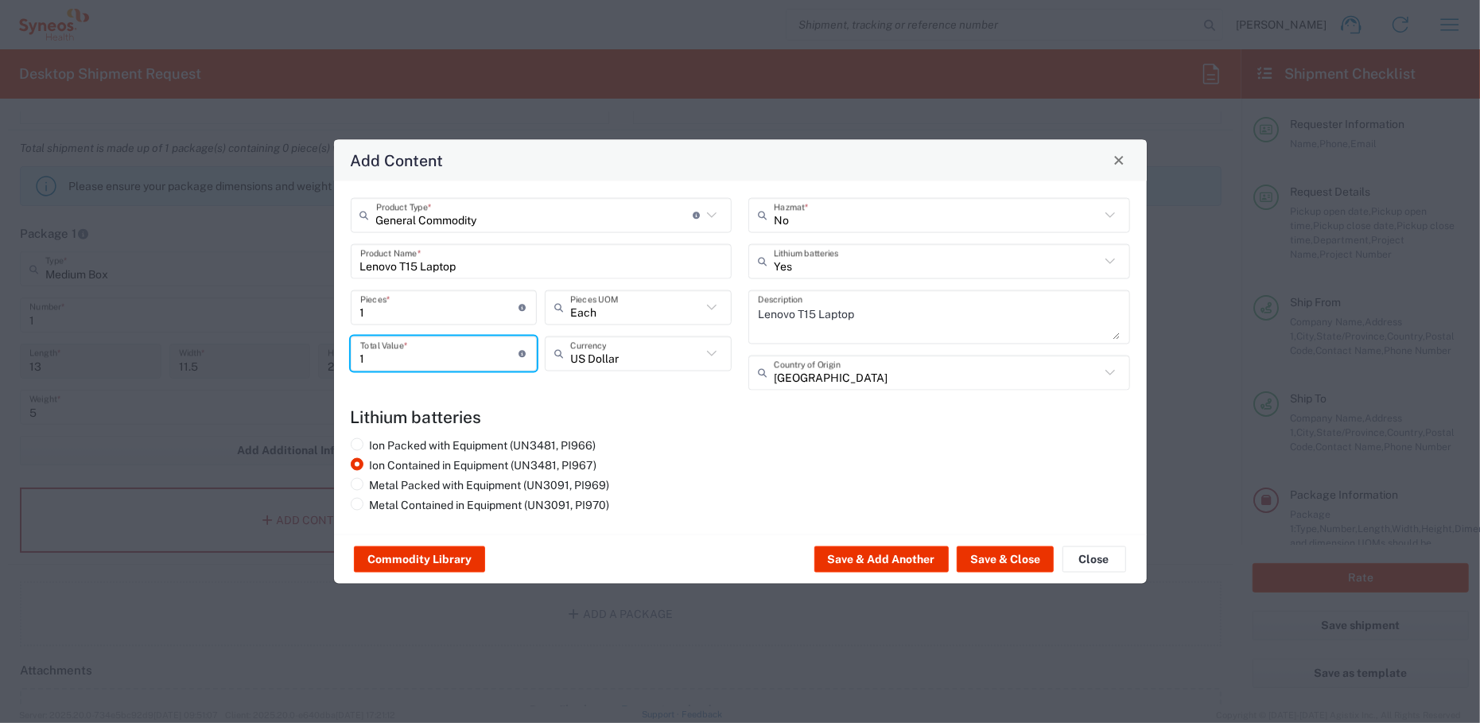
type input "1"
click at [697, 471] on div "Ion Packed with Equipment (UN3481, PI966) Ion Contained in Equipment (UN3481, P…" at bounding box center [541, 477] width 398 height 80
click at [1001, 555] on button "Save & Close" at bounding box center [1004, 558] width 97 height 25
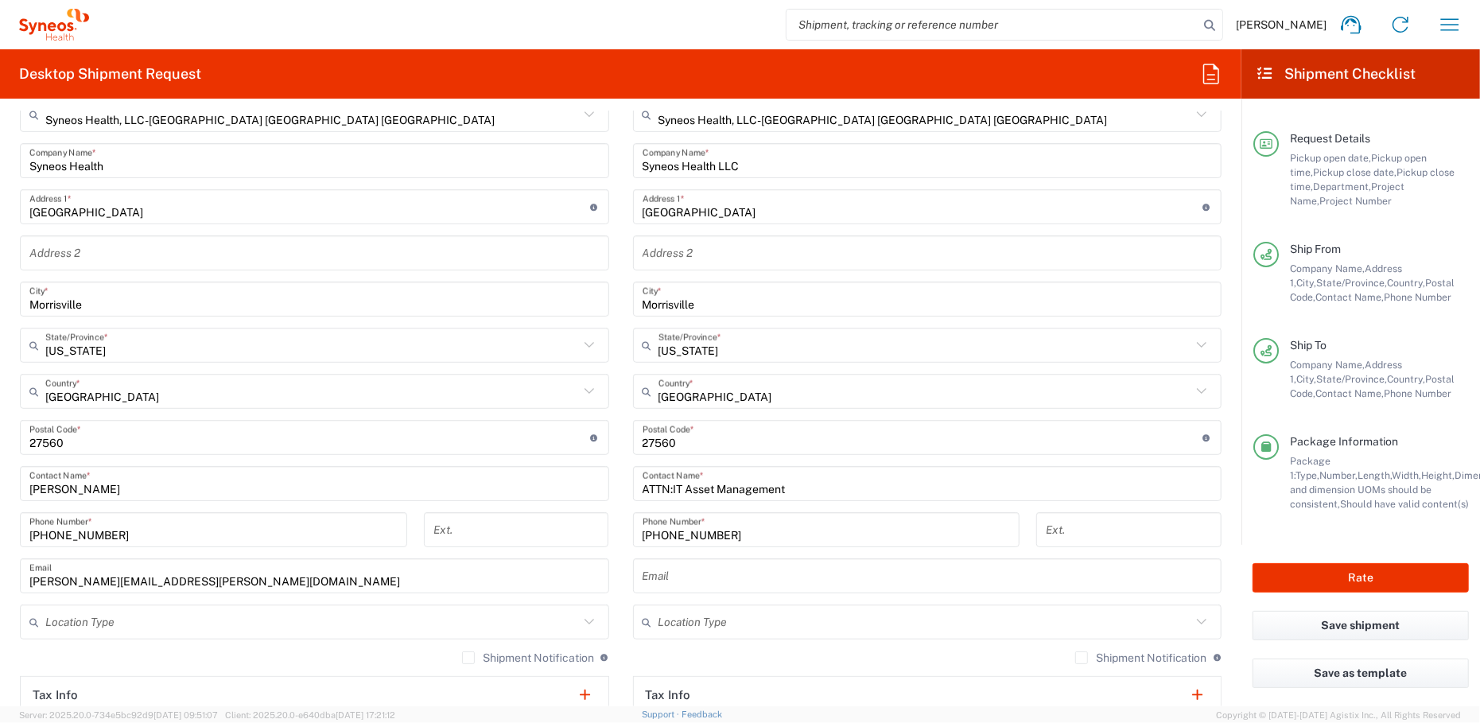
scroll to position [565, 0]
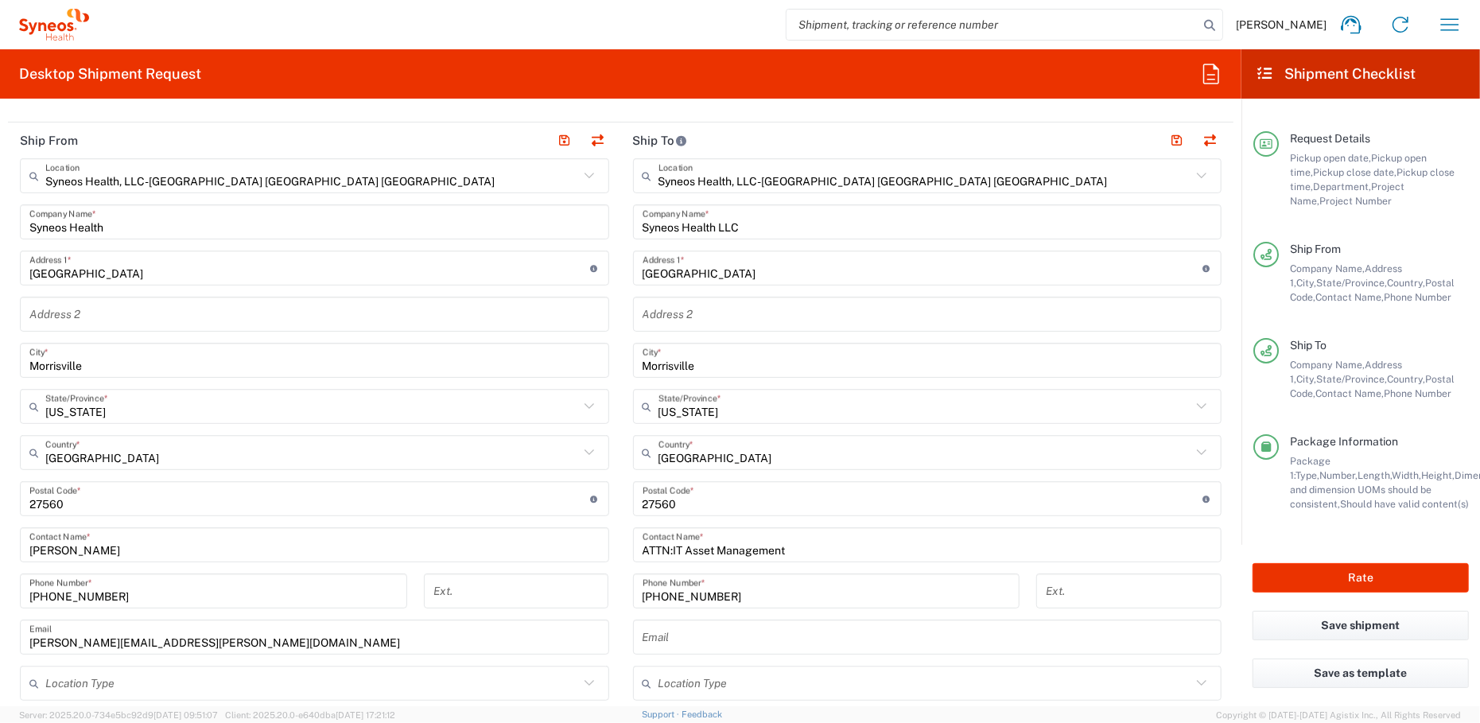
click at [582, 173] on icon at bounding box center [589, 175] width 21 height 21
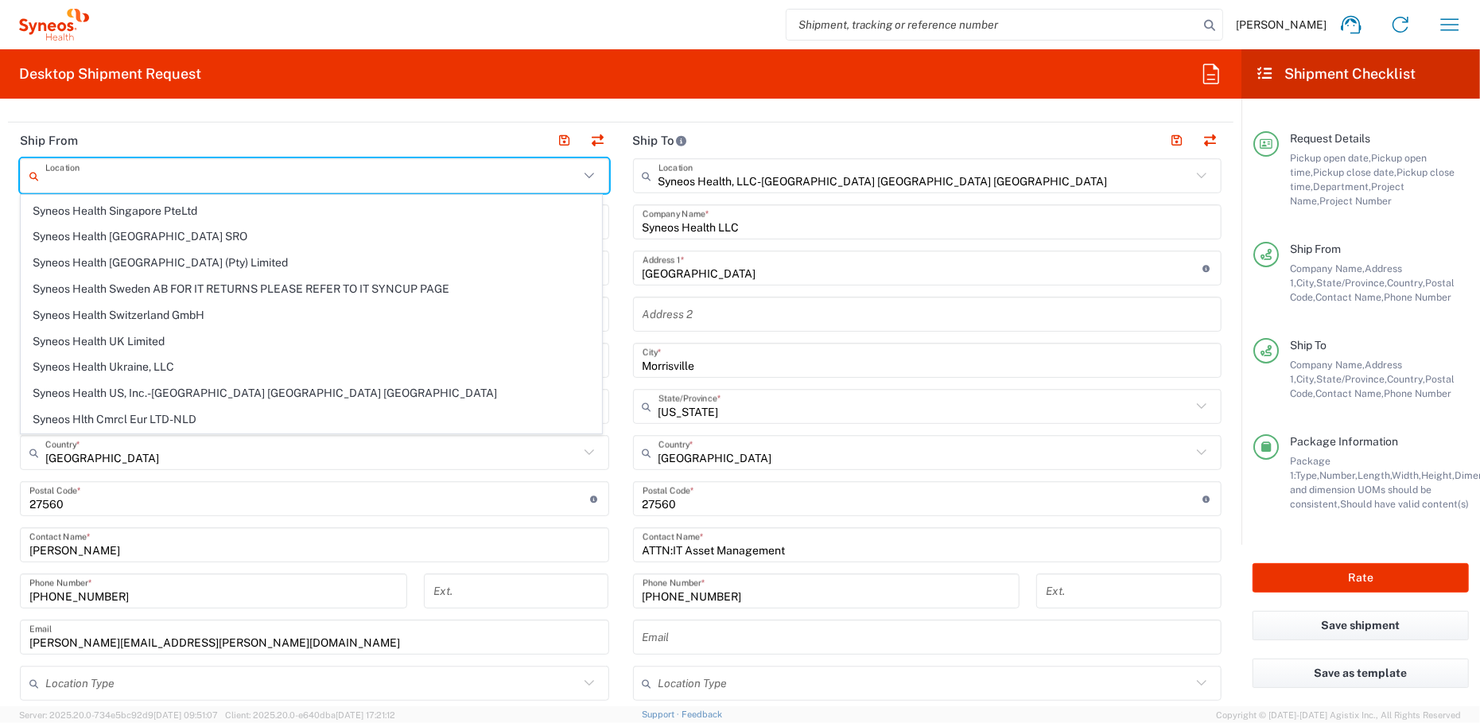
scroll to position [3429, 0]
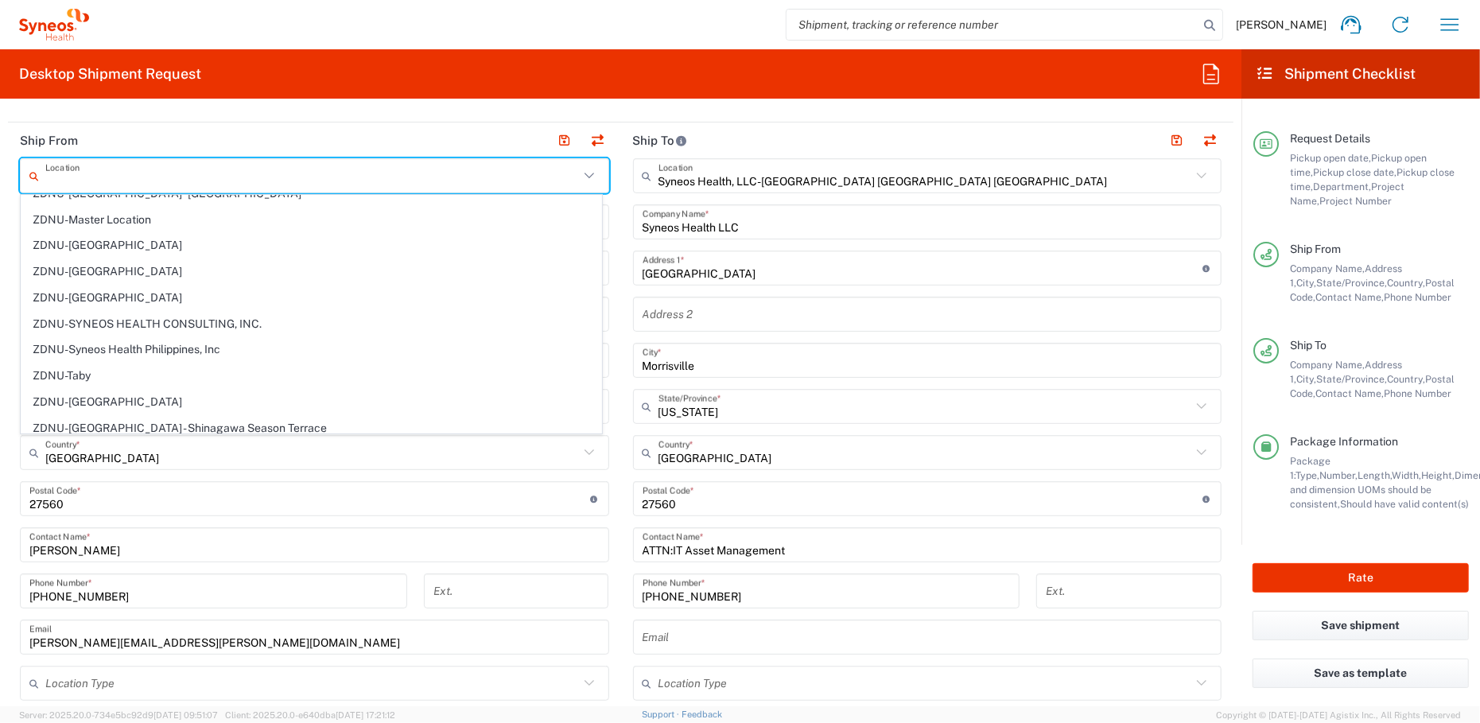
click at [145, 142] on header "Ship From" at bounding box center [314, 140] width 613 height 36
type input "Syneos Health, LLC-[GEOGRAPHIC_DATA] [GEOGRAPHIC_DATA] [GEOGRAPHIC_DATA]"
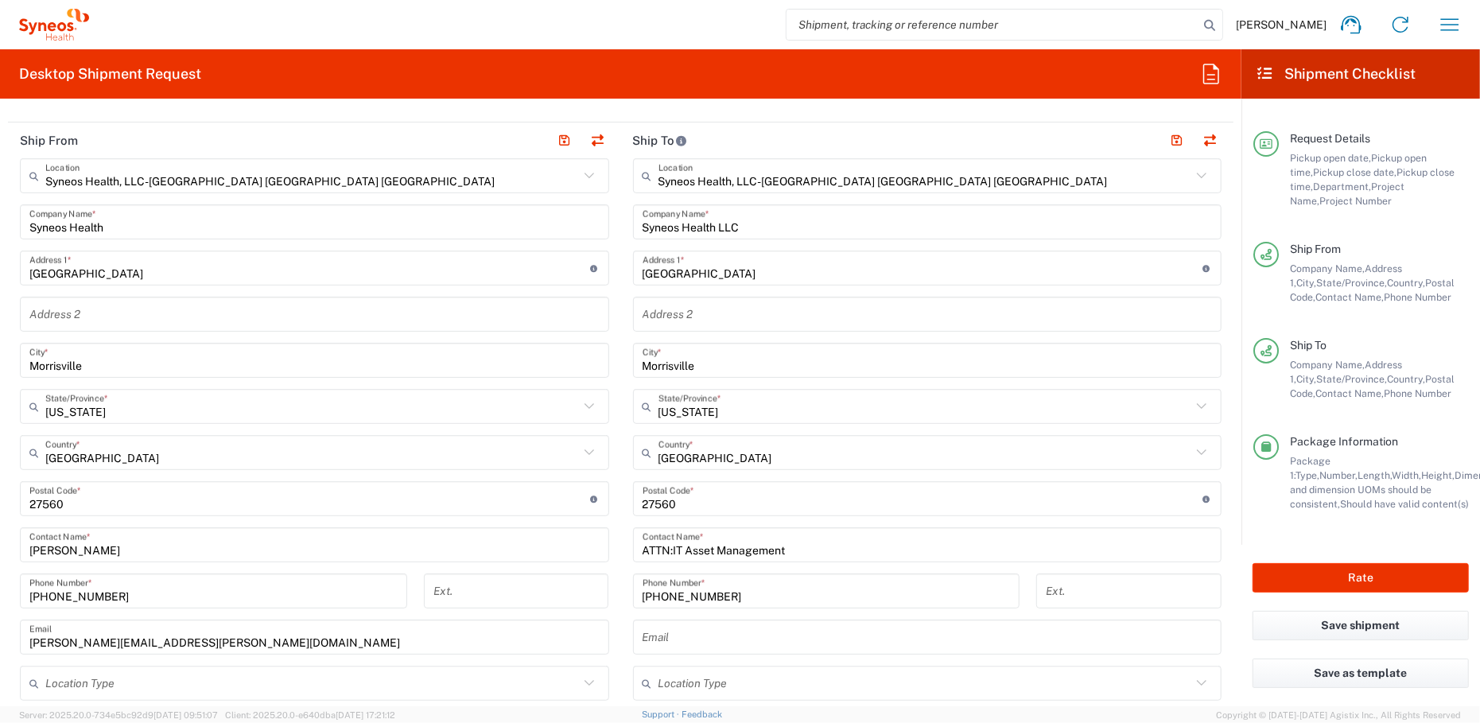
click at [119, 142] on header "Ship From" at bounding box center [314, 140] width 613 height 36
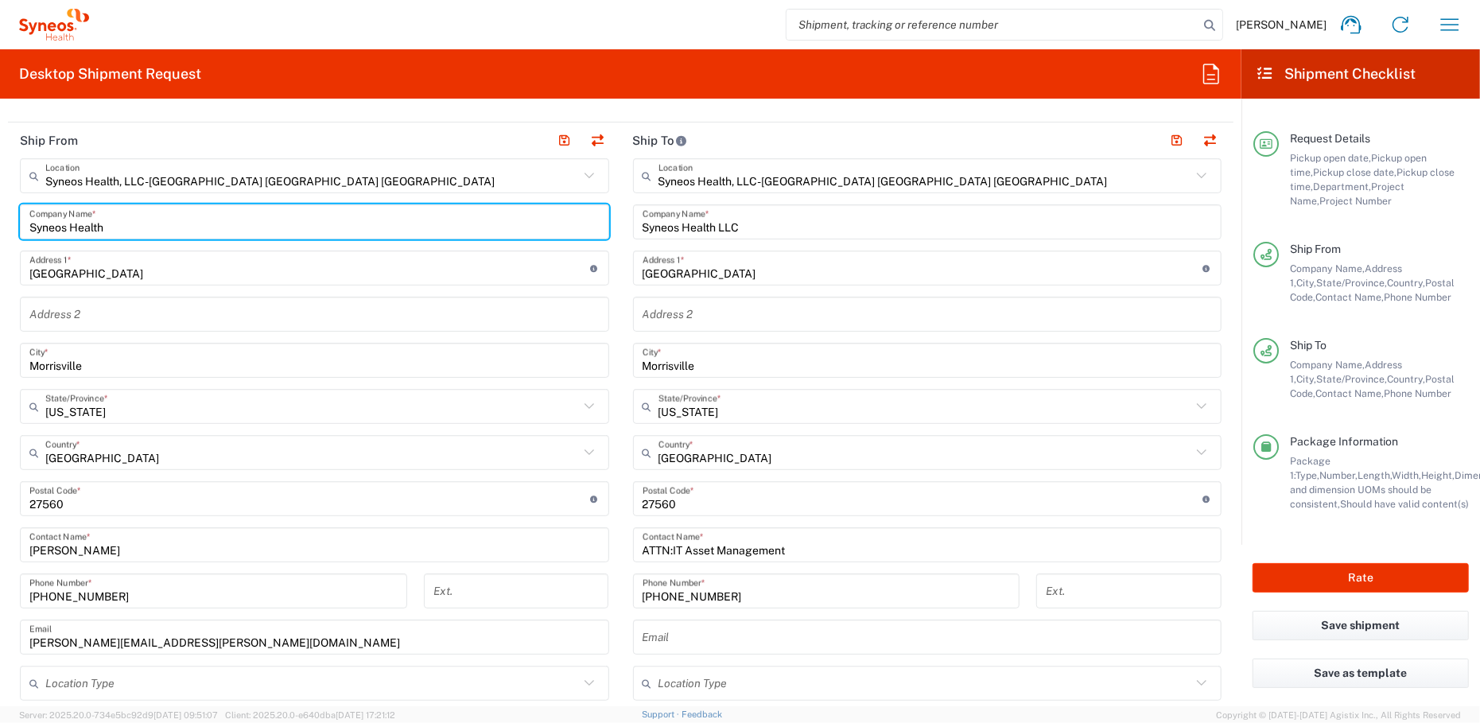
click at [113, 217] on input "Syneos Health" at bounding box center [314, 222] width 570 height 28
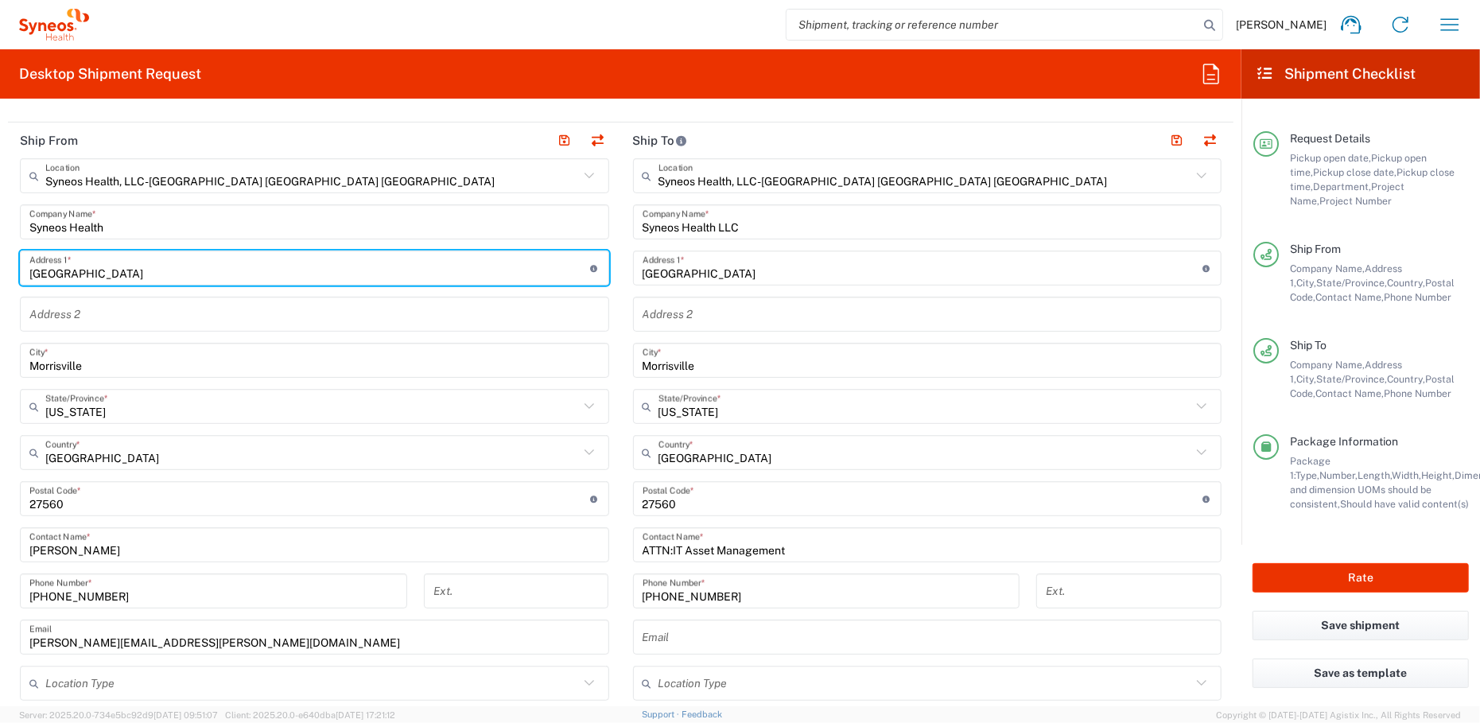
drag, startPoint x: 142, startPoint y: 272, endPoint x: 25, endPoint y: 269, distance: 116.9
click at [25, 269] on div "1030 Sync Street Address 1 * For cross streets use street names with '&' or 'an…" at bounding box center [314, 267] width 589 height 35
type input "142"
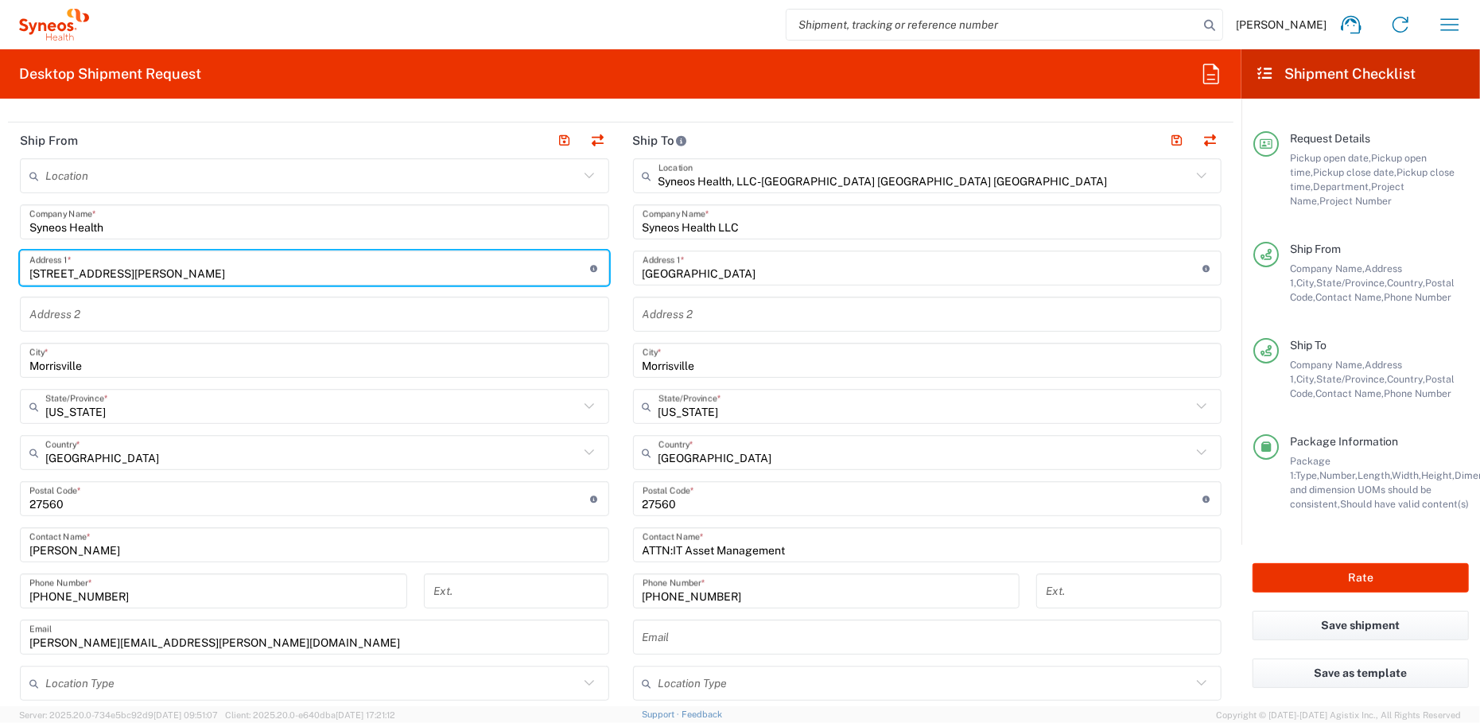
type input "[STREET_ADDRESS][PERSON_NAME]"
click at [121, 369] on input "Morrisville" at bounding box center [314, 361] width 570 height 28
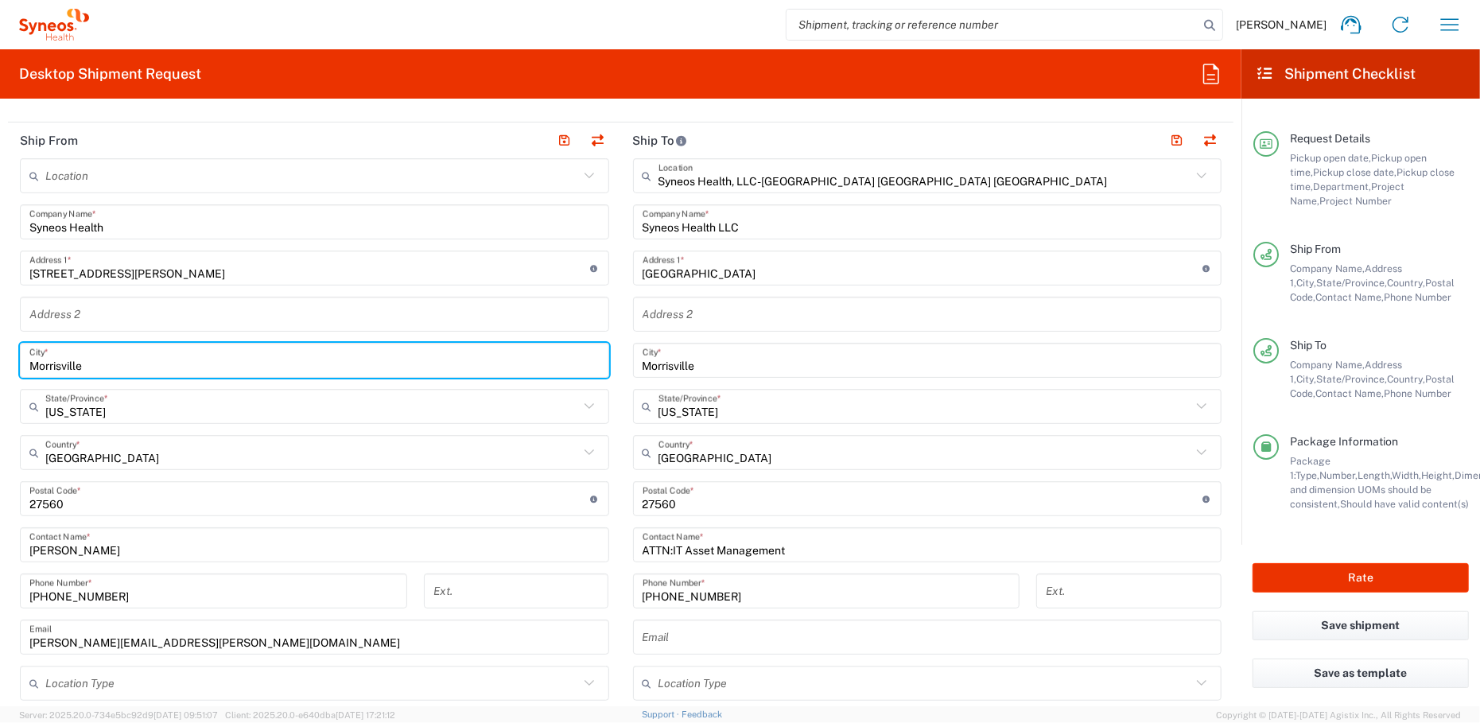
drag, startPoint x: 83, startPoint y: 363, endPoint x: 20, endPoint y: 361, distance: 62.8
click at [83, 359] on input "Morrisville" at bounding box center [314, 361] width 570 height 28
click at [20, 361] on div "[GEOGRAPHIC_DATA] *" at bounding box center [314, 360] width 589 height 35
type input "[PERSON_NAME]"
click at [152, 407] on input "[US_STATE]" at bounding box center [311, 407] width 533 height 28
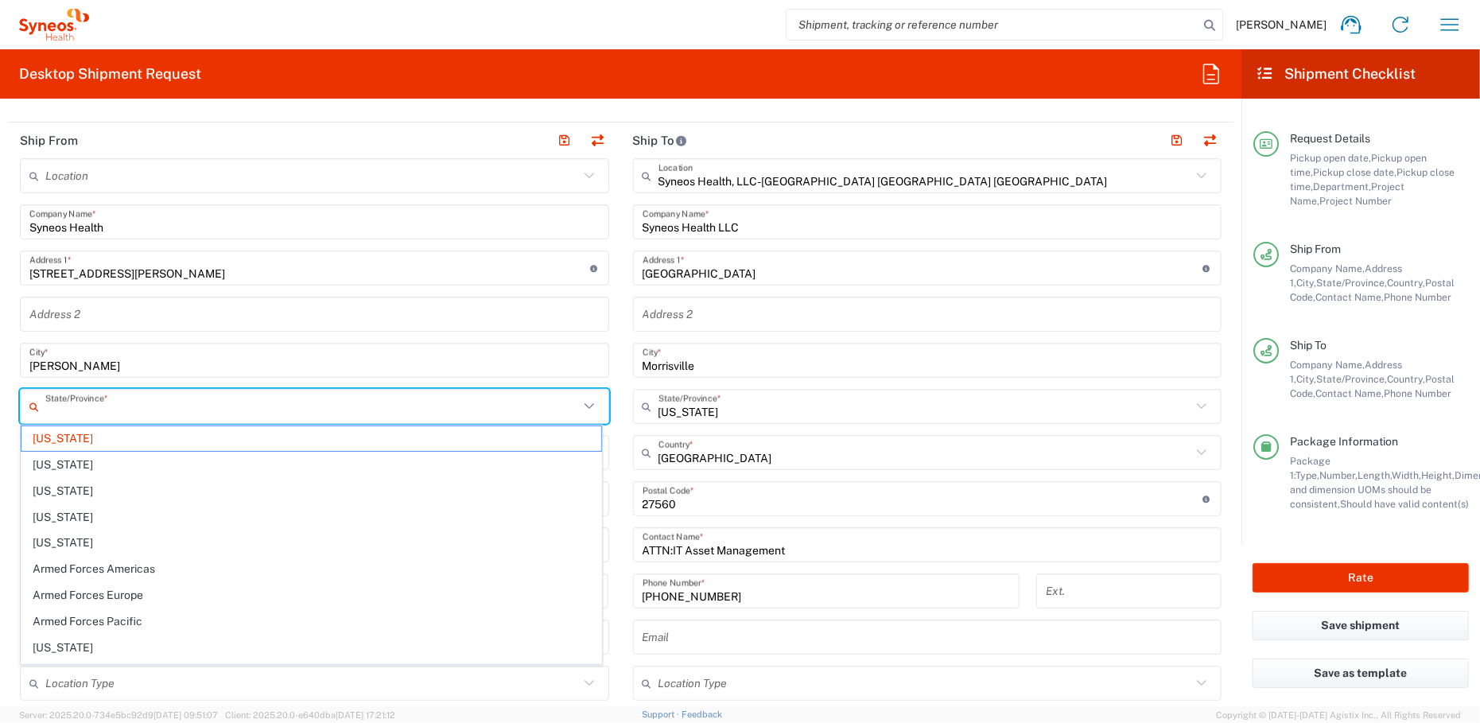
click at [103, 406] on input "text" at bounding box center [311, 407] width 533 height 28
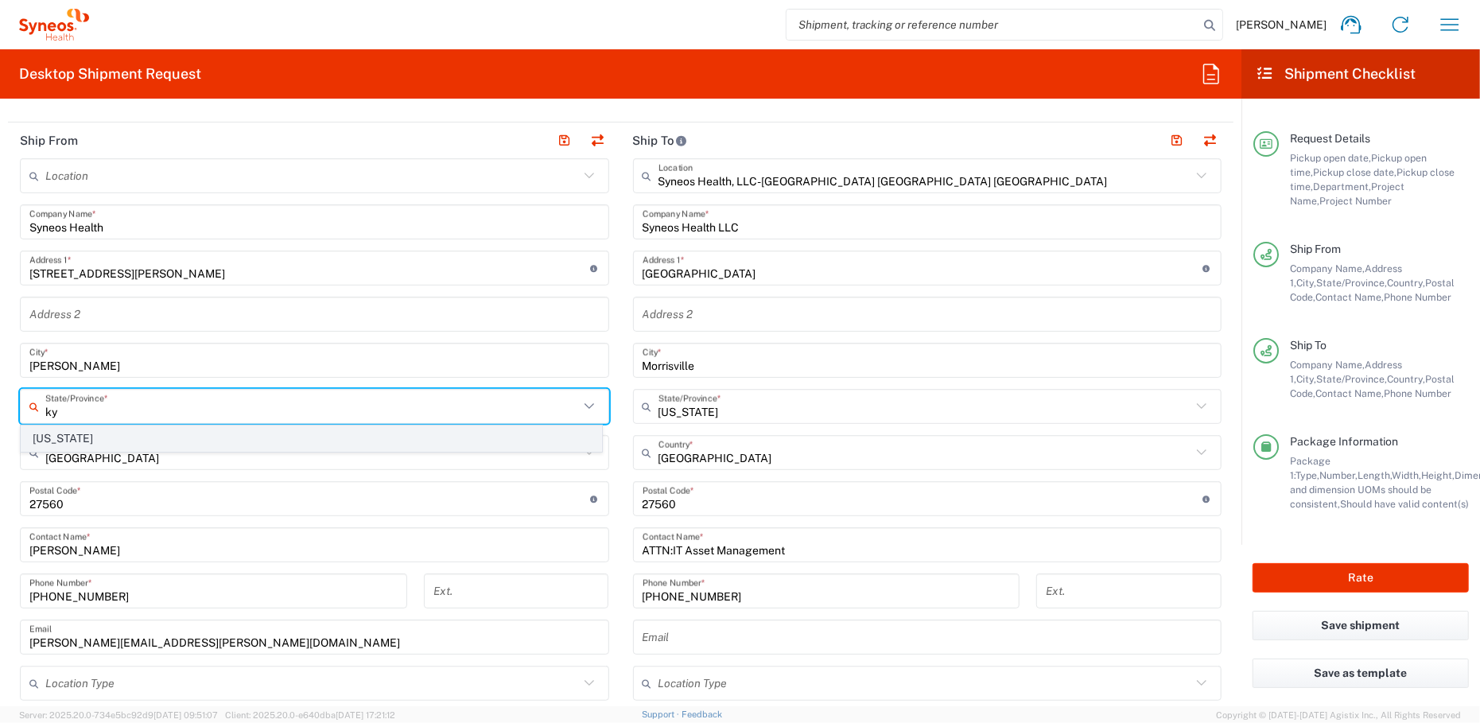
click at [74, 435] on span "[US_STATE]" at bounding box center [311, 438] width 580 height 25
type input "[US_STATE]"
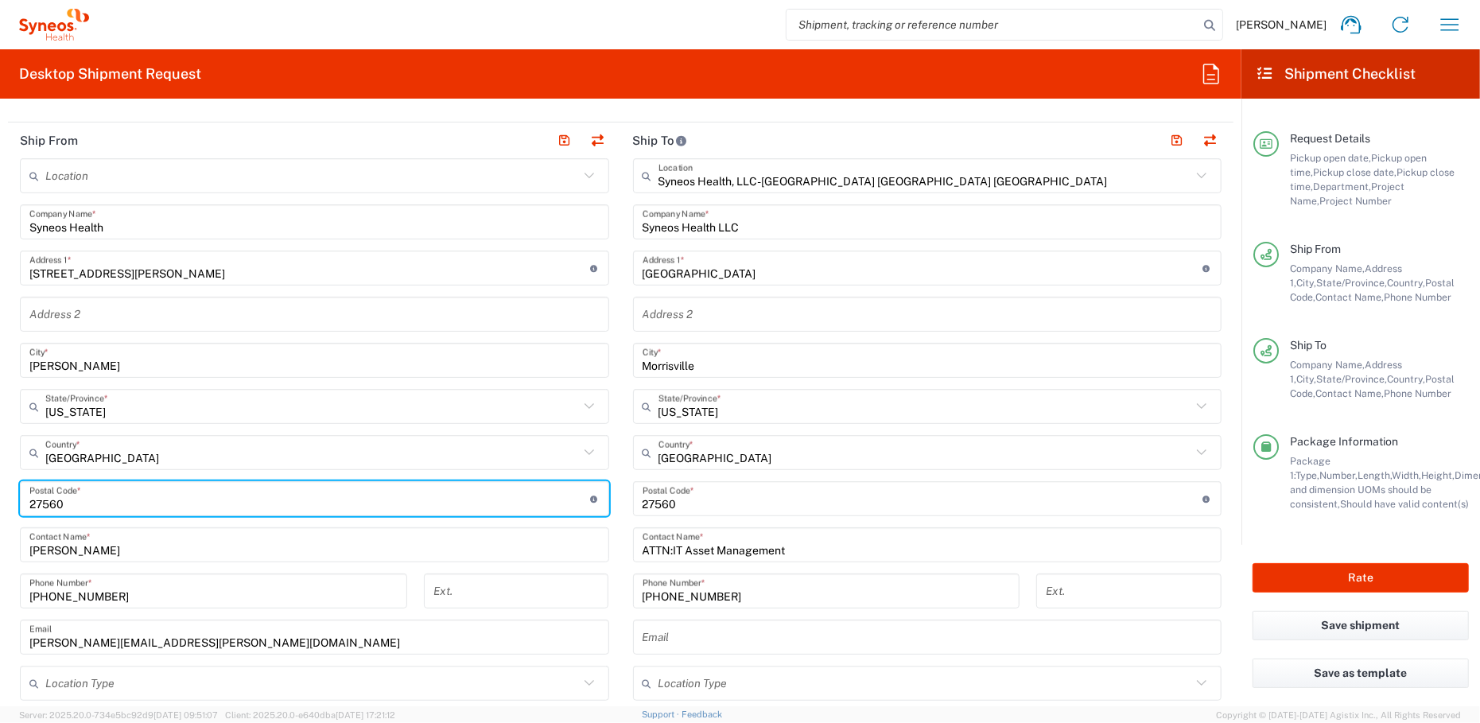
drag, startPoint x: 86, startPoint y: 500, endPoint x: 15, endPoint y: 499, distance: 70.8
click at [86, 499] on input "undefined" at bounding box center [309, 499] width 561 height 28
click at [15, 499] on main "Location [PERSON_NAME] LLC-[GEOGRAPHIC_DATA] [GEOGRAPHIC_DATA] [GEOGRAPHIC_DATA…" at bounding box center [314, 492] width 613 height 668
type input "41011"
click at [177, 594] on input "[PHONE_NUMBER]" at bounding box center [213, 591] width 368 height 28
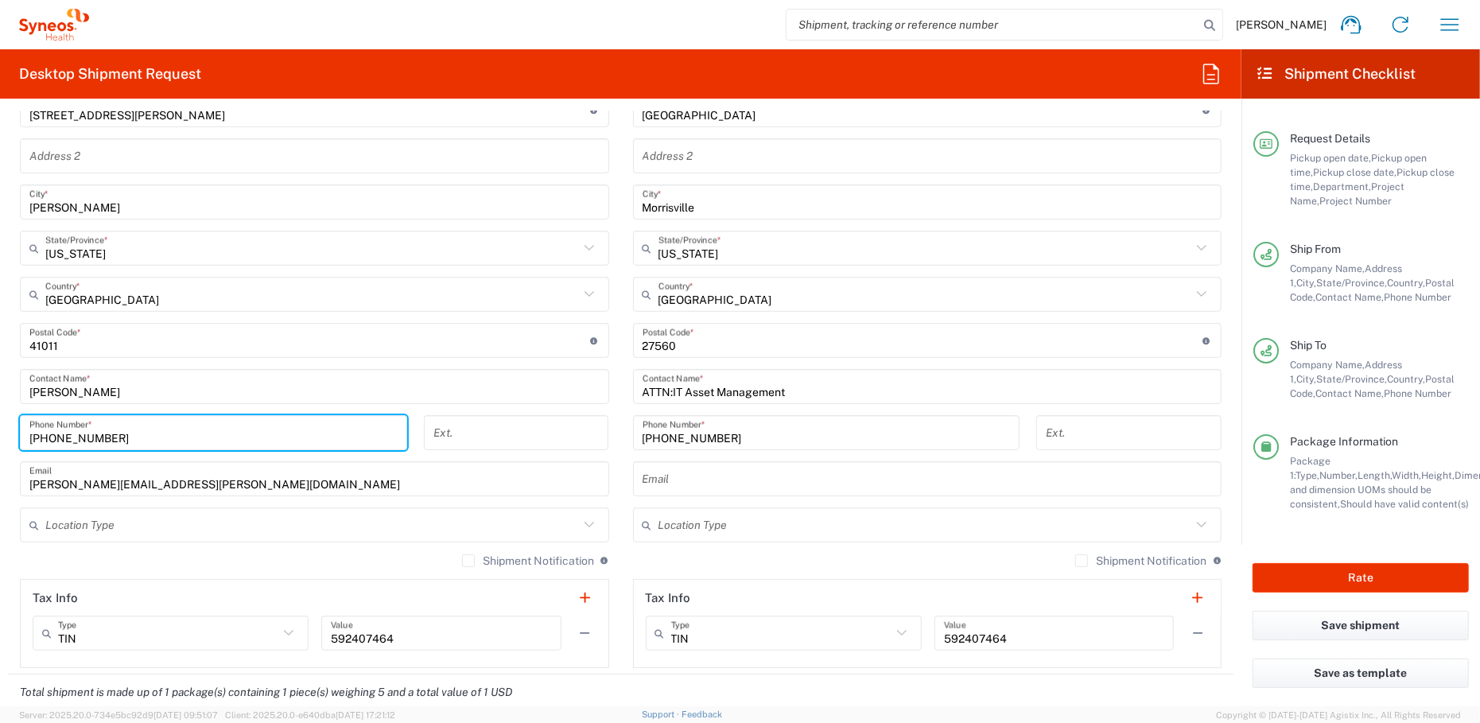
scroll to position [724, 0]
drag, startPoint x: 181, startPoint y: 566, endPoint x: 515, endPoint y: 535, distance: 335.4
click at [181, 566] on div "Shipment Notification If checked, a shipment notification email will be sent to…" at bounding box center [314, 565] width 589 height 25
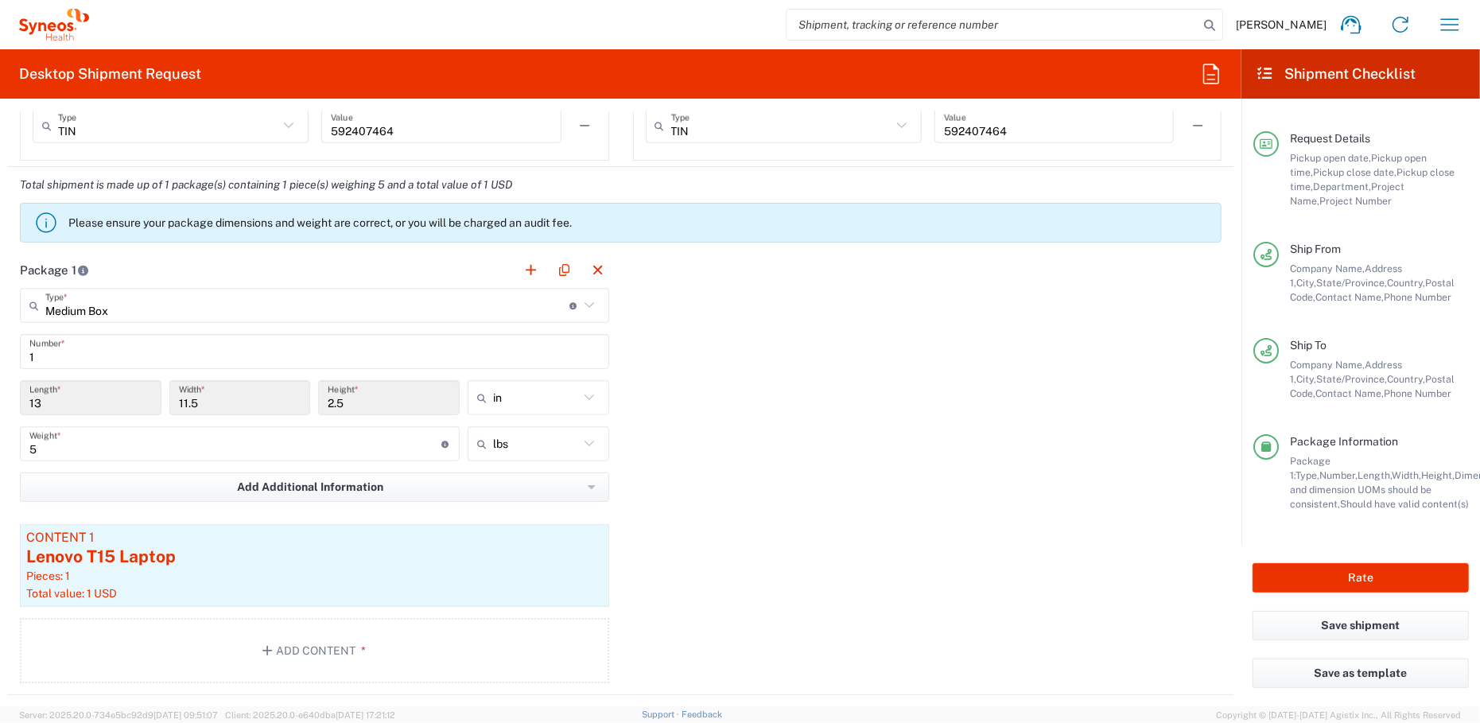
scroll to position [1599, 0]
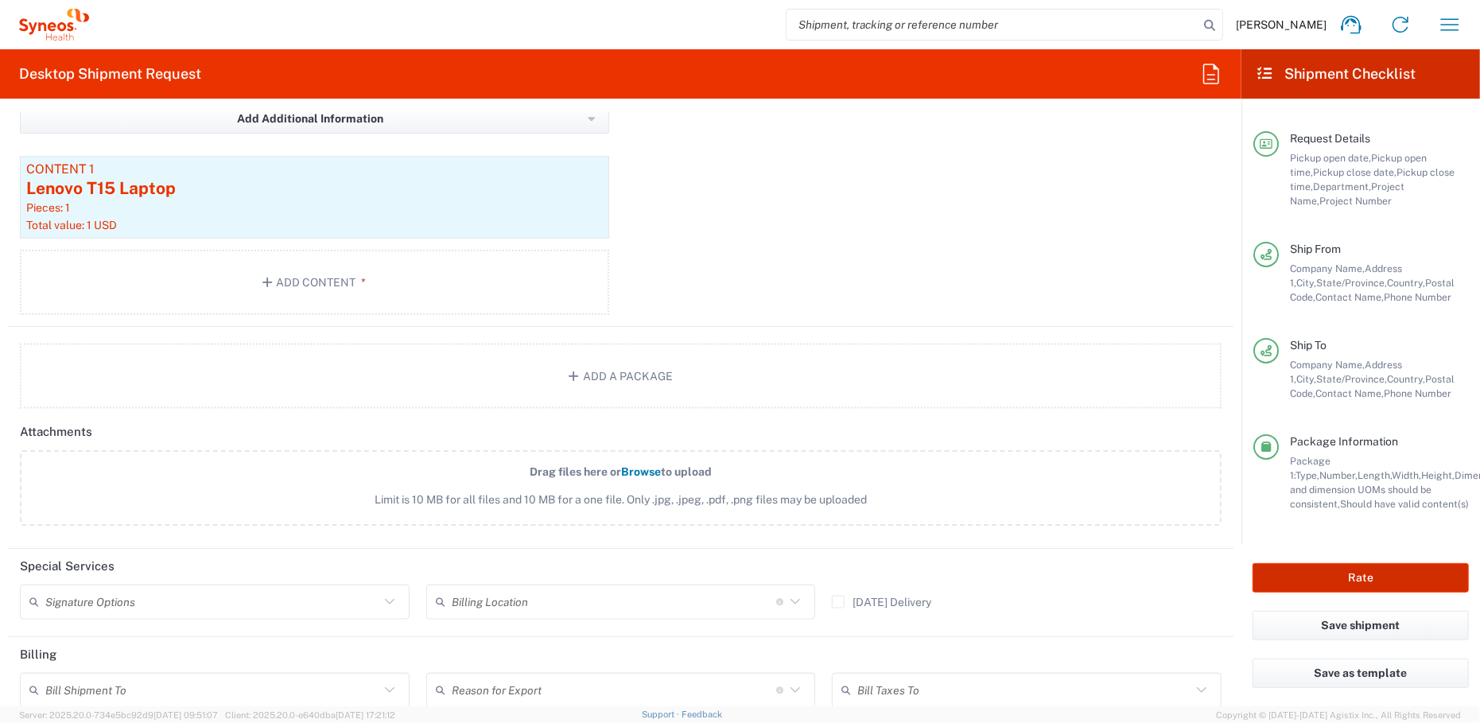
click at [1368, 581] on button "Rate" at bounding box center [1360, 577] width 216 height 29
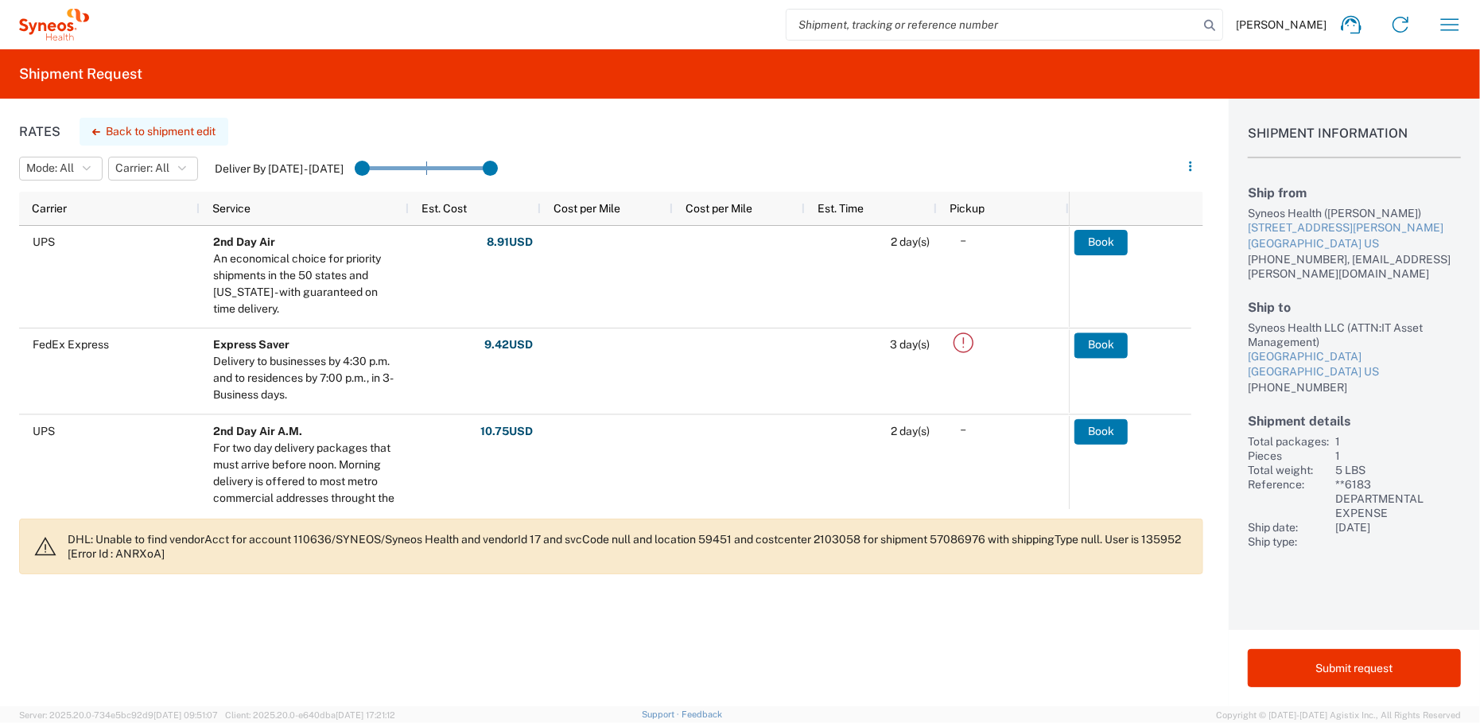
click at [150, 134] on button "Back to shipment edit" at bounding box center [154, 132] width 149 height 28
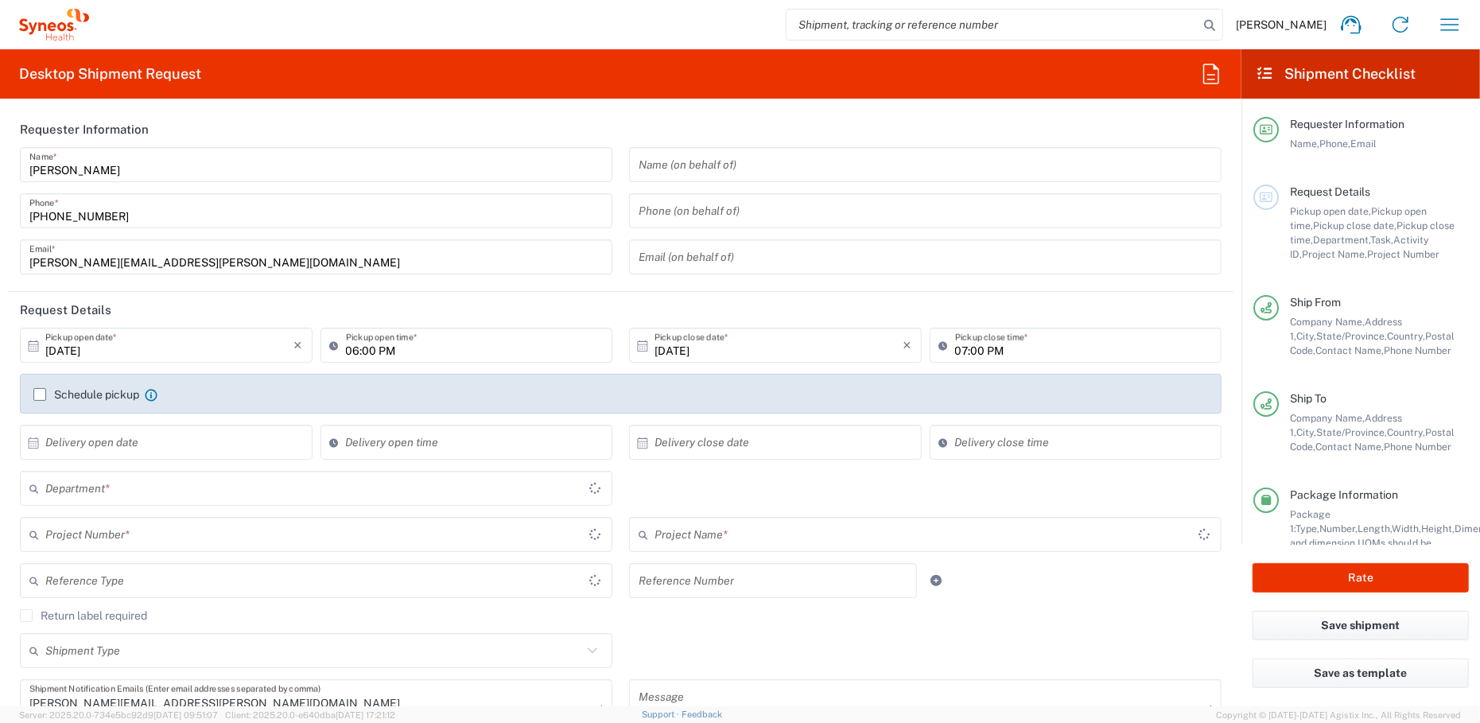
type input "[US_STATE]"
type input "**6183 DEPARTMENTAL EXPENSE"
type input "6183"
type input "3235"
type input "[US_STATE]"
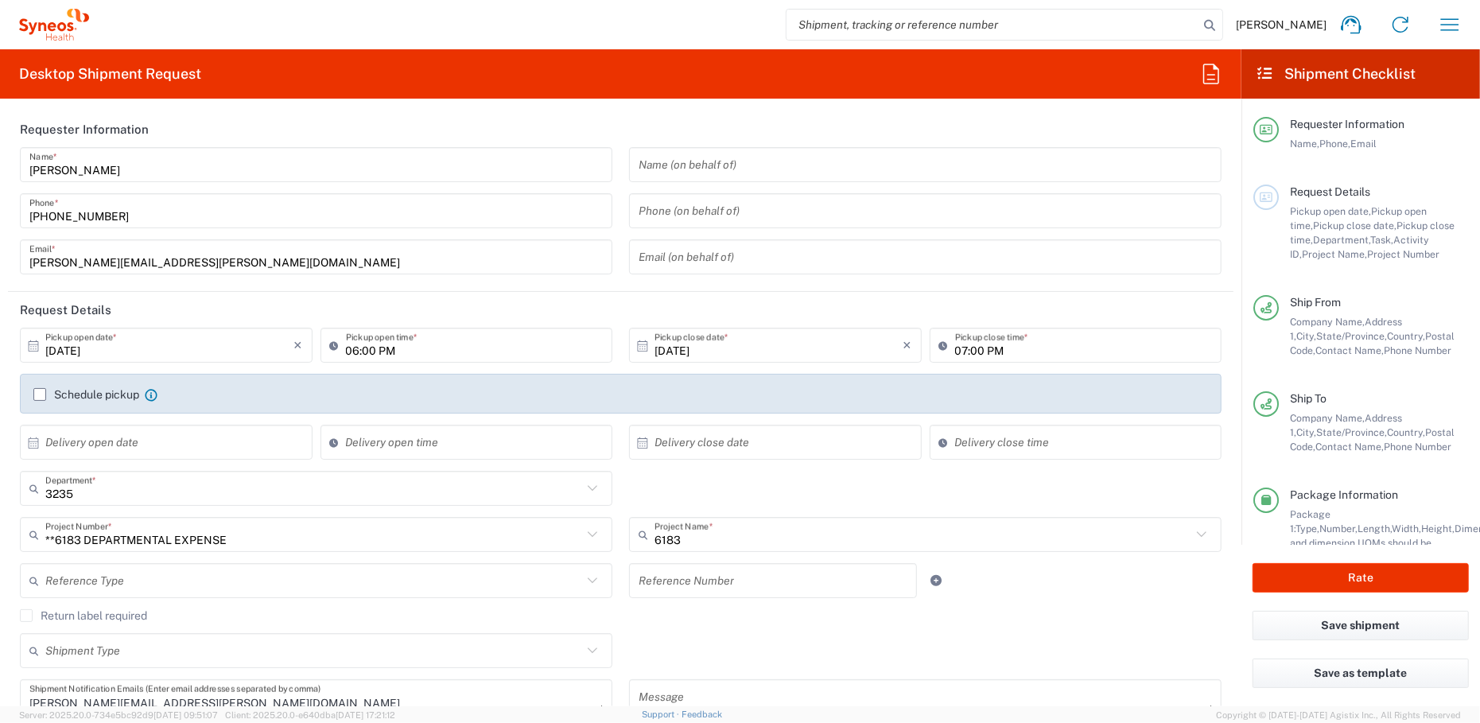
type input "Medium Box"
drag, startPoint x: 380, startPoint y: 351, endPoint x: 416, endPoint y: 332, distance: 40.2
click at [379, 351] on input "06:00 PM" at bounding box center [475, 346] width 258 height 28
click at [414, 307] on header "Request Details" at bounding box center [620, 310] width 1225 height 36
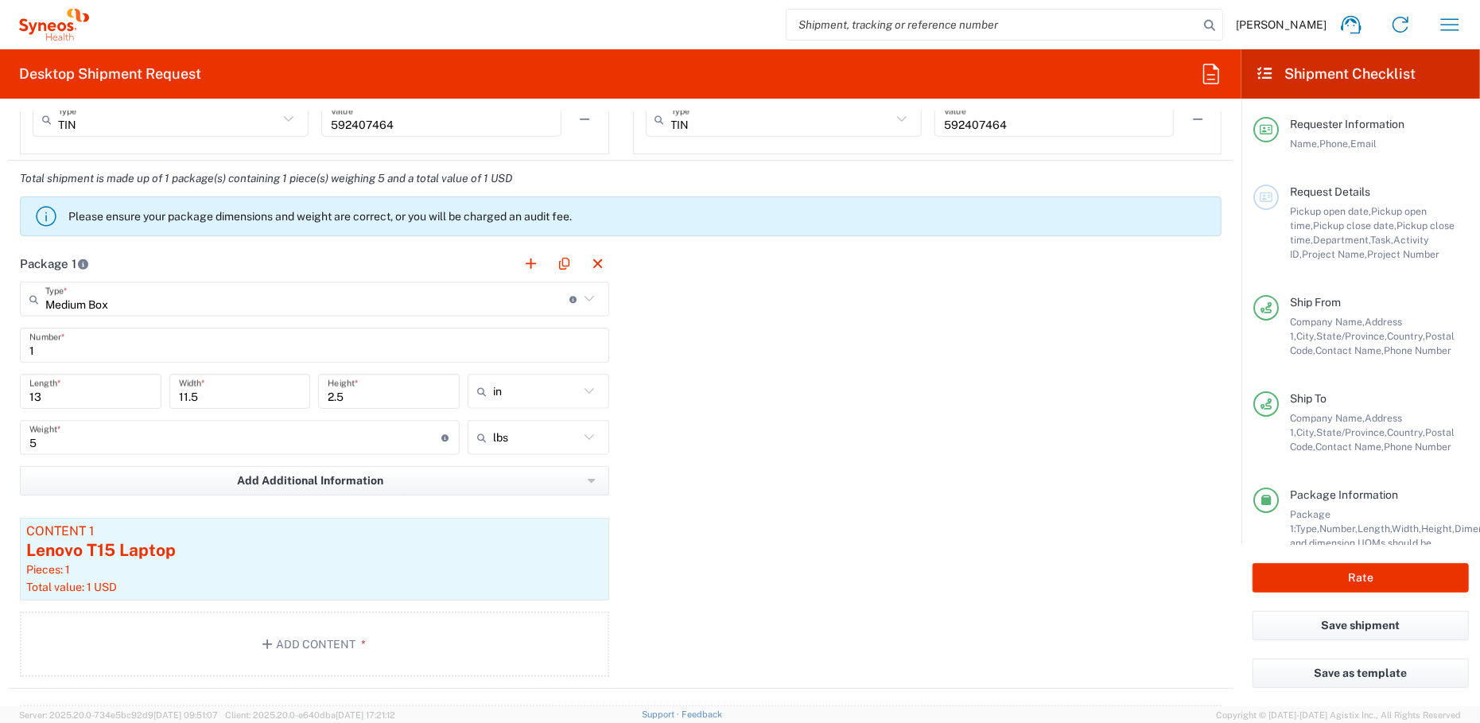
scroll to position [1352, 0]
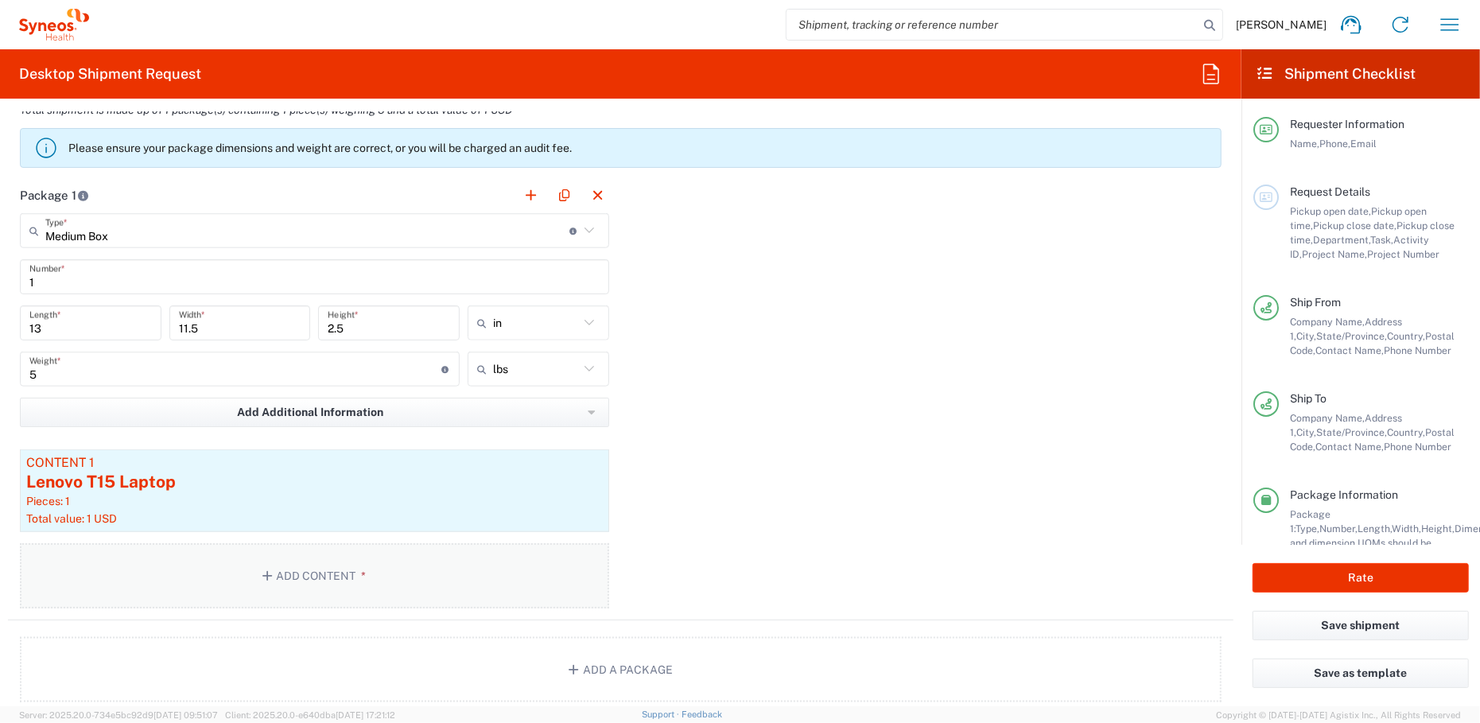
click at [308, 565] on button "Add Content *" at bounding box center [314, 575] width 589 height 65
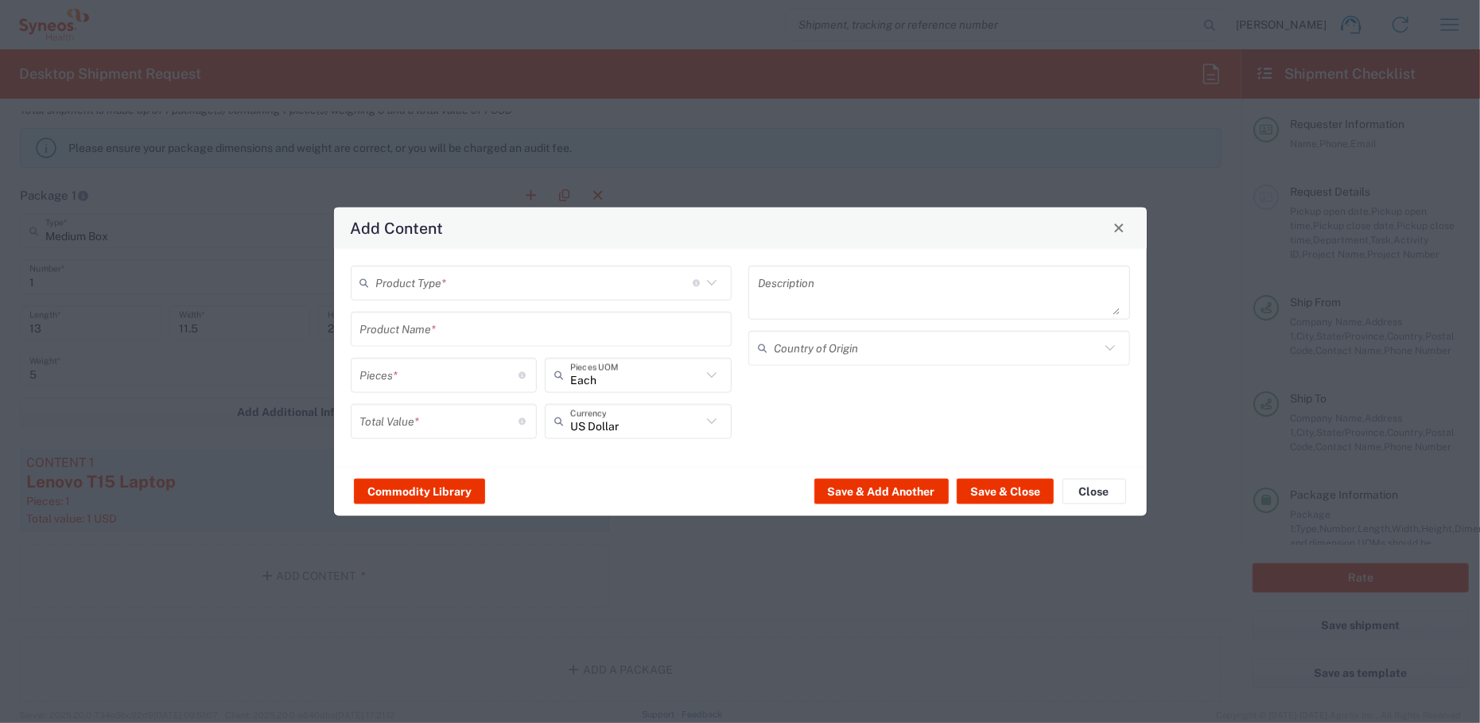
click at [440, 283] on input "text" at bounding box center [534, 283] width 316 height 28
click at [435, 343] on span "General Commodity" at bounding box center [540, 344] width 378 height 25
type input "General Commodity"
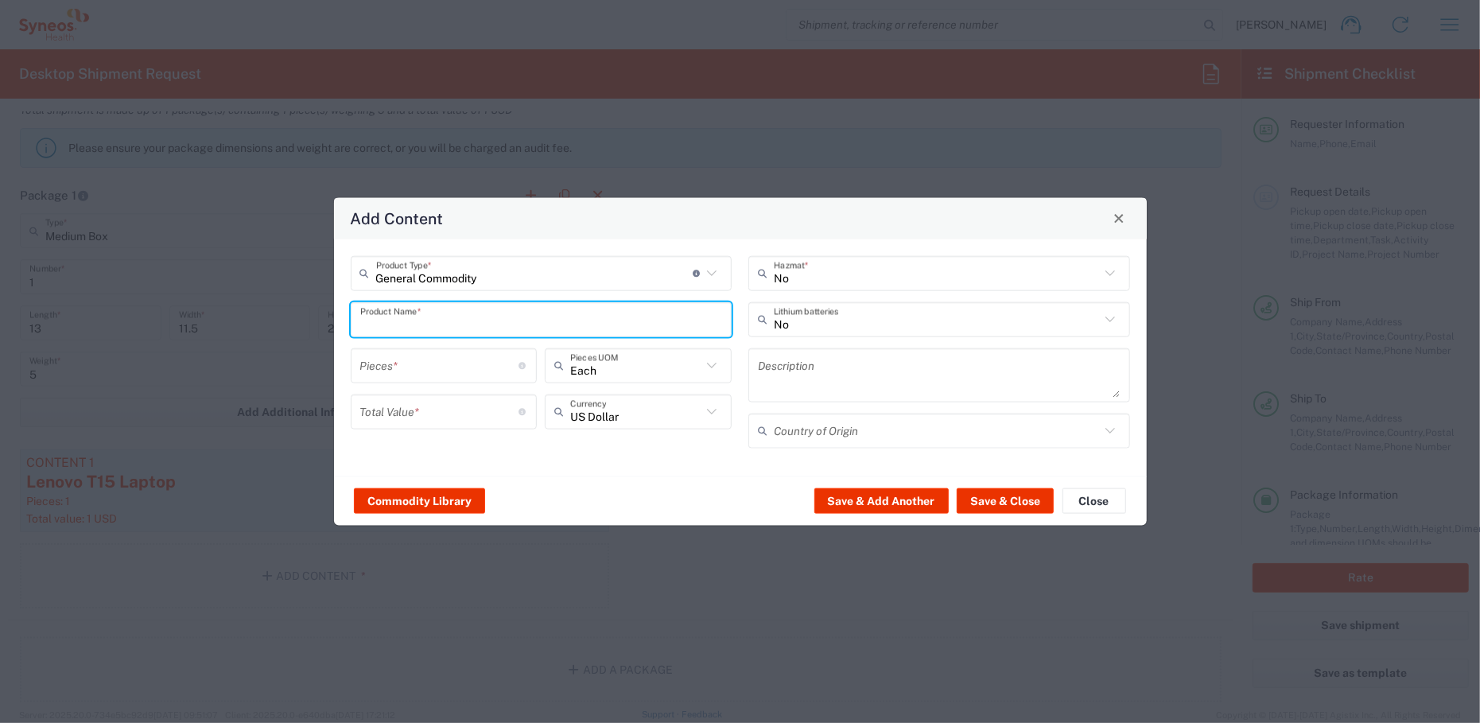
click at [415, 318] on input "text" at bounding box center [541, 319] width 363 height 28
click at [439, 411] on div "Total Value * Total value of all the pieces" at bounding box center [444, 411] width 187 height 35
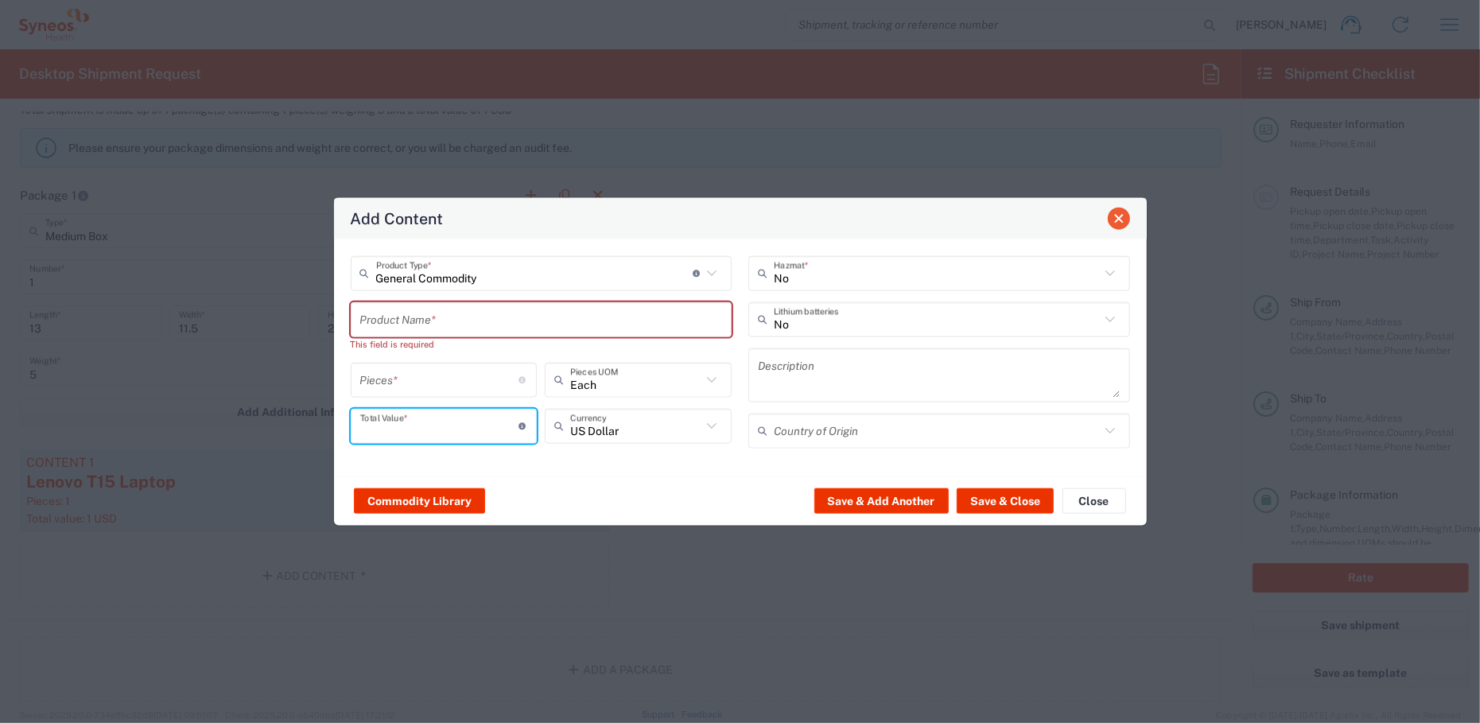
click at [1118, 215] on span "Close" at bounding box center [1118, 218] width 11 height 11
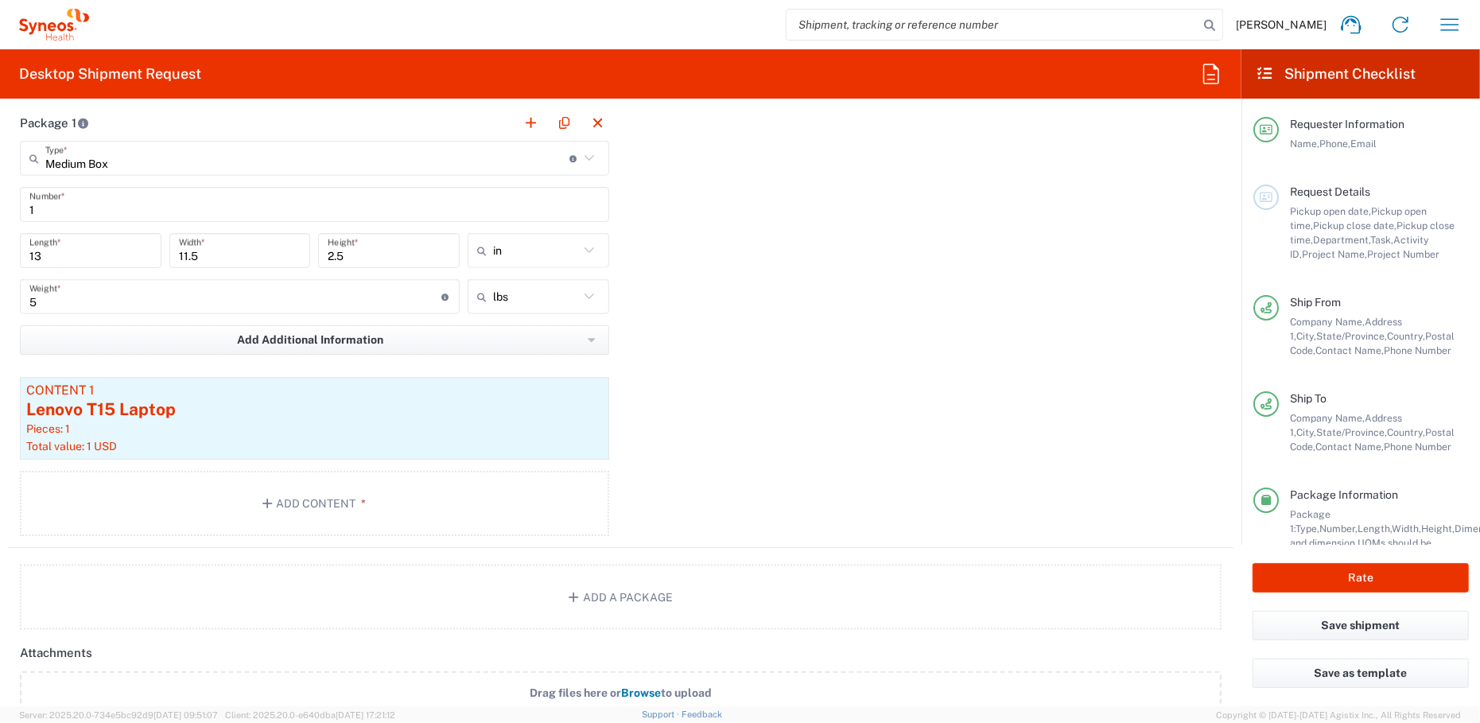
scroll to position [1511, 0]
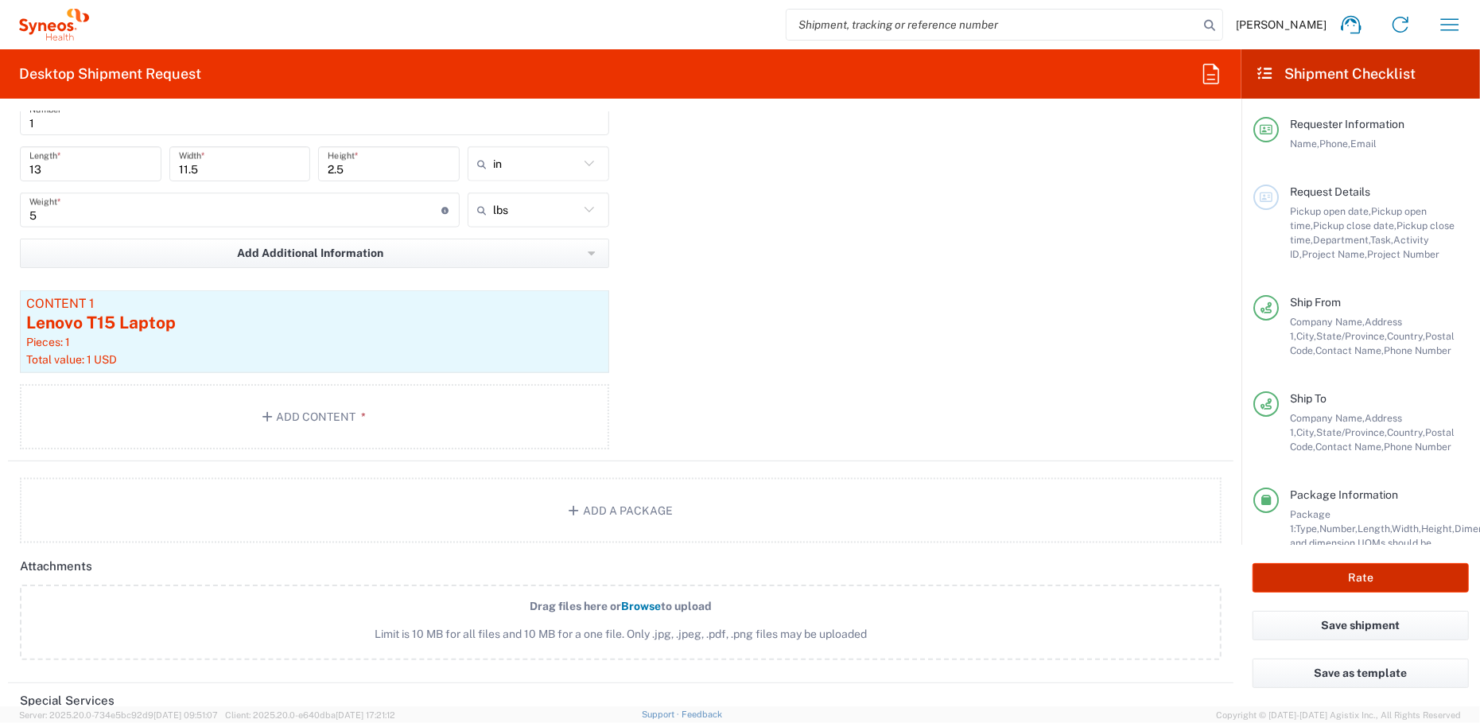
click at [1371, 575] on button "Rate" at bounding box center [1360, 577] width 216 height 29
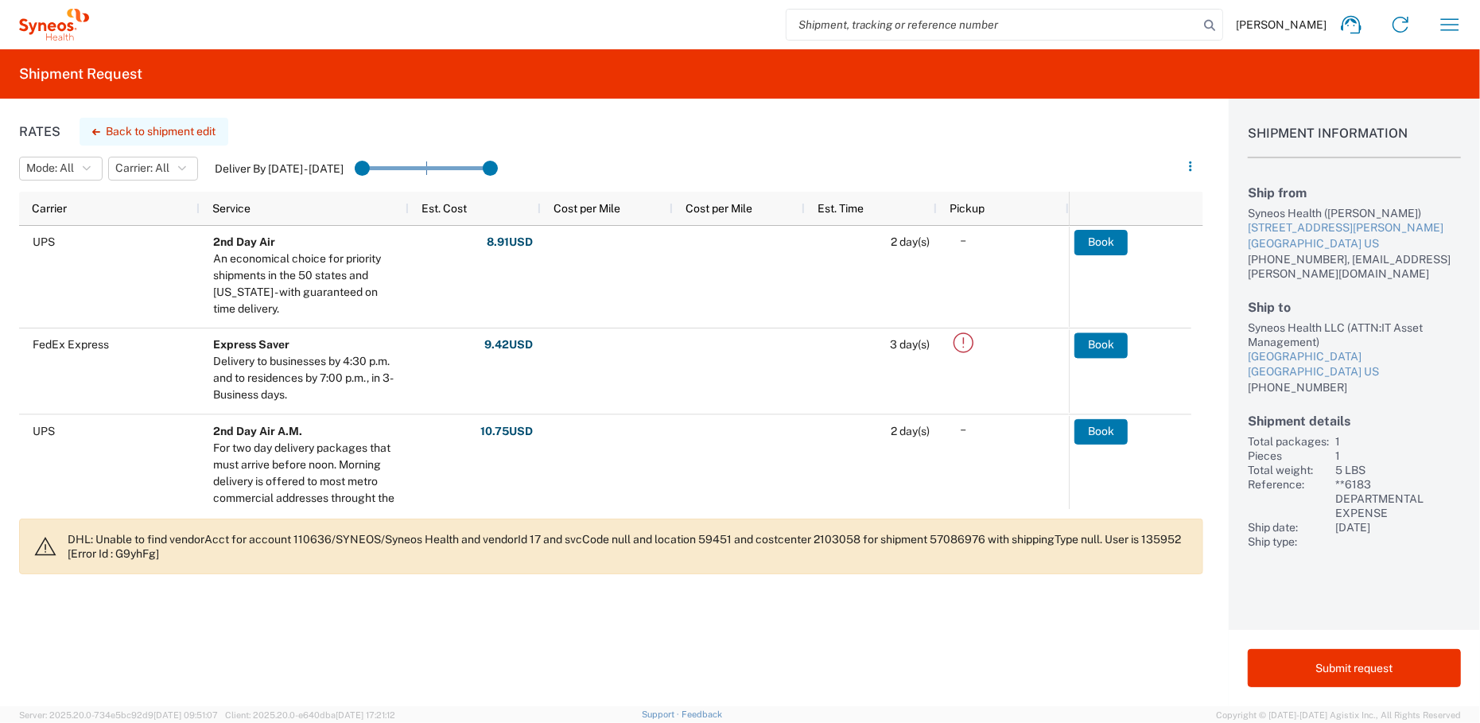
click at [114, 134] on button "Back to shipment edit" at bounding box center [154, 132] width 149 height 28
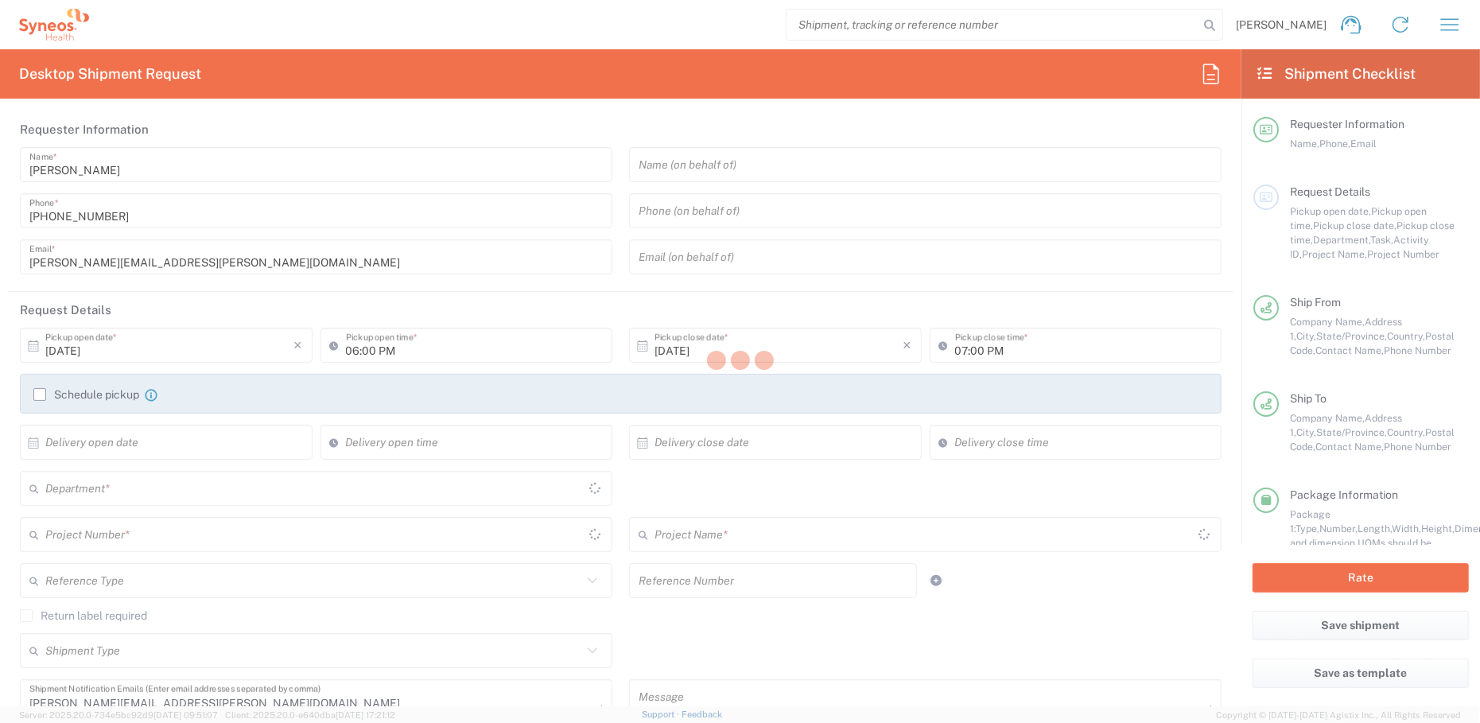
type input "3235"
type input "**6183 DEPARTMENTAL EXPENSE"
type input "6183"
type input "[US_STATE]"
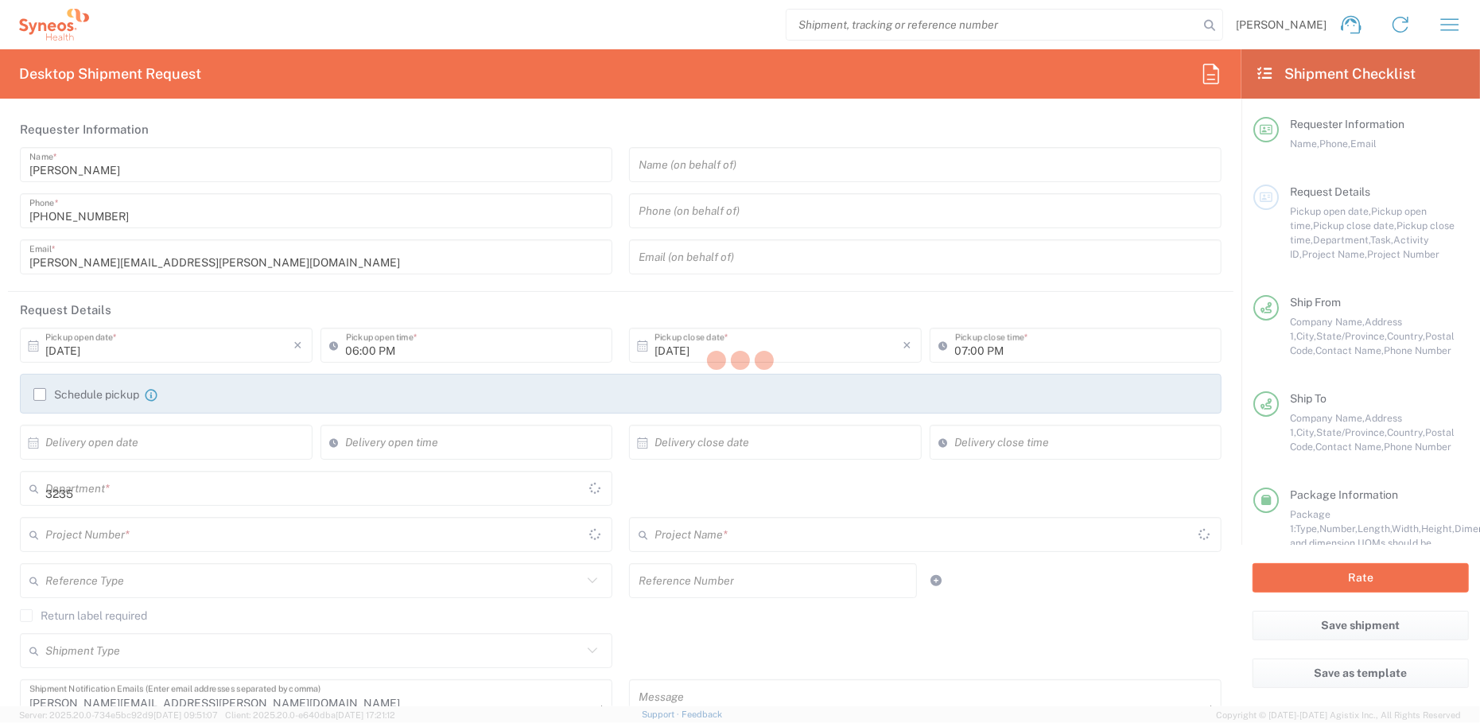
type input "Medium Box"
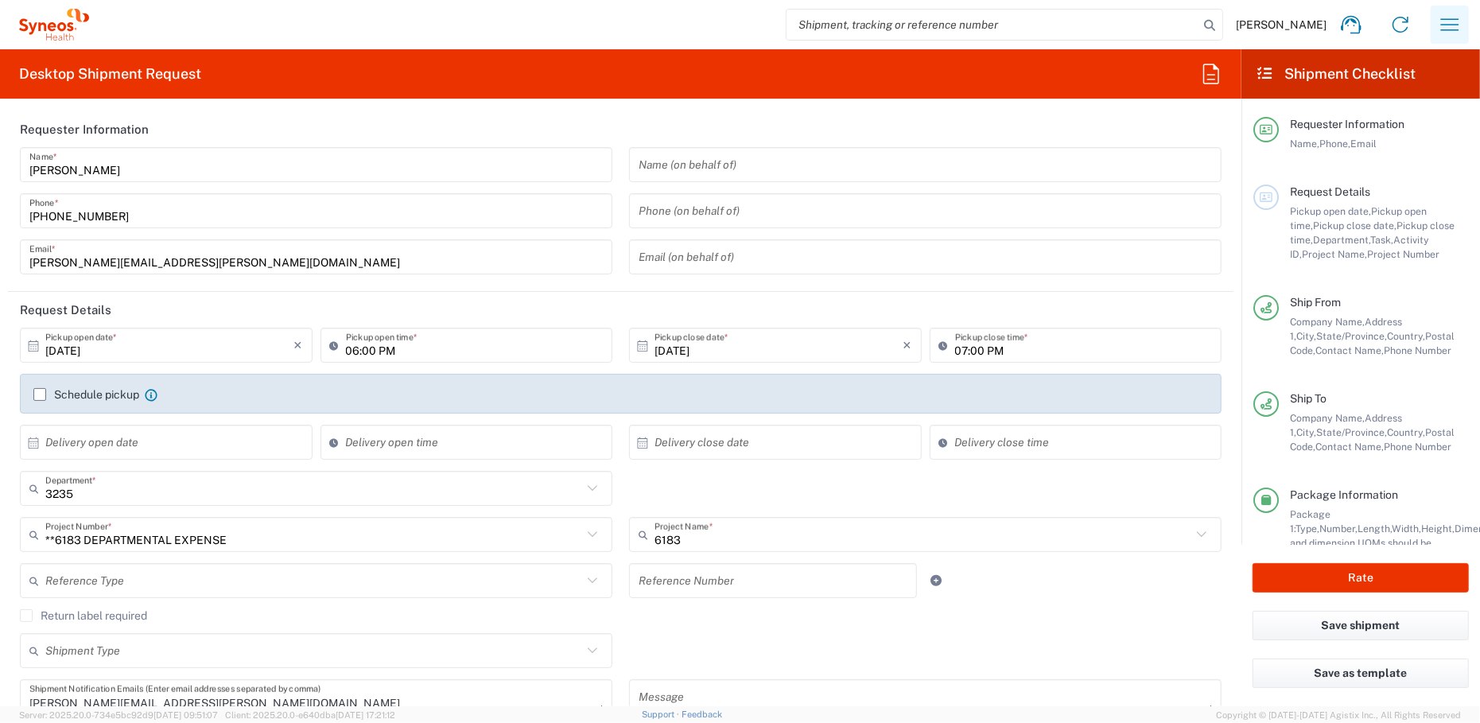
click at [1442, 22] on icon "button" at bounding box center [1449, 24] width 25 height 25
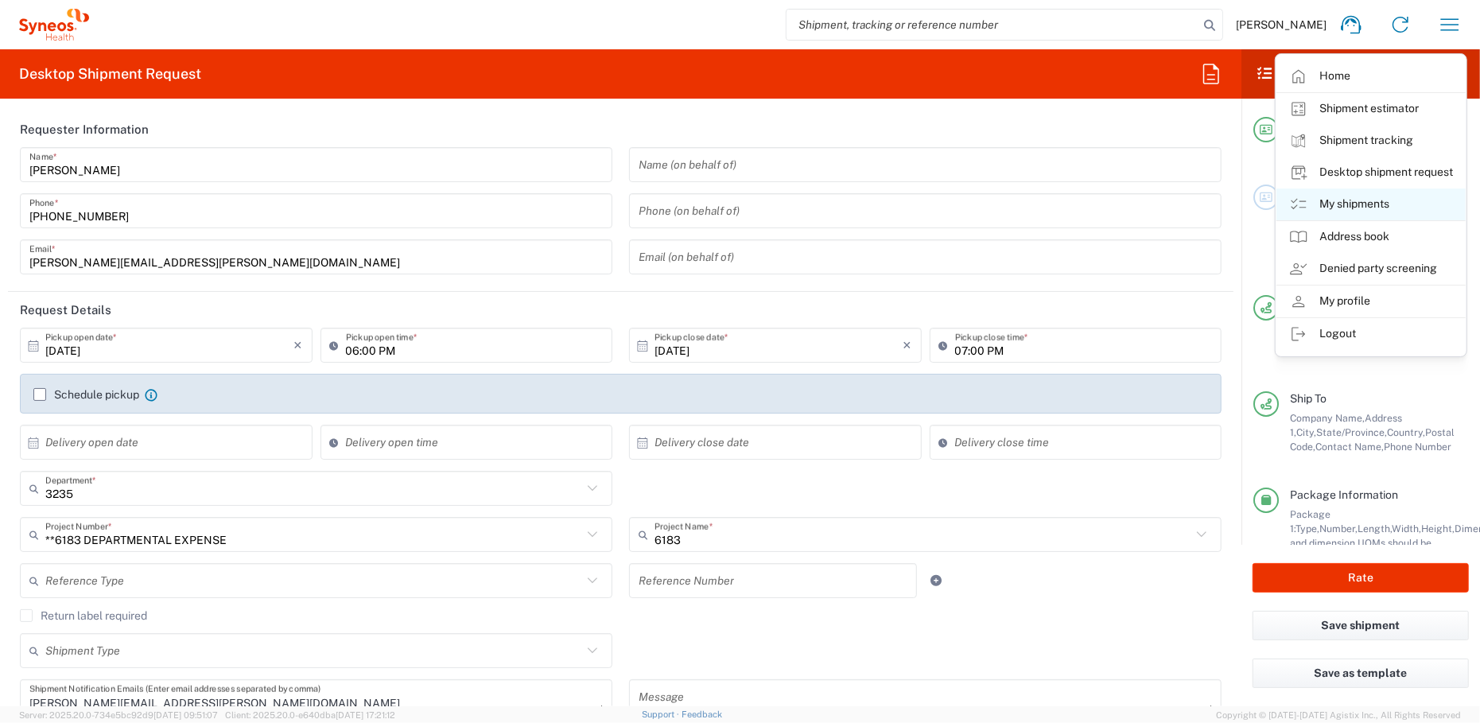
click at [1352, 202] on link "My shipments" at bounding box center [1370, 204] width 189 height 32
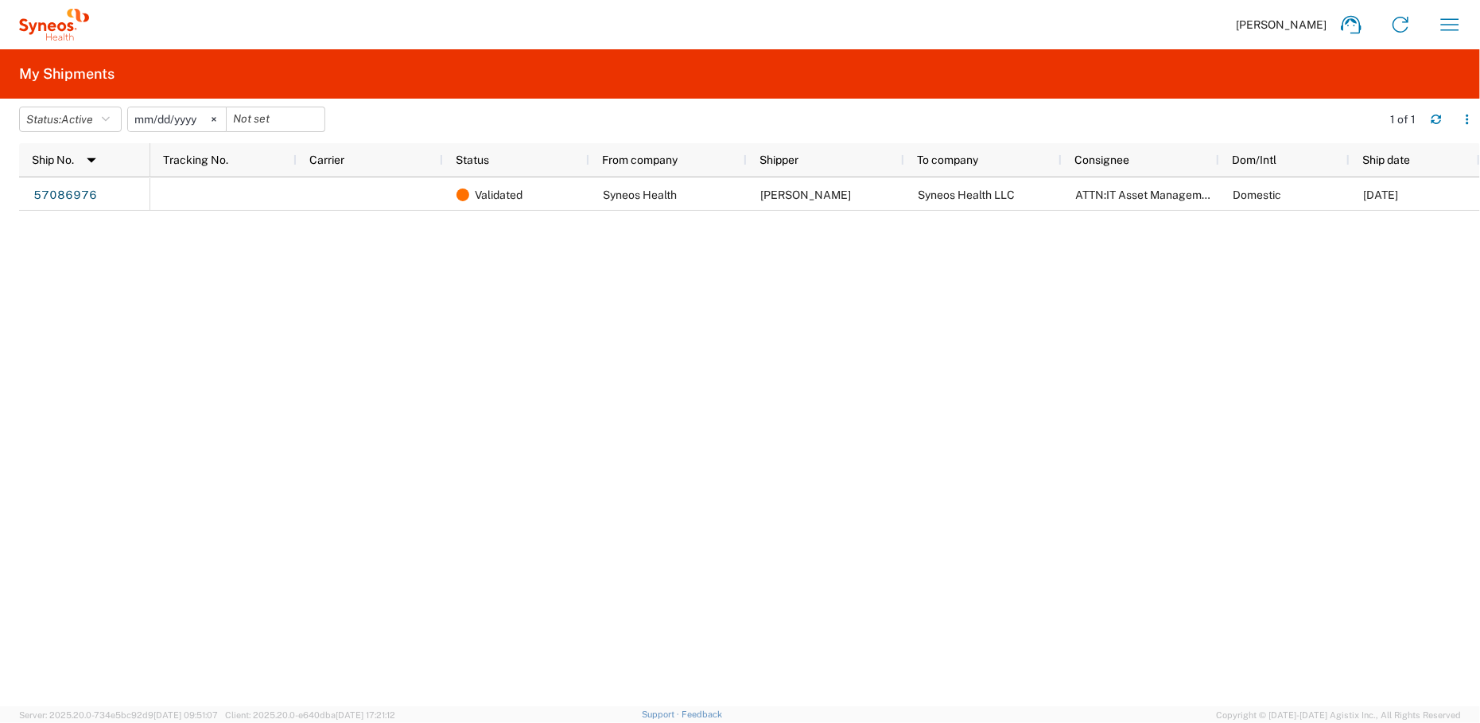
click at [92, 284] on div "57086976 Validated Syneos Health [PERSON_NAME] Syneos Health LLC ATTN:IT Asset …" at bounding box center [749, 441] width 1461 height 529
click at [1467, 121] on icon "button" at bounding box center [1466, 119] width 11 height 11
click at [793, 371] on div "Validated Syneos Health [PERSON_NAME] Syneos Health LLC ATTN:IT Asset Managemen…" at bounding box center [814, 441] width 1329 height 529
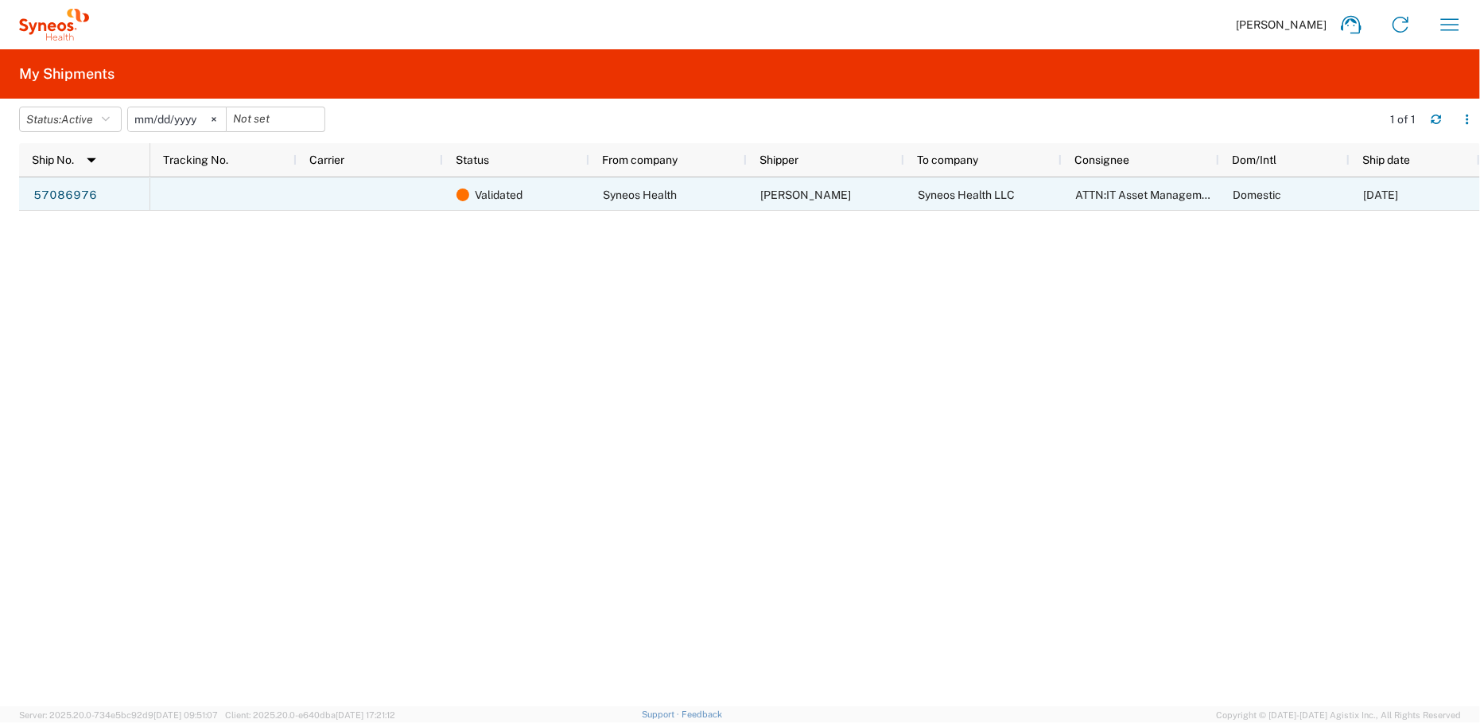
click at [60, 195] on link "57086976" at bounding box center [65, 195] width 65 height 25
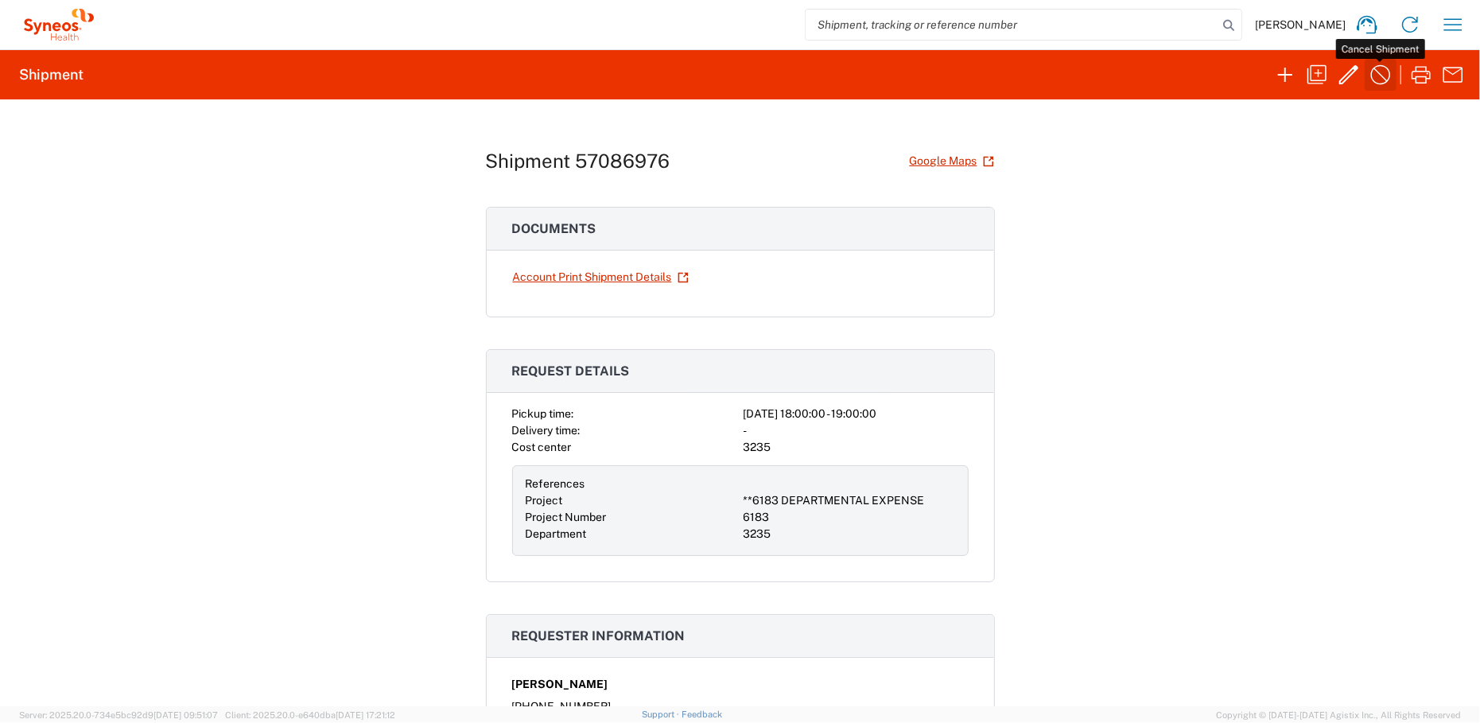
click at [1380, 76] on icon "button" at bounding box center [1380, 74] width 25 height 25
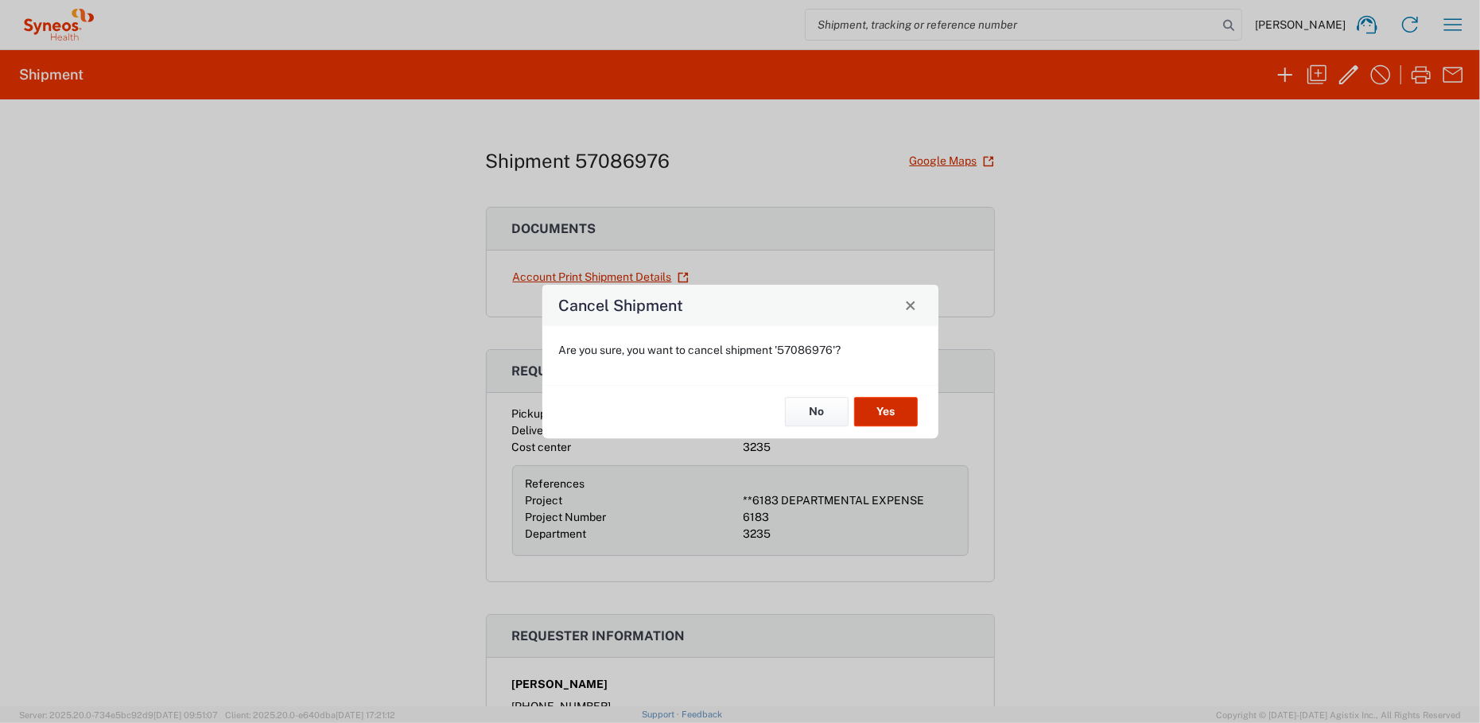
click at [884, 411] on button "Yes" at bounding box center [886, 412] width 64 height 29
